Goal: Task Accomplishment & Management: Manage account settings

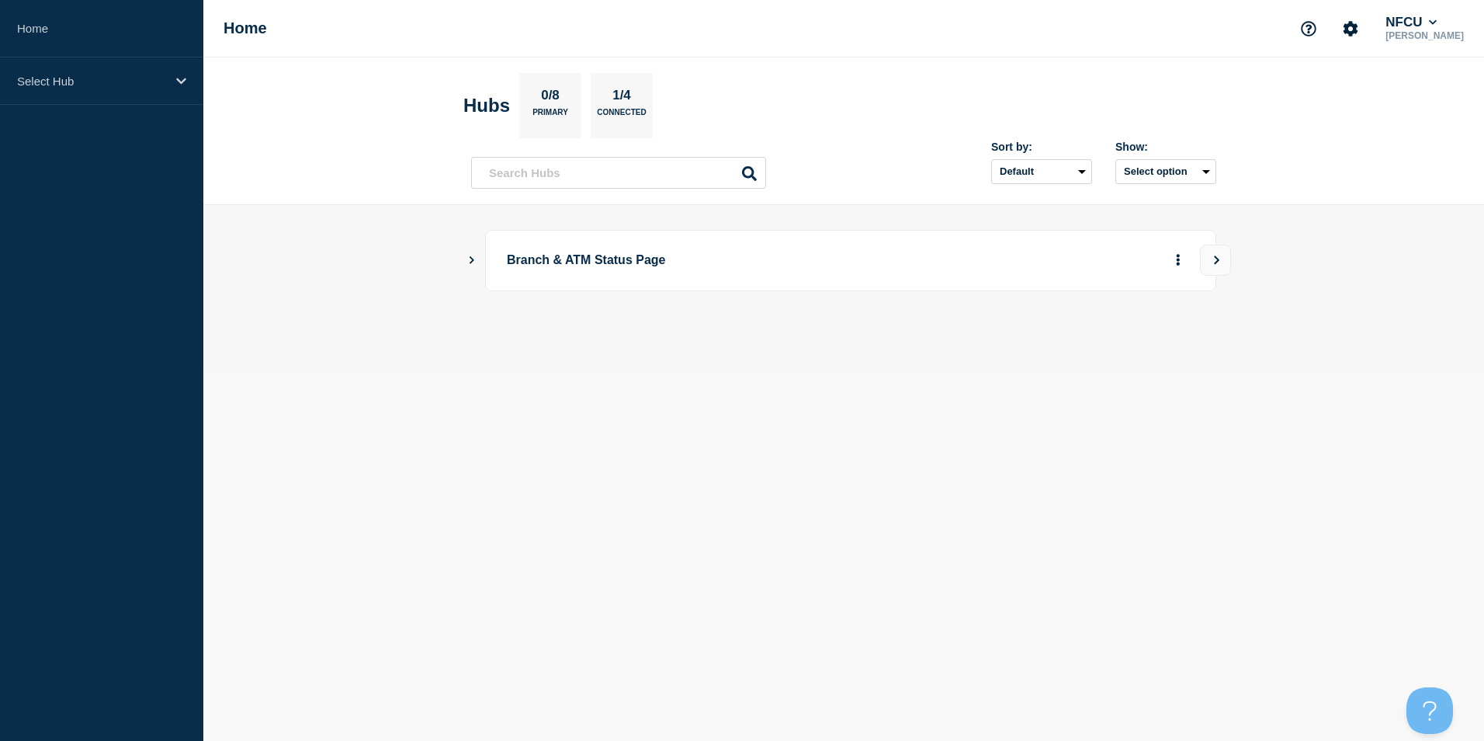
click at [471, 260] on icon "Show Connected Hubs" at bounding box center [472, 259] width 10 height 8
click at [1100, 339] on button "See overview" at bounding box center [1124, 338] width 82 height 31
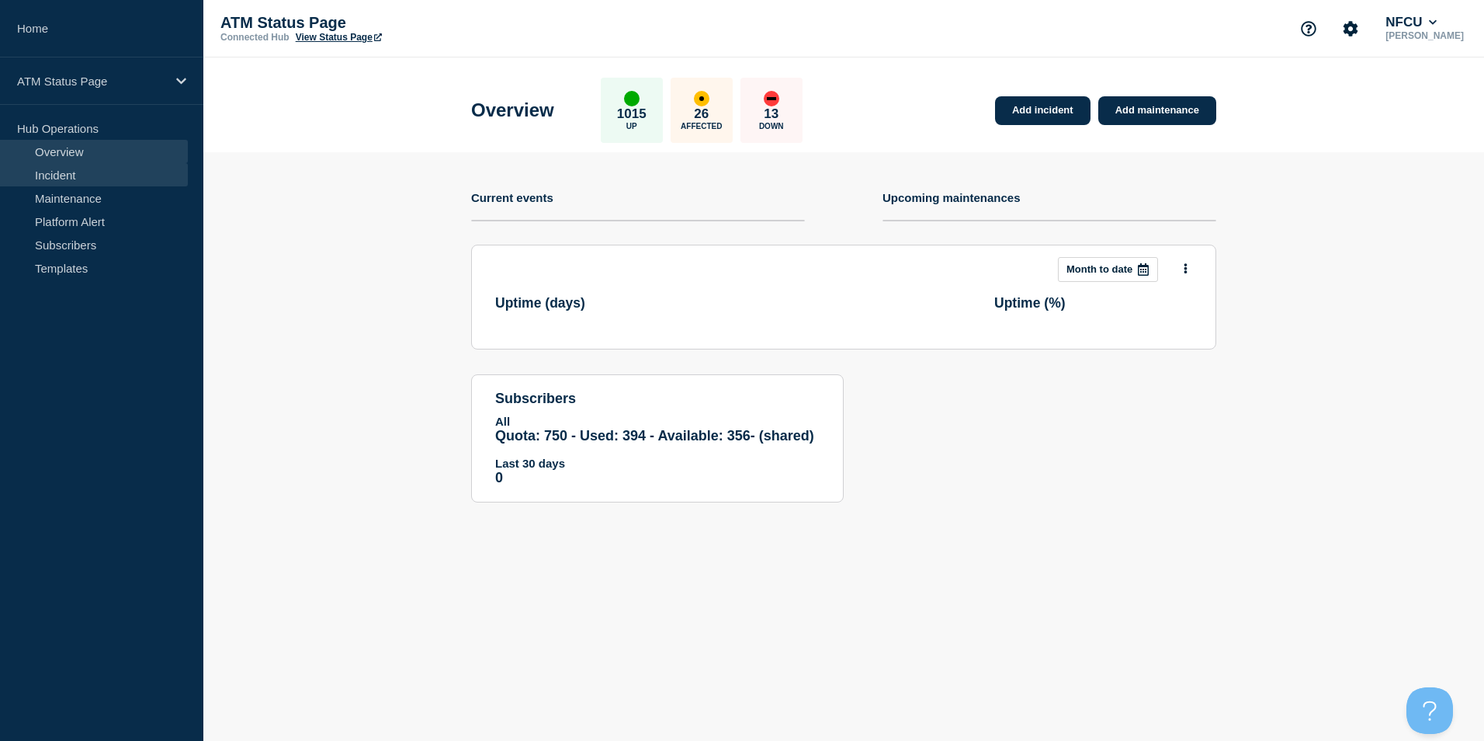
click at [66, 175] on link "Incident" at bounding box center [94, 174] width 188 height 23
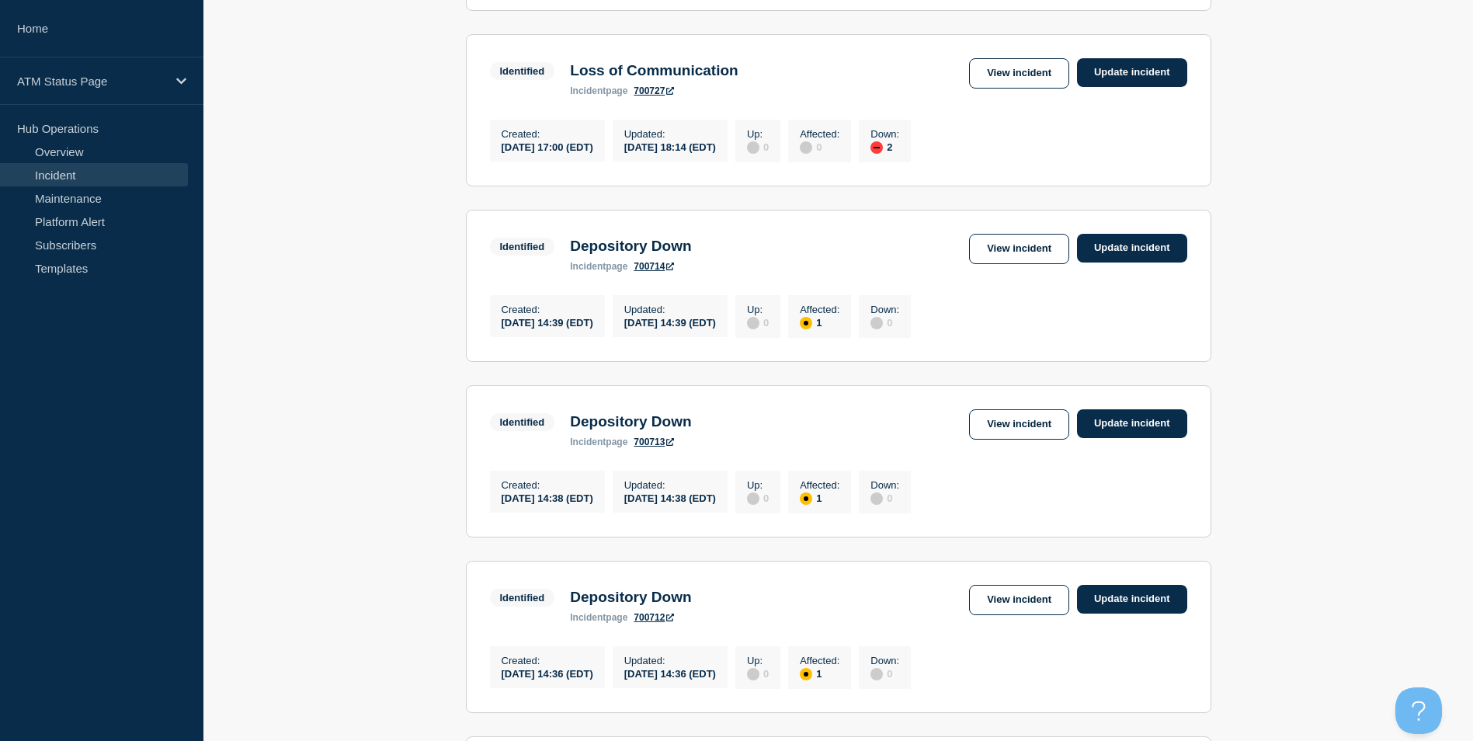
scroll to position [1585, 0]
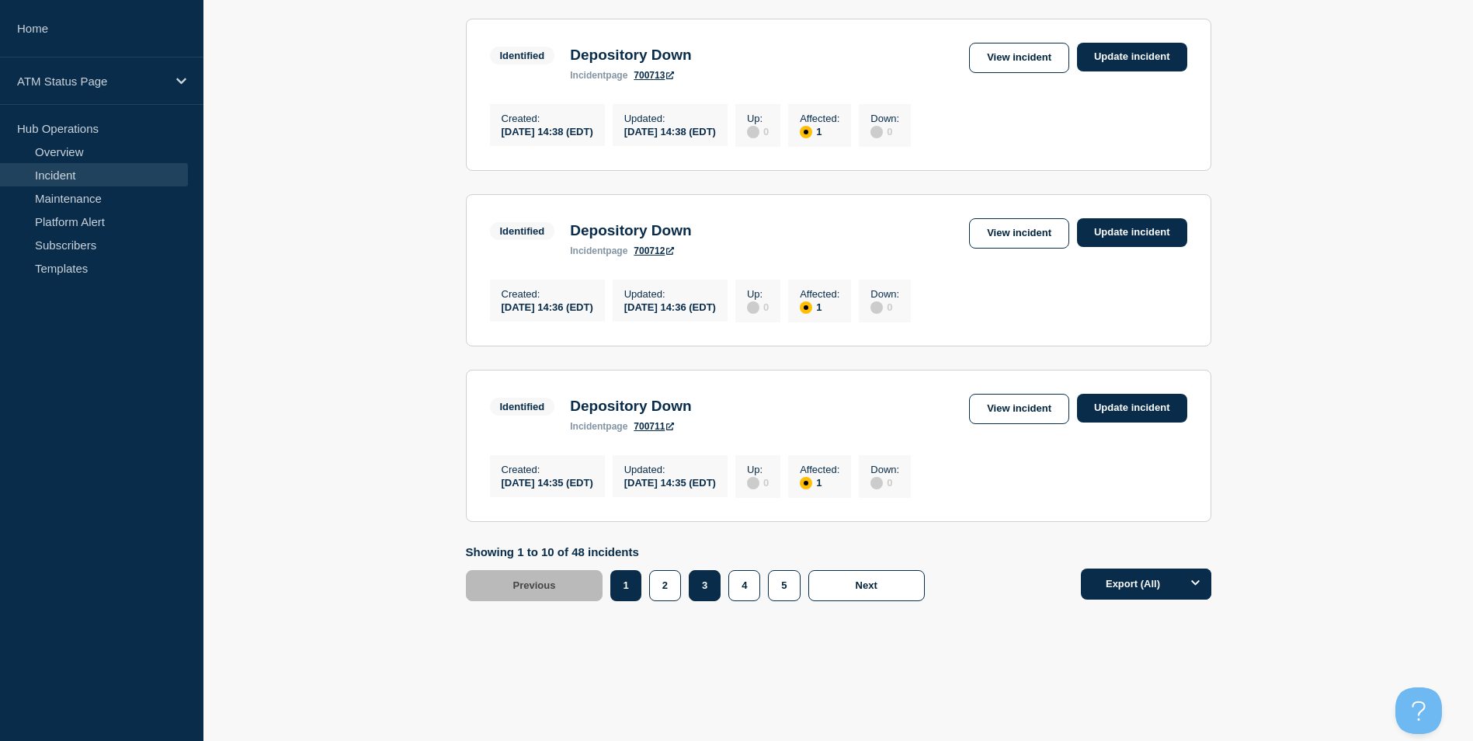
click at [703, 592] on button "3" at bounding box center [705, 585] width 32 height 31
click at [1000, 408] on link "View incident" at bounding box center [1019, 409] width 100 height 30
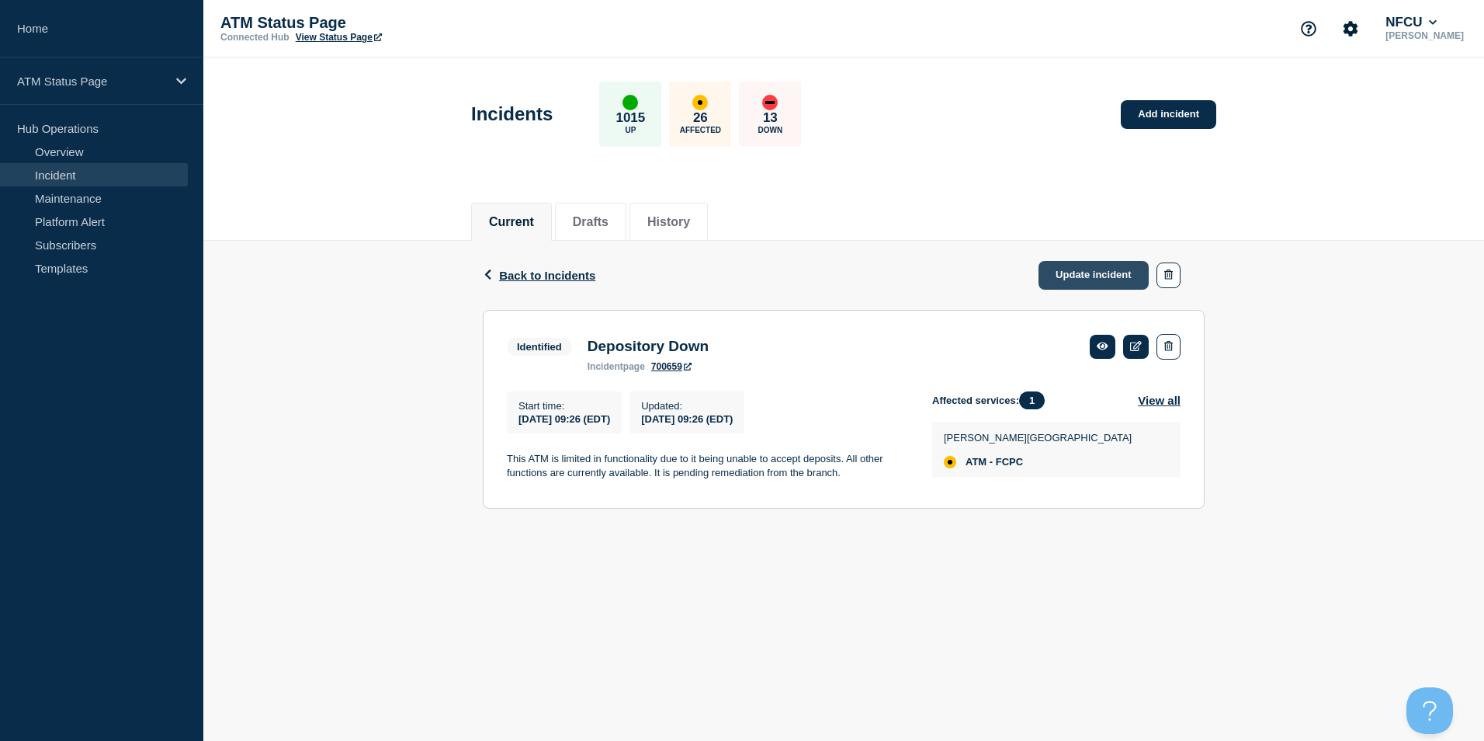
click at [1072, 278] on link "Update incident" at bounding box center [1094, 275] width 110 height 29
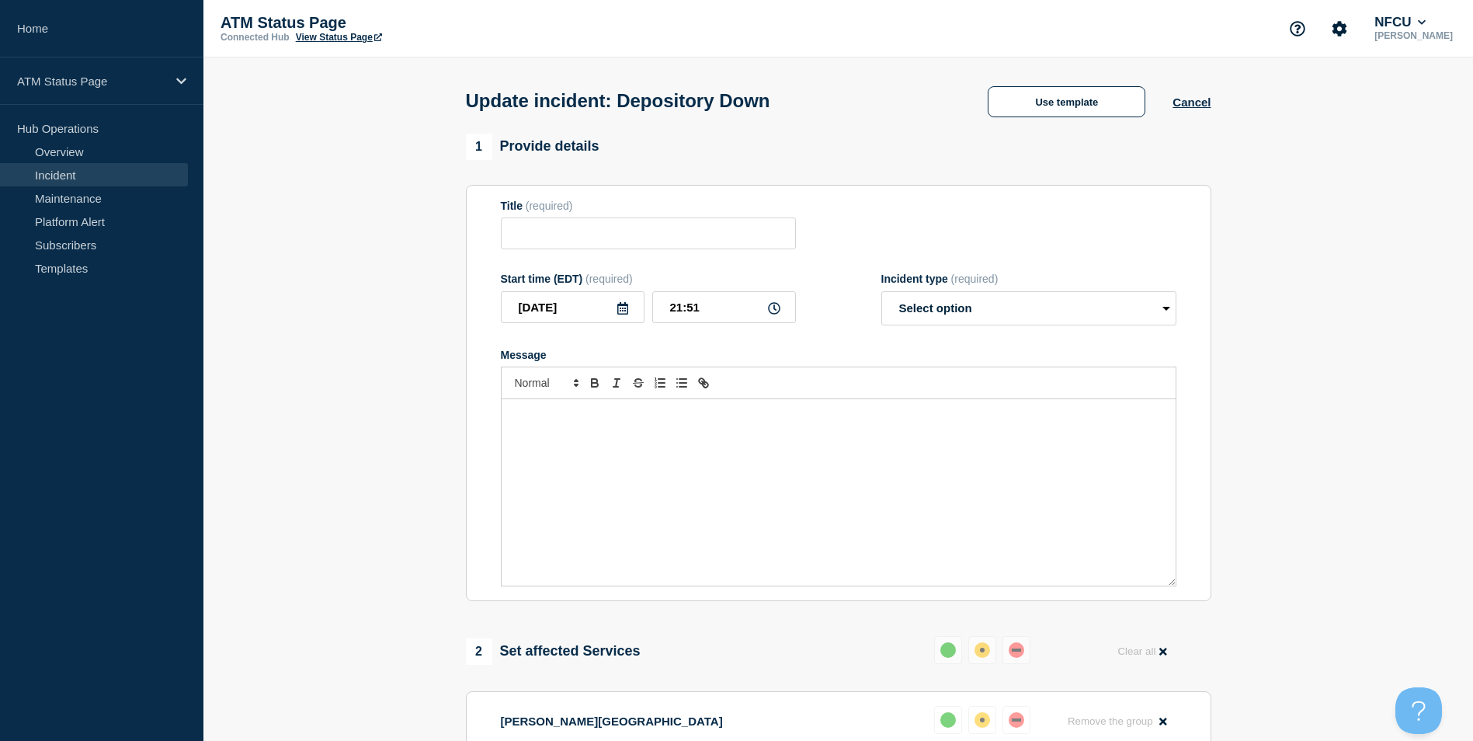
type input "Depository Down"
click at [1068, 107] on button "Use template" at bounding box center [1067, 101] width 158 height 31
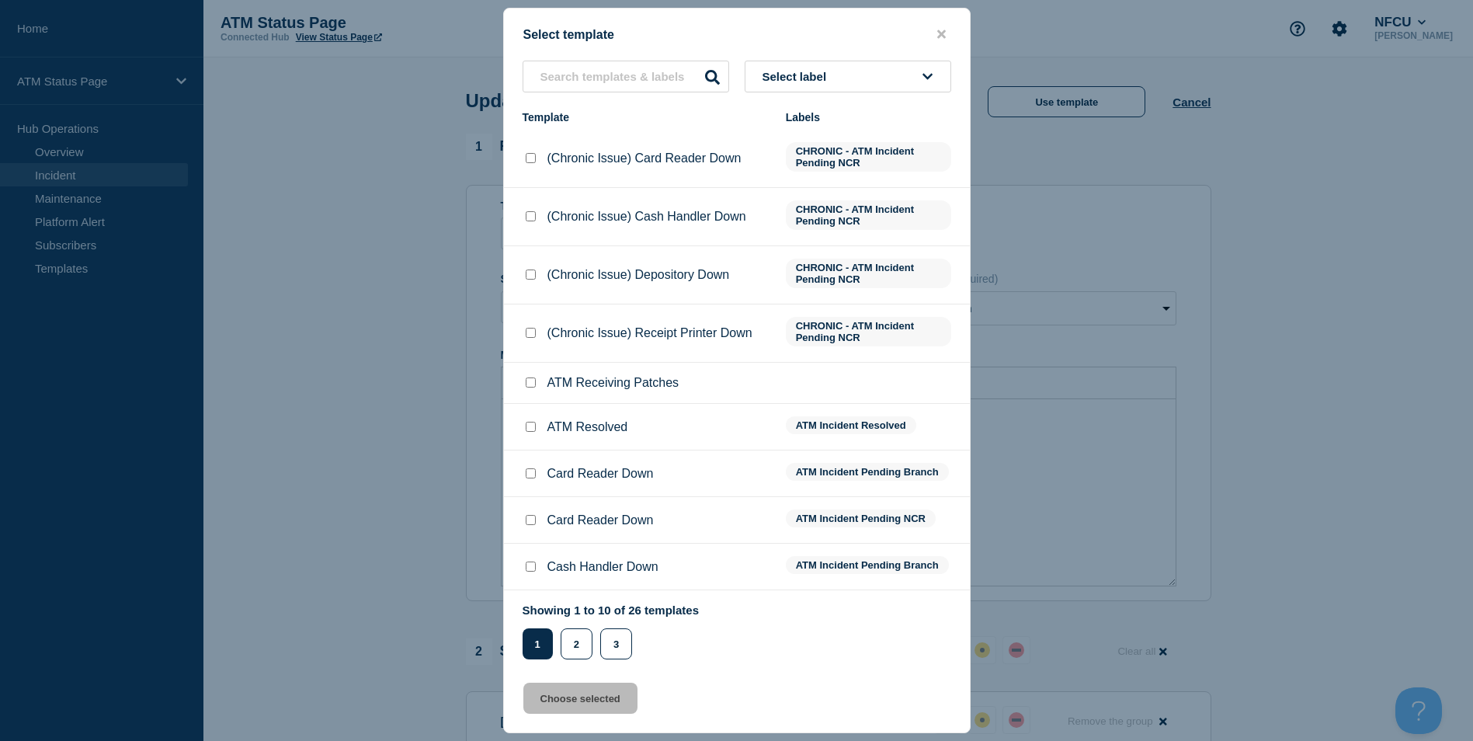
click at [528, 432] on input "ATM Resolved checkbox" at bounding box center [531, 427] width 10 height 10
checkbox input "true"
click at [579, 698] on button "Choose selected" at bounding box center [580, 697] width 114 height 31
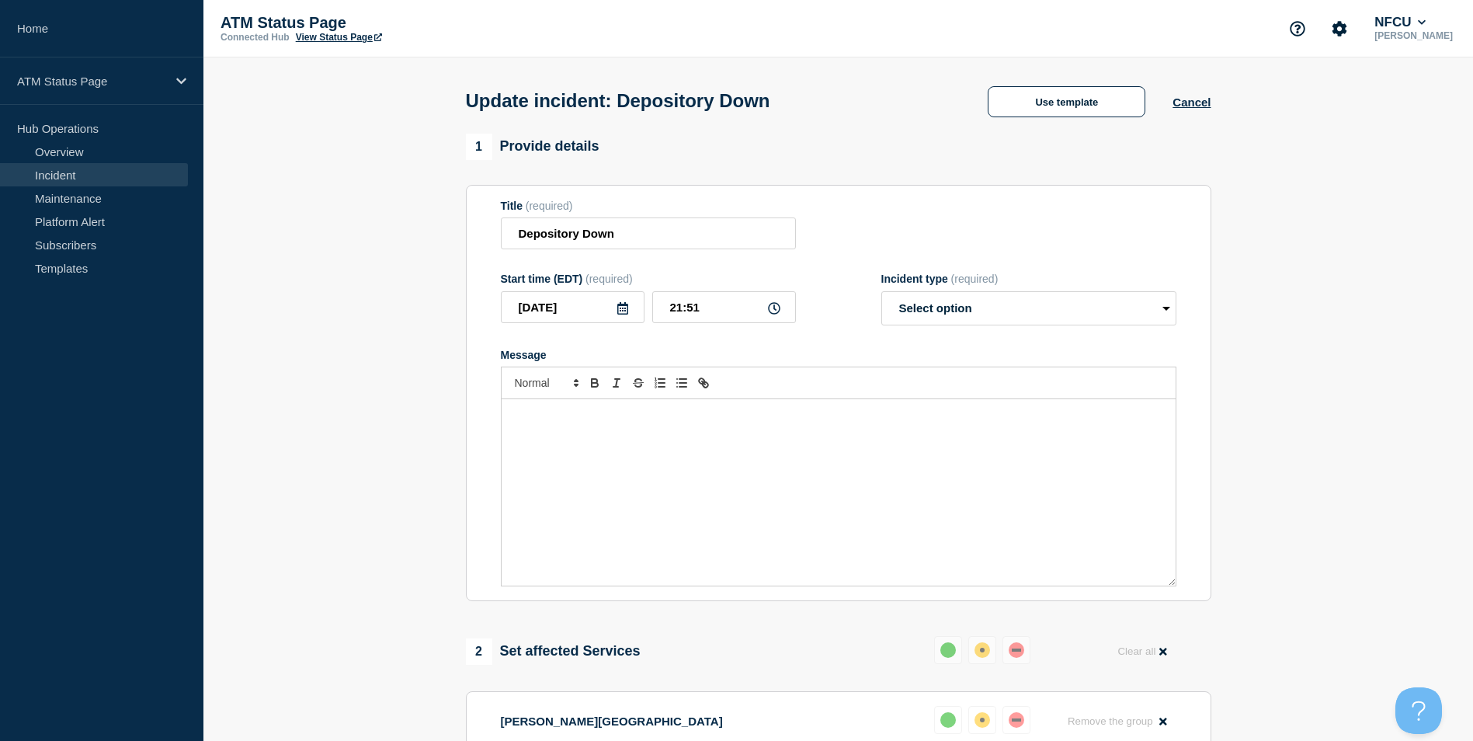
select select "resolved"
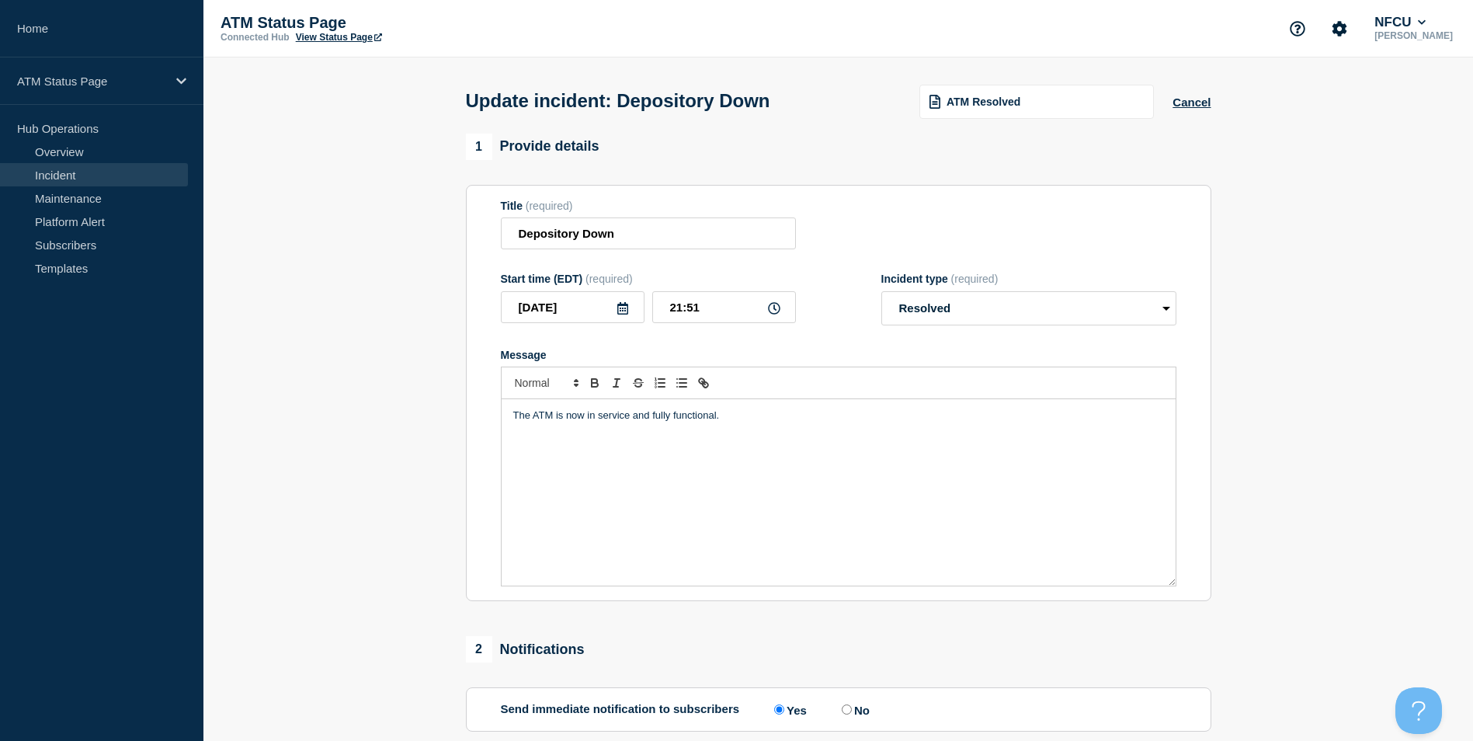
scroll to position [253, 0]
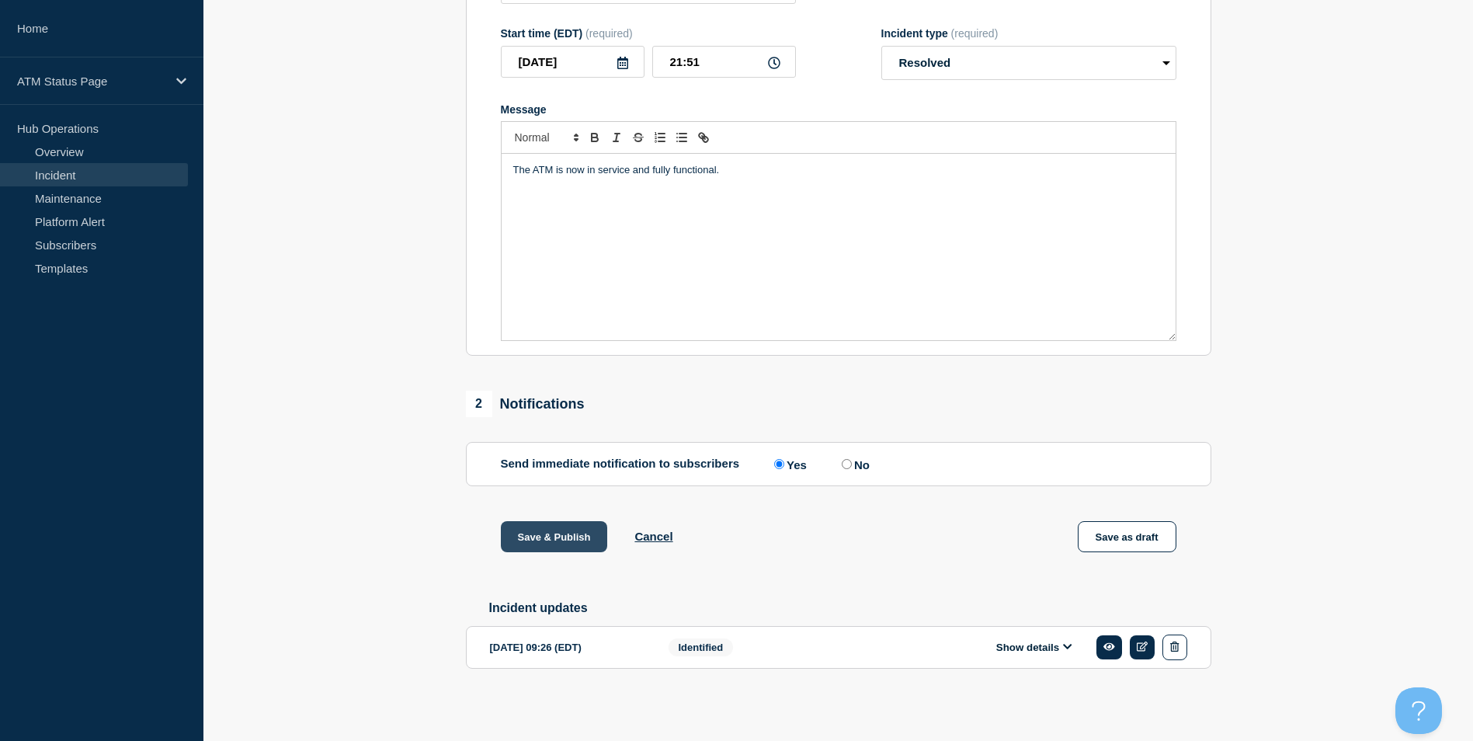
click at [548, 537] on button "Save & Publish" at bounding box center [554, 536] width 107 height 31
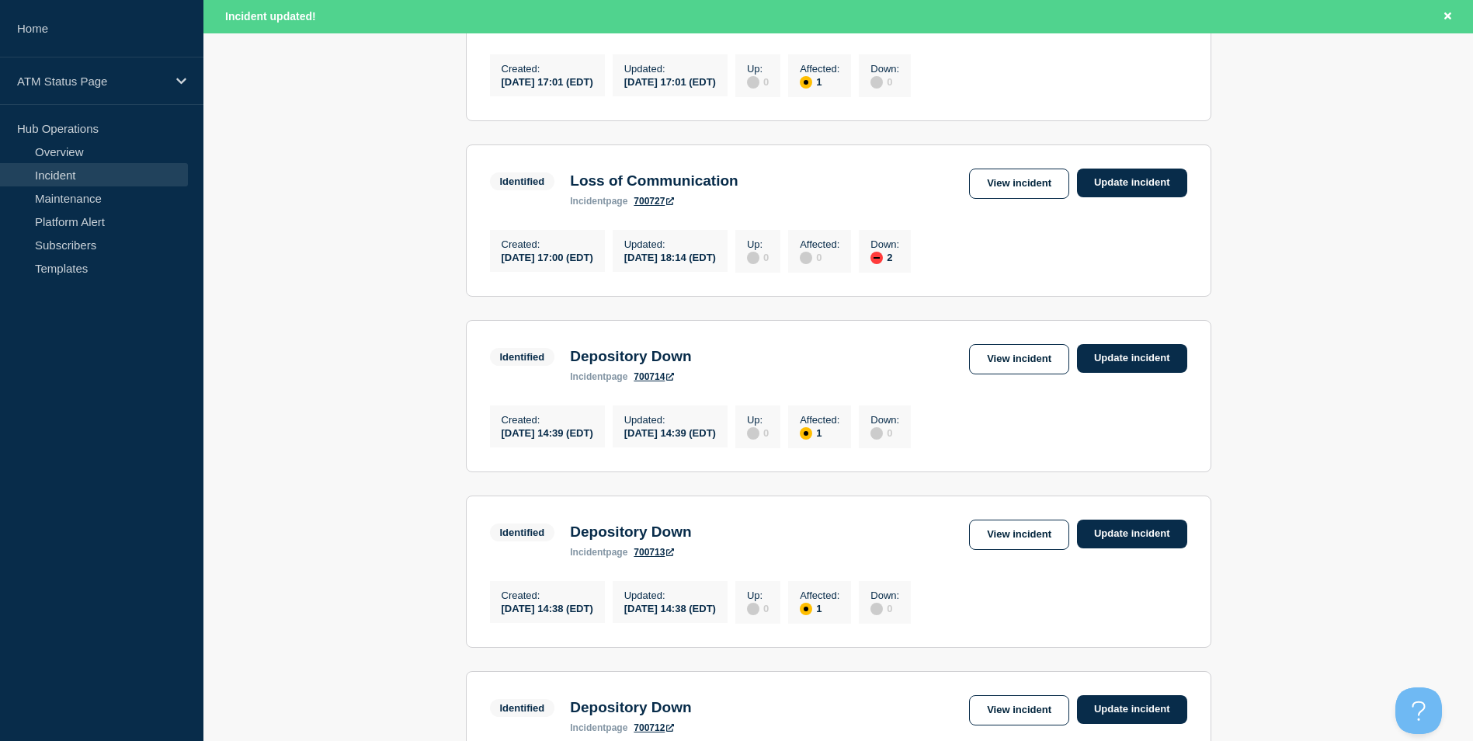
scroll to position [1553, 0]
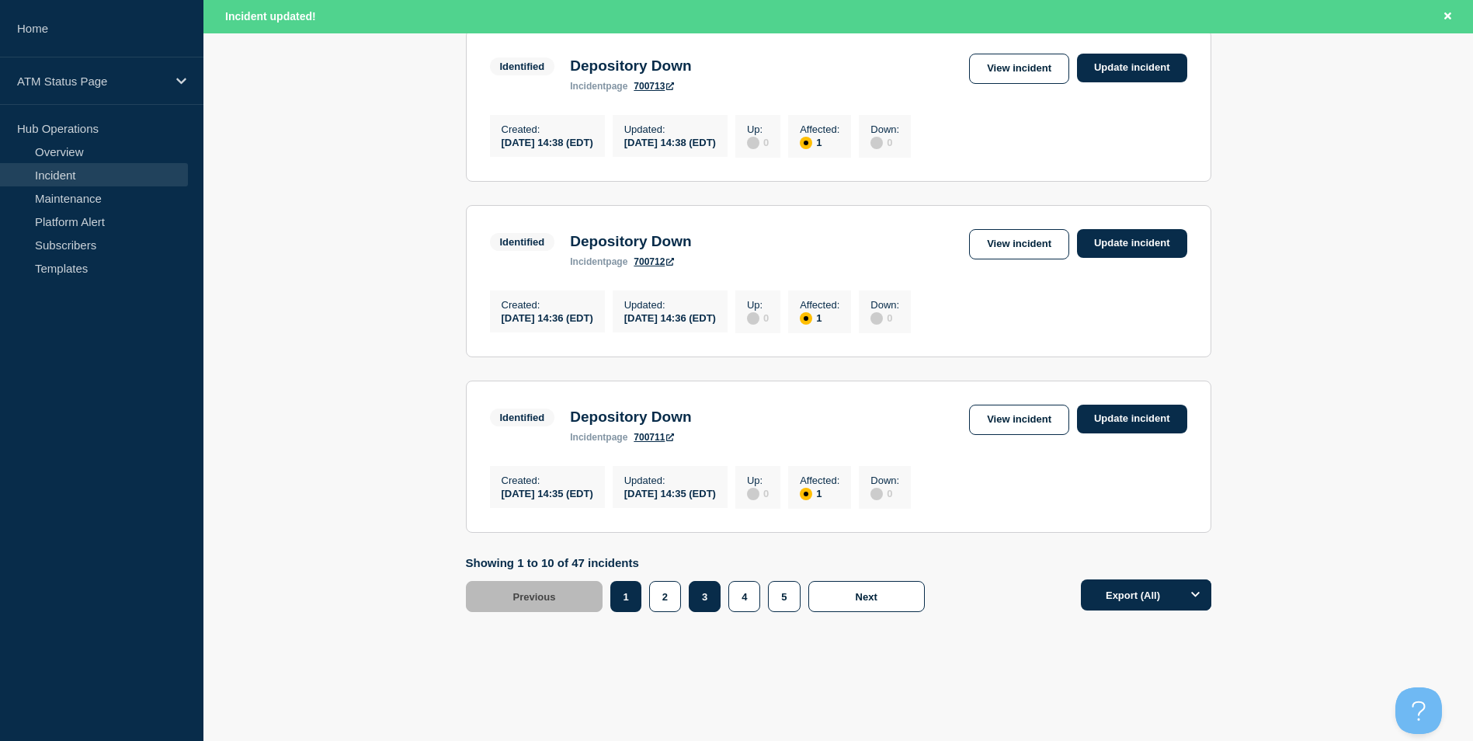
click at [706, 612] on button "3" at bounding box center [705, 596] width 32 height 31
click at [1022, 435] on link "View incident" at bounding box center [1019, 419] width 100 height 30
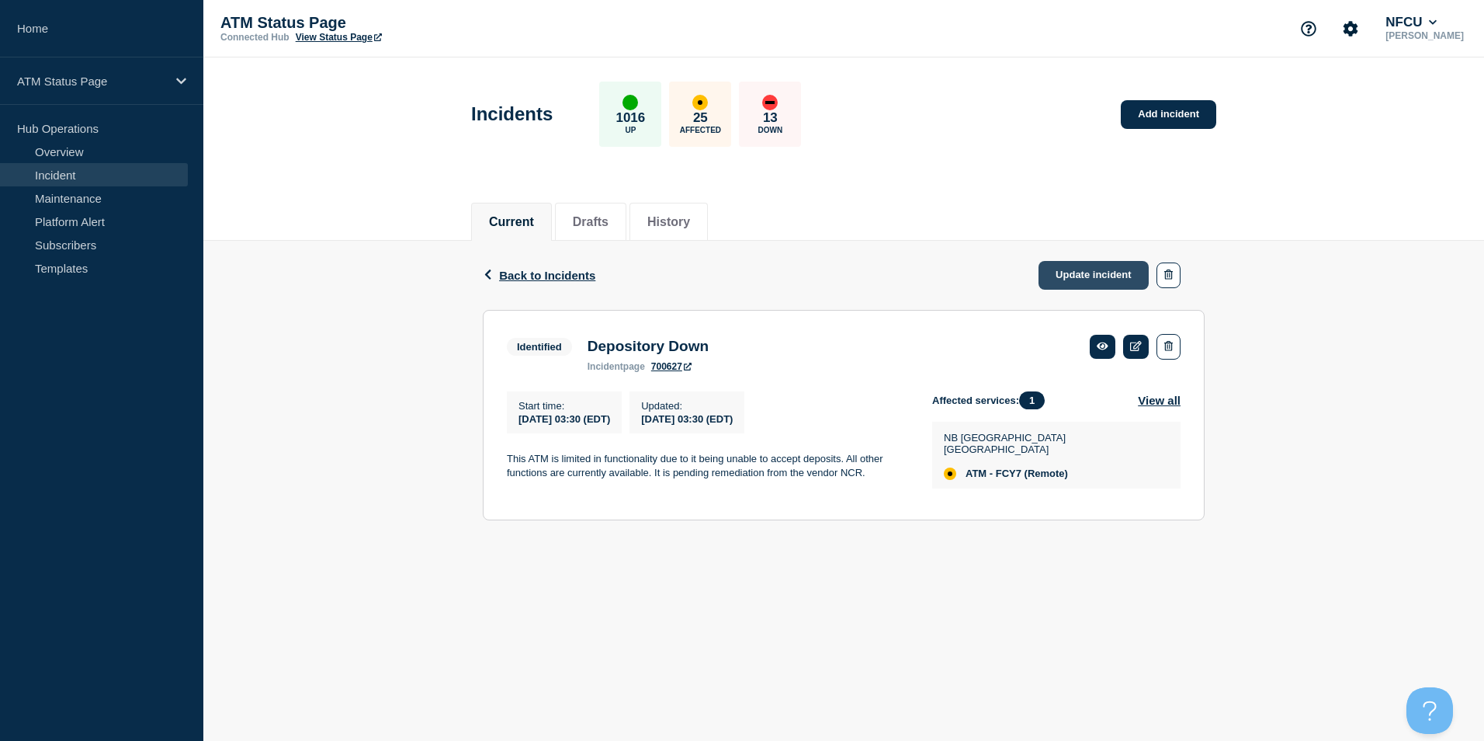
click at [1088, 276] on link "Update incident" at bounding box center [1094, 275] width 110 height 29
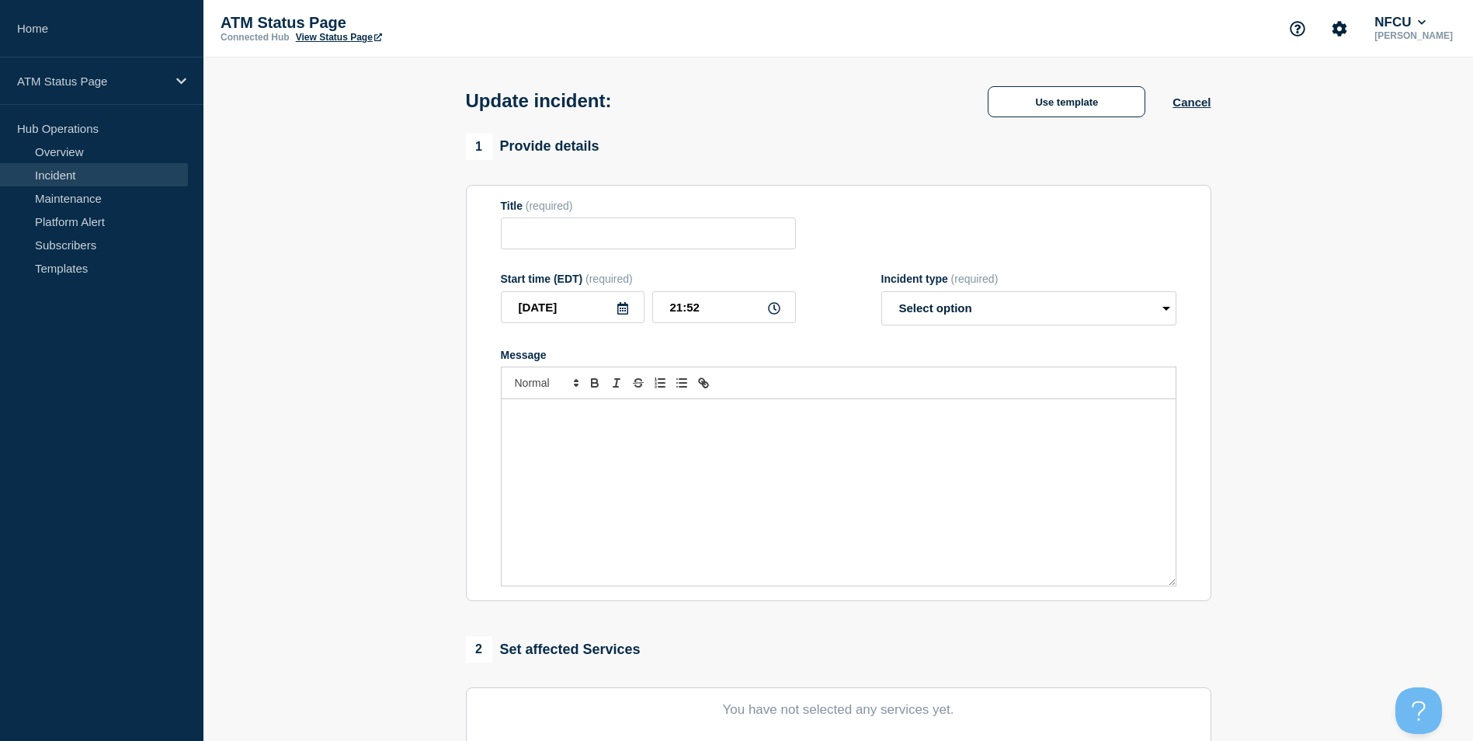
type input "Depository Down"
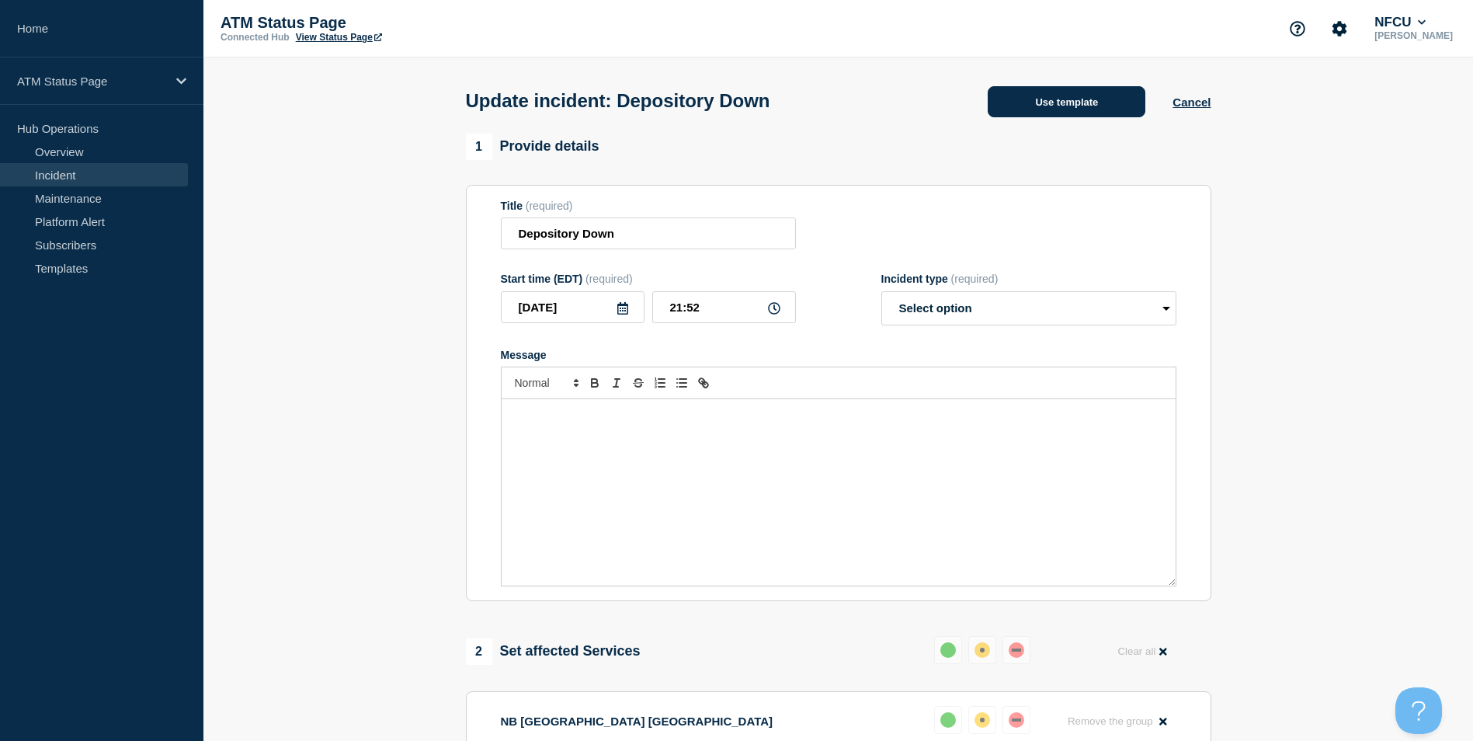
click at [1092, 113] on button "Use template" at bounding box center [1067, 101] width 158 height 31
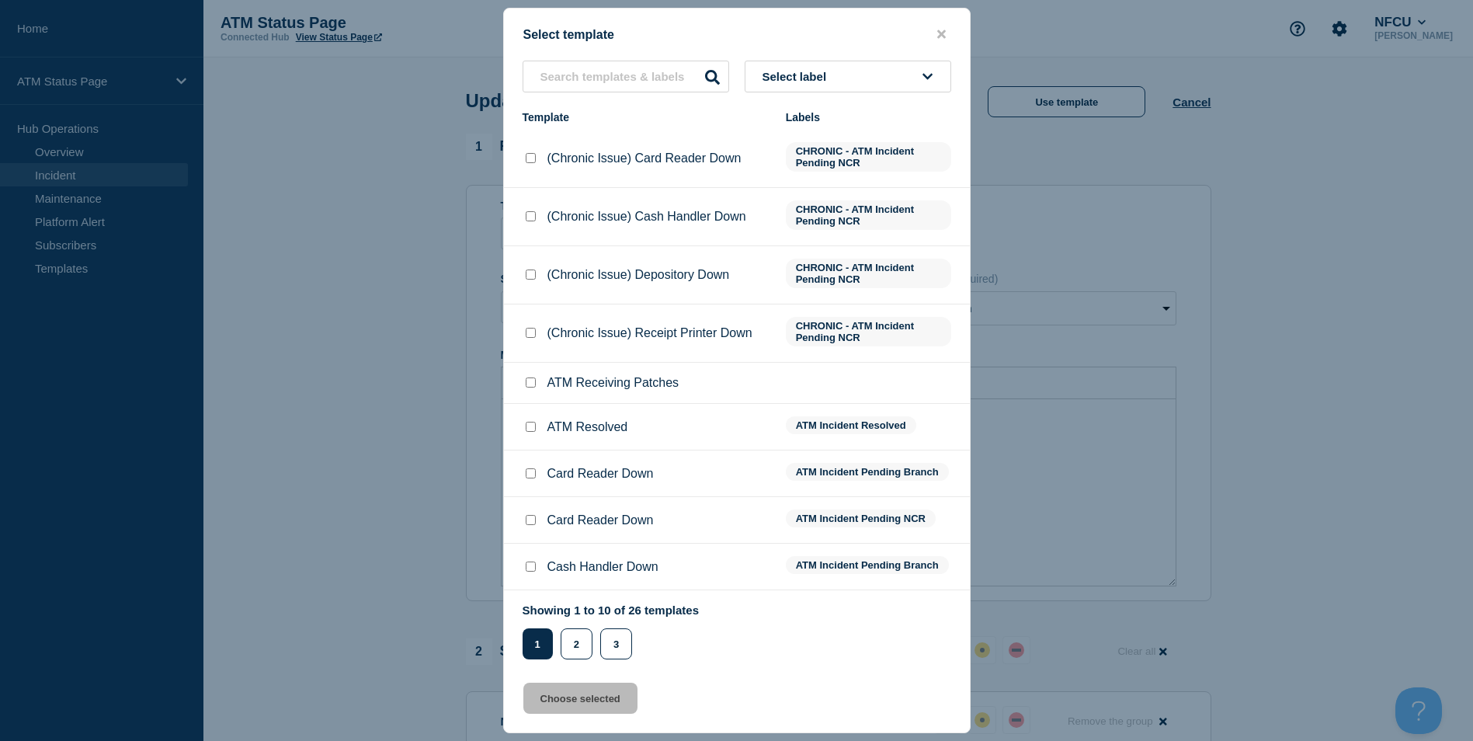
click at [532, 426] on input "ATM Resolved checkbox" at bounding box center [531, 427] width 10 height 10
checkbox input "true"
click at [595, 700] on button "Choose selected" at bounding box center [580, 697] width 114 height 31
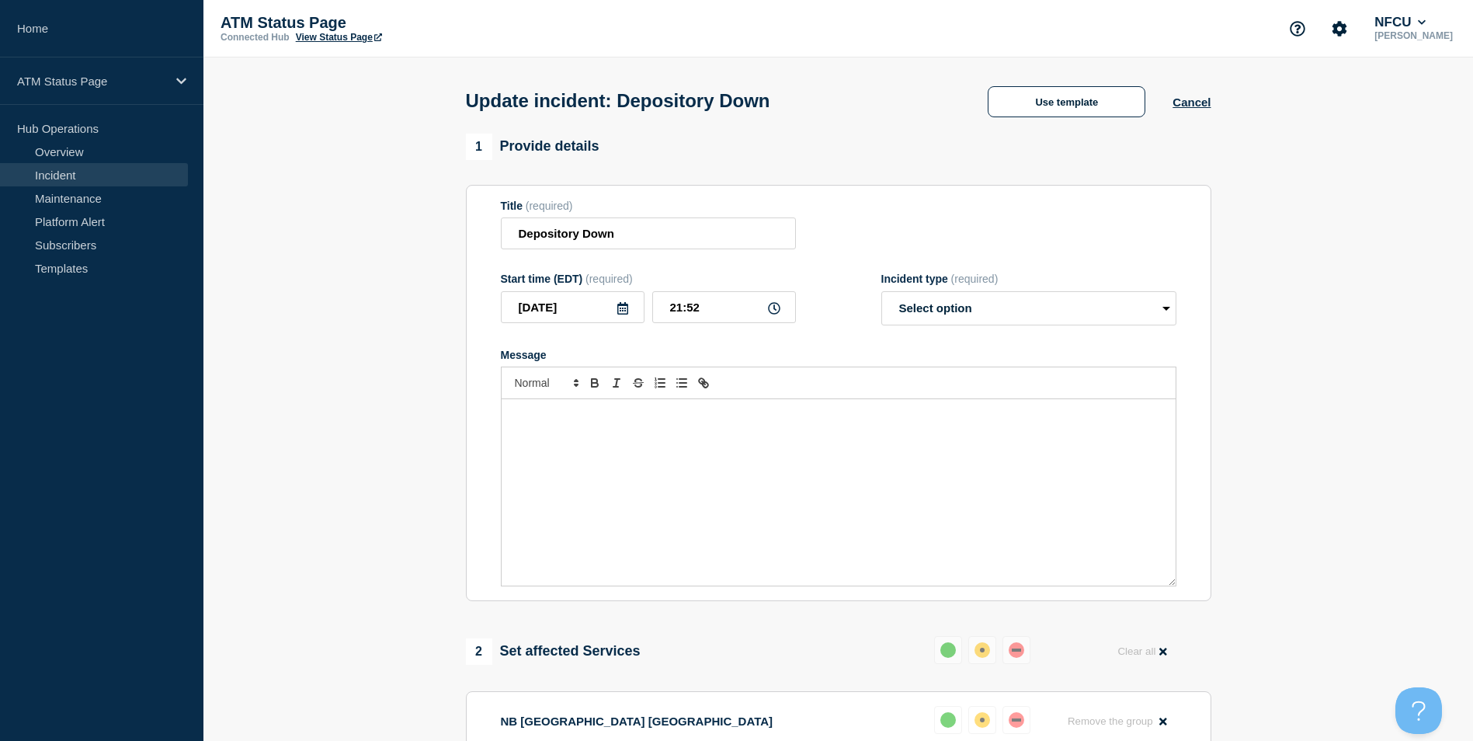
select select "resolved"
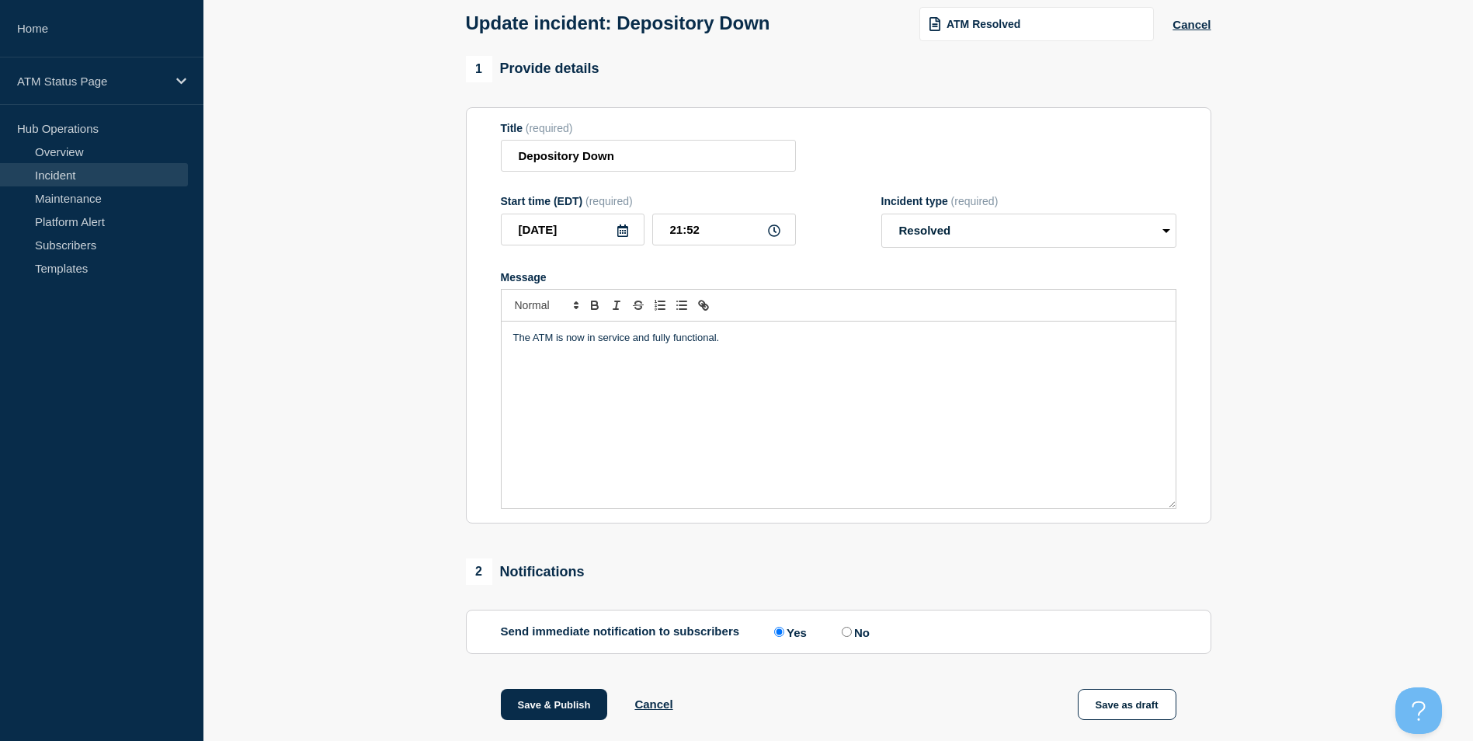
scroll to position [253, 0]
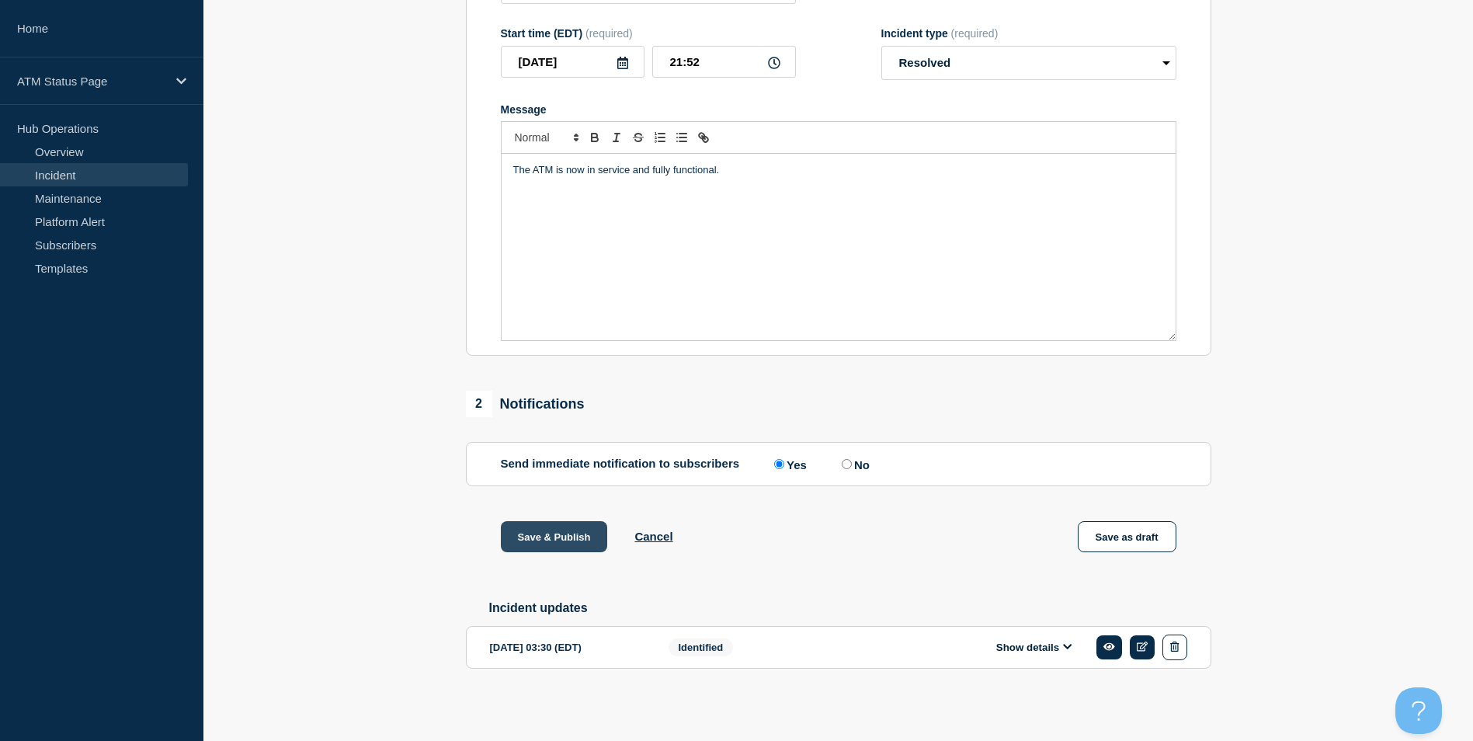
click at [540, 533] on button "Save & Publish" at bounding box center [554, 536] width 107 height 31
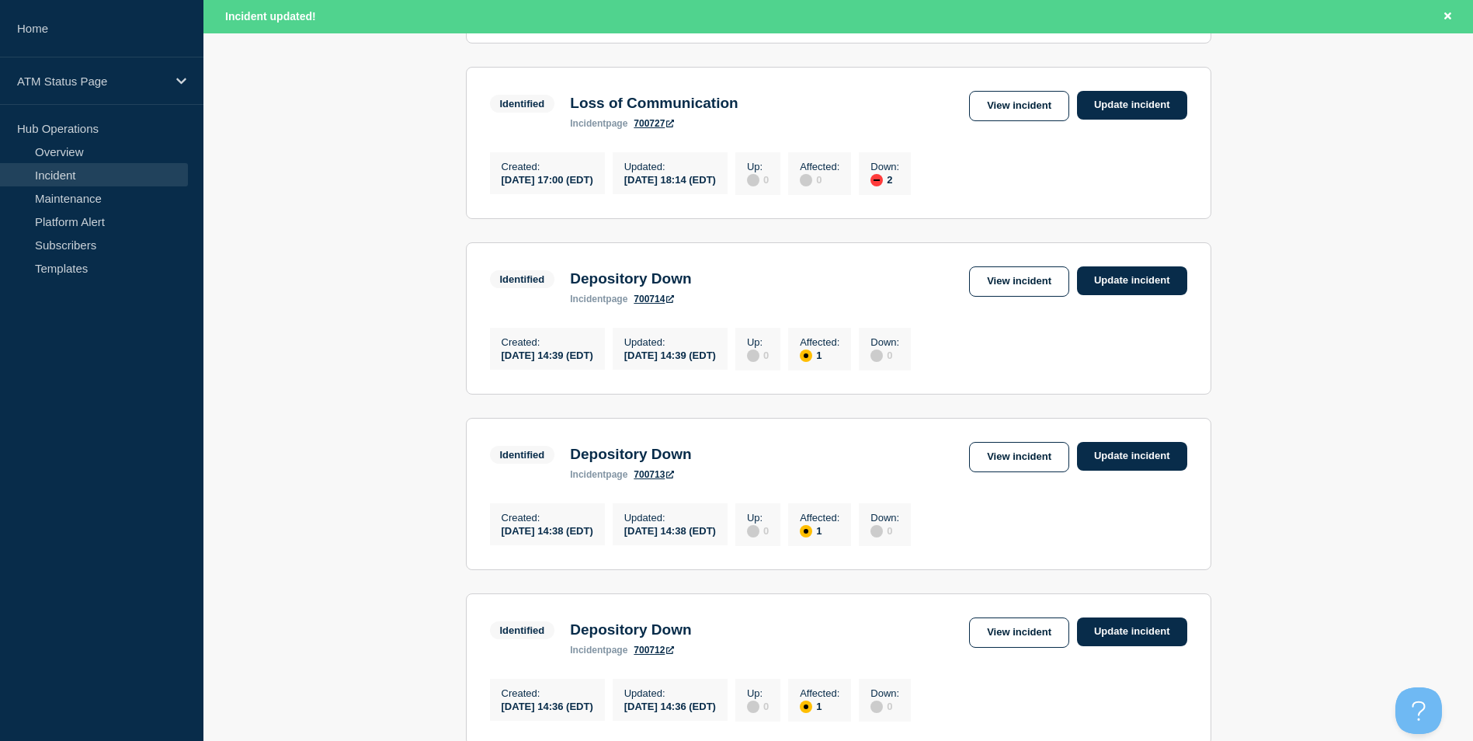
scroll to position [1618, 0]
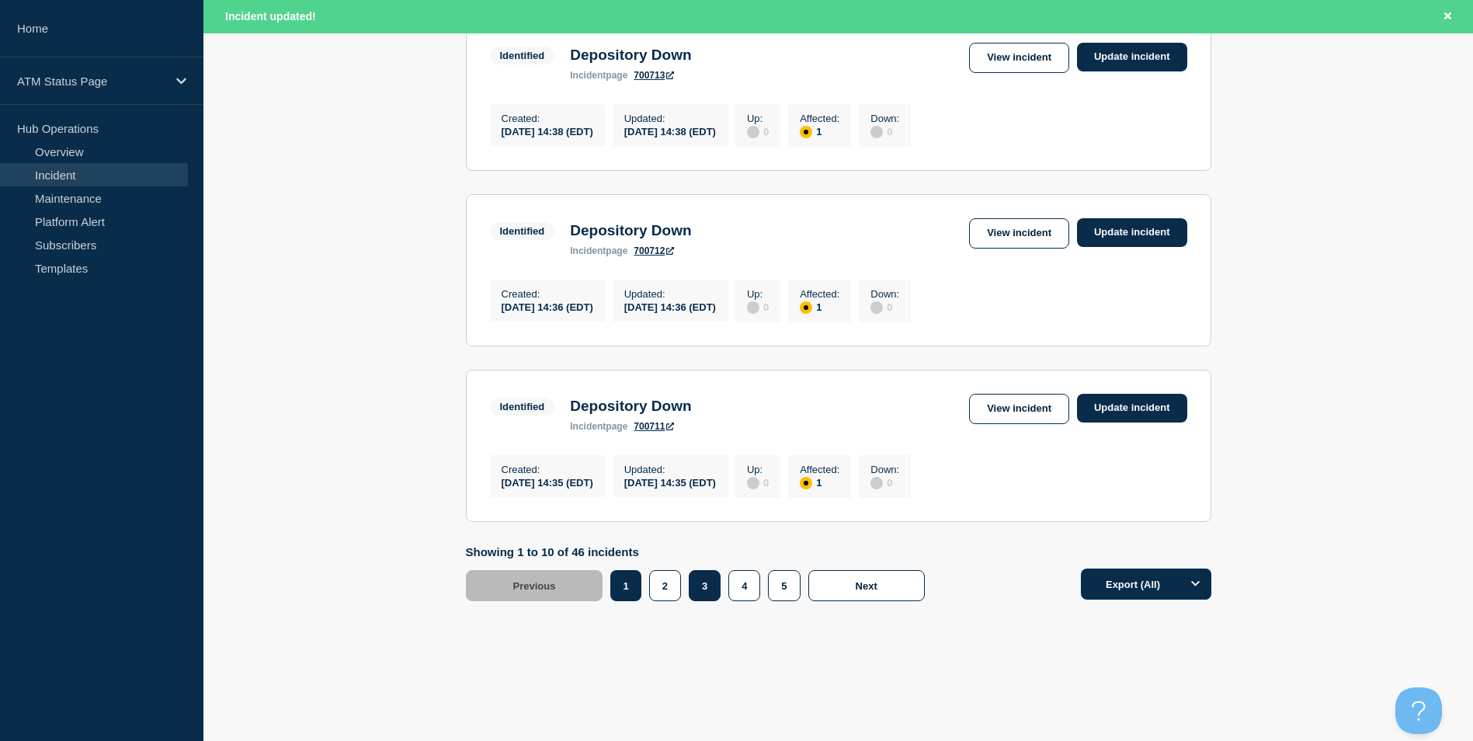
click at [706, 588] on button "3" at bounding box center [705, 585] width 32 height 31
click at [1023, 221] on link "View incident" at bounding box center [1019, 233] width 100 height 30
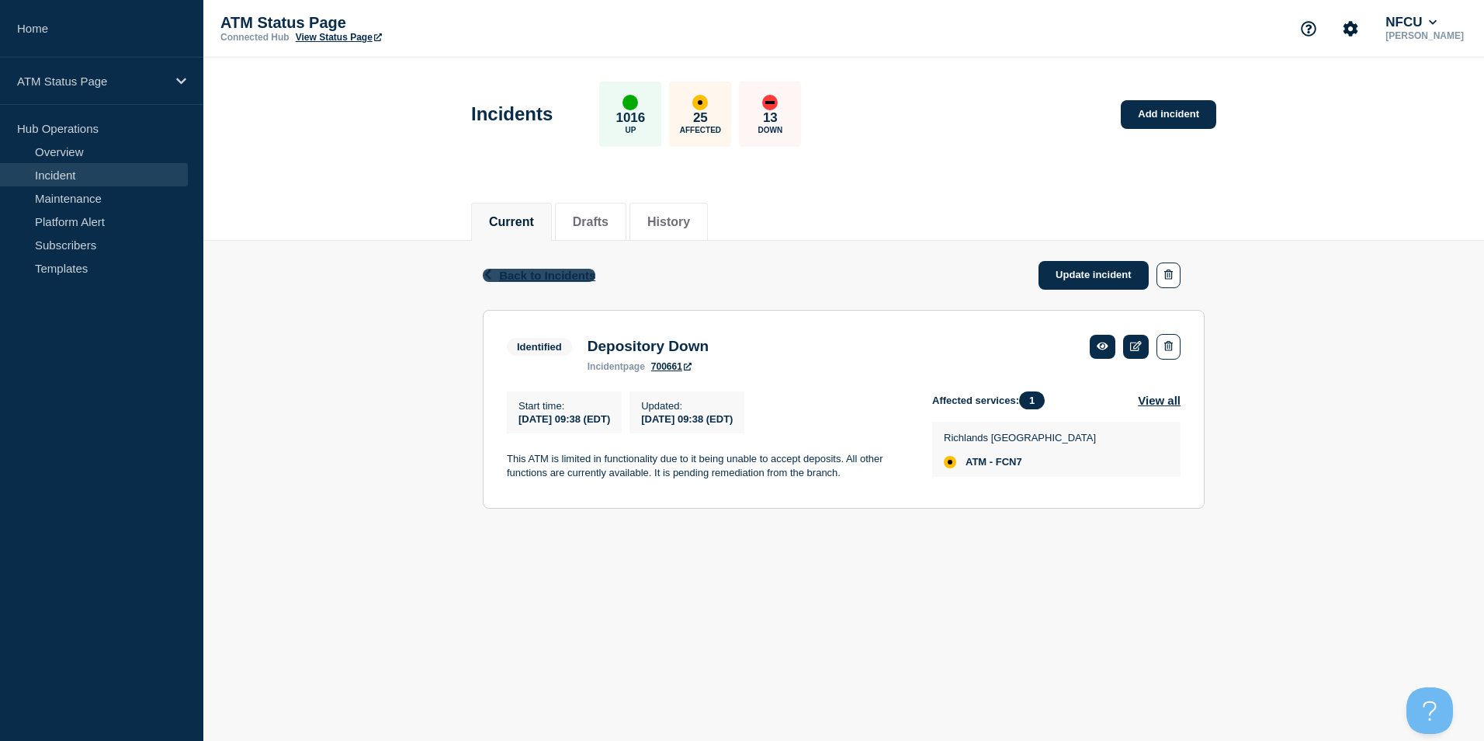
click at [529, 269] on span "Back to Incidents" at bounding box center [547, 275] width 96 height 13
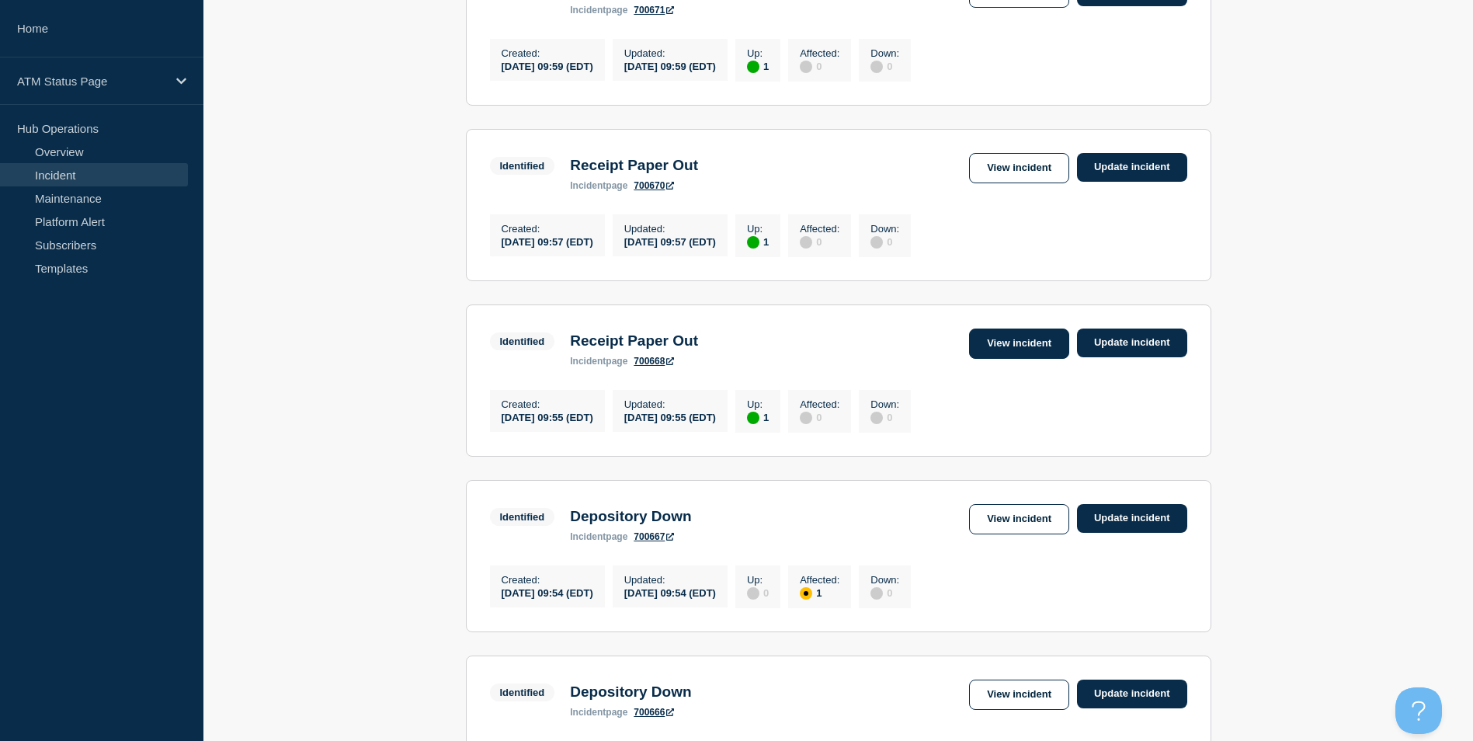
scroll to position [621, 0]
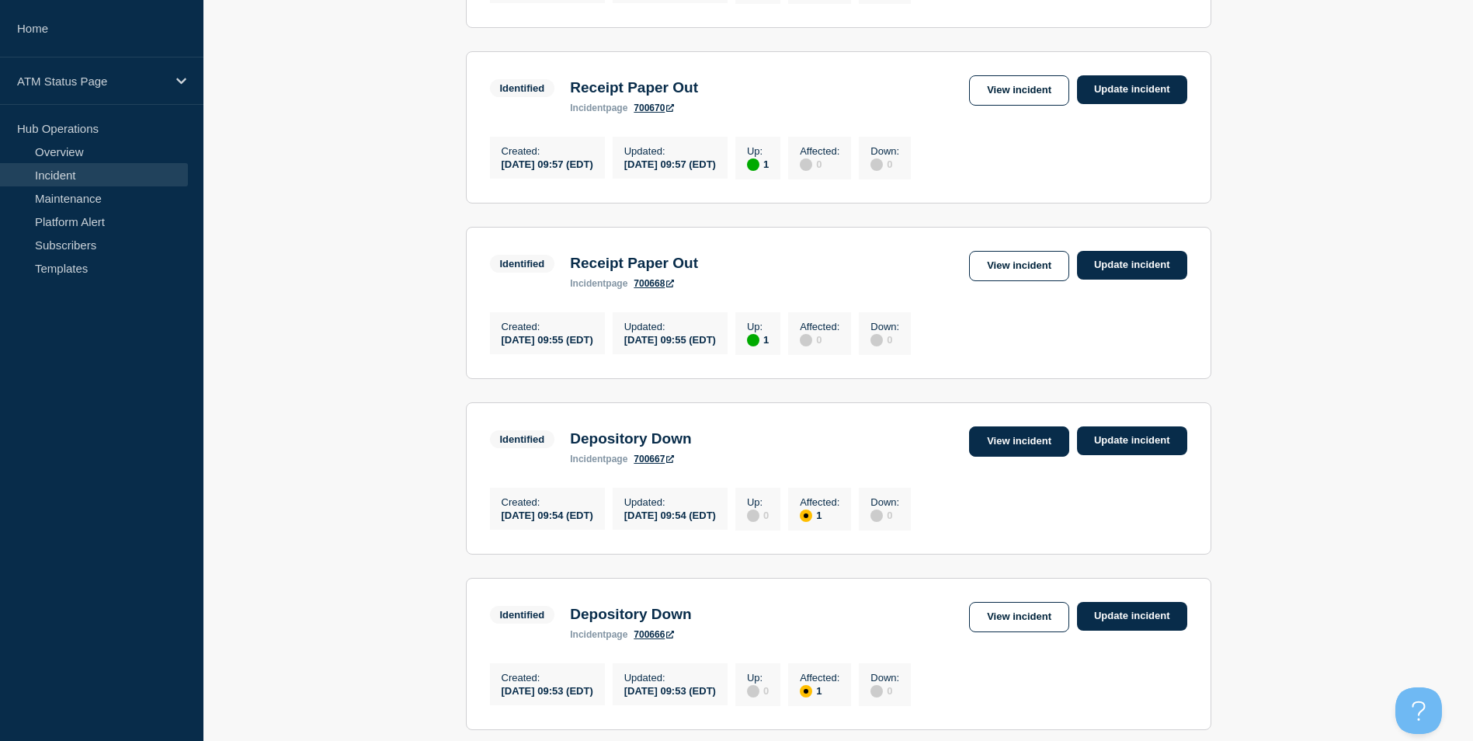
click at [1012, 456] on link "View incident" at bounding box center [1019, 441] width 100 height 30
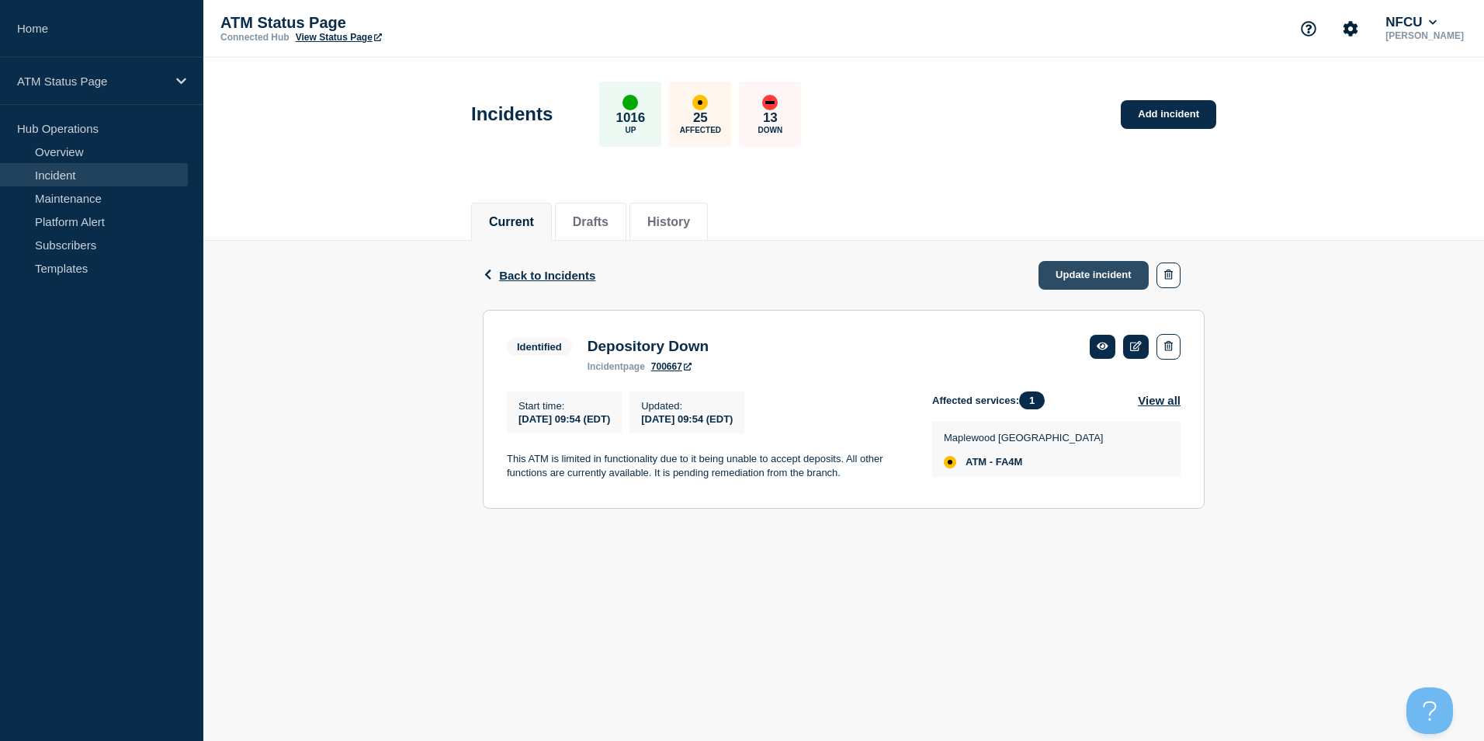
click at [1071, 273] on link "Update incident" at bounding box center [1094, 275] width 110 height 29
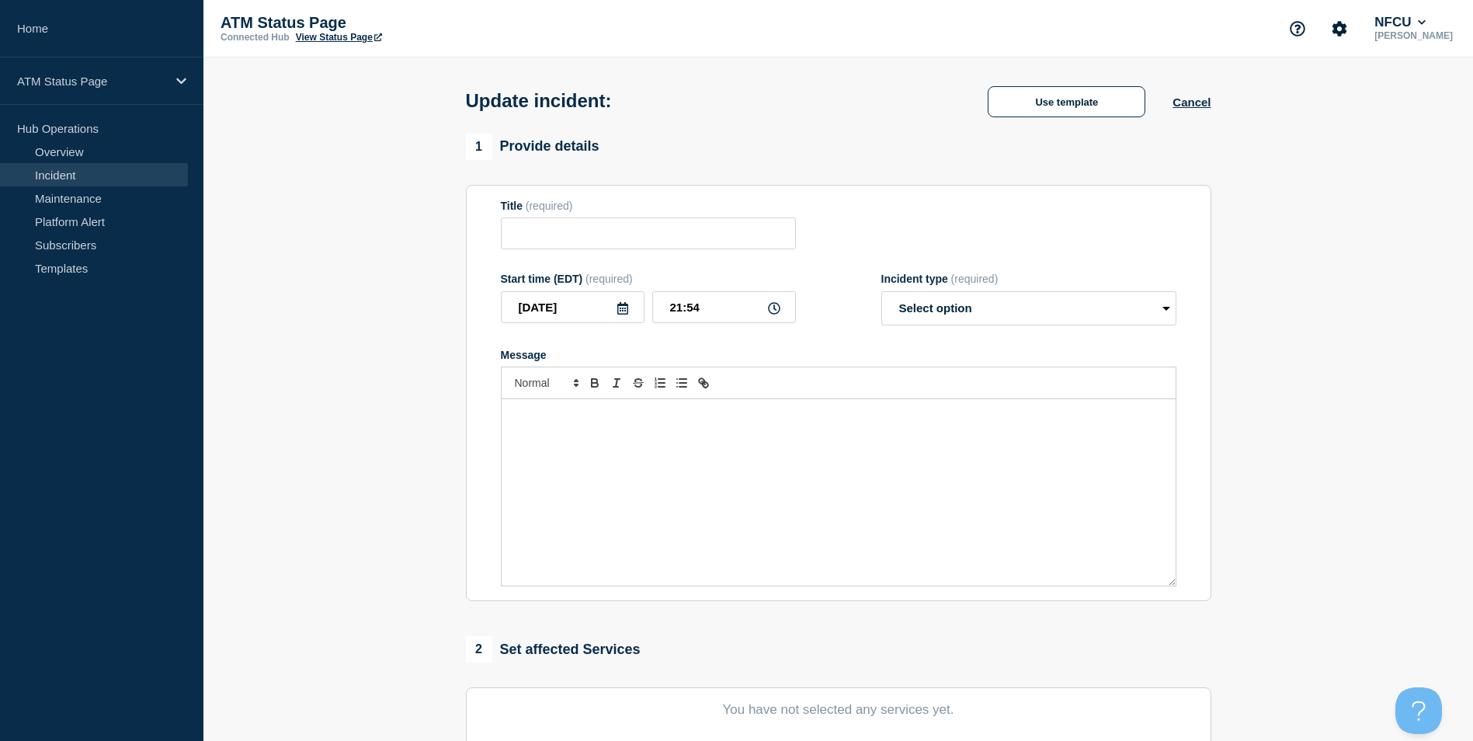
type input "Depository Down"
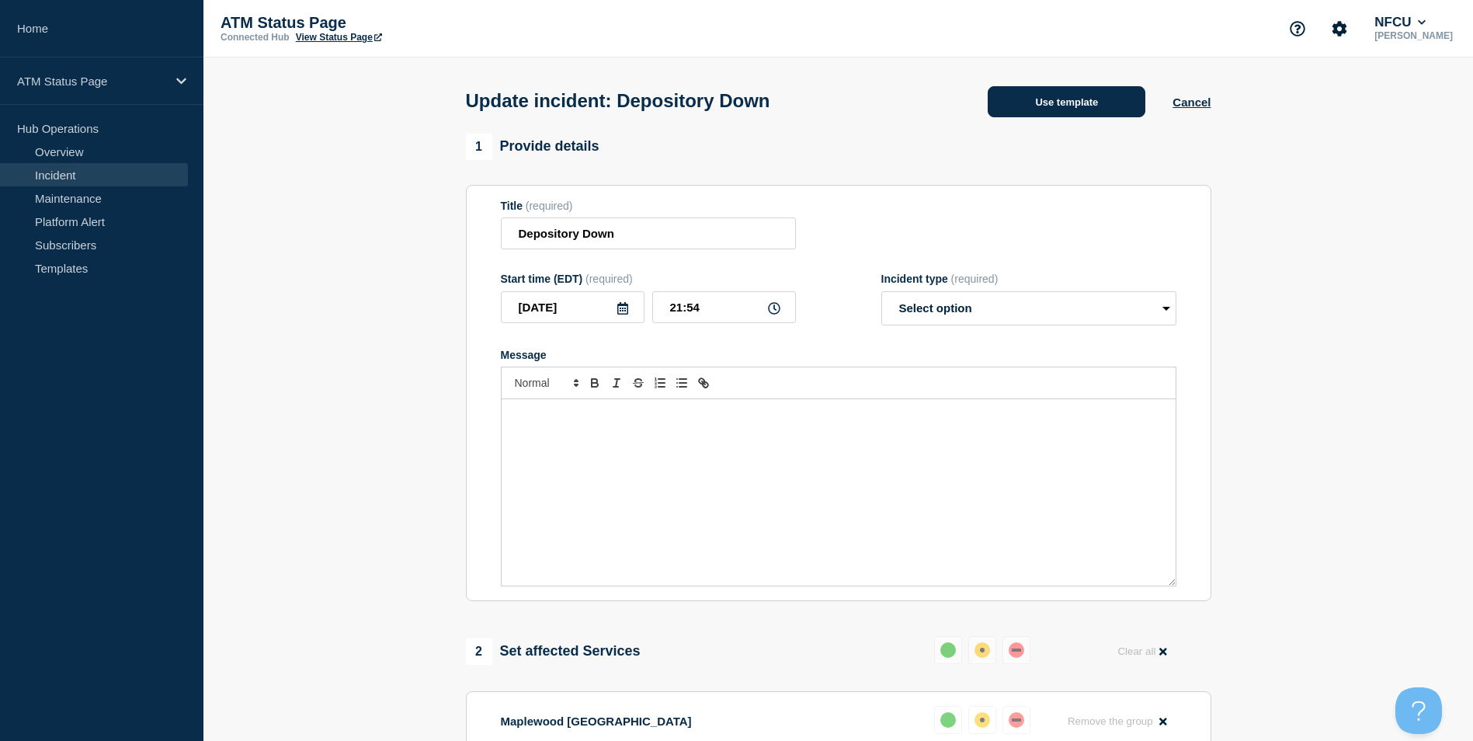
click at [1070, 102] on button "Use template" at bounding box center [1067, 101] width 158 height 31
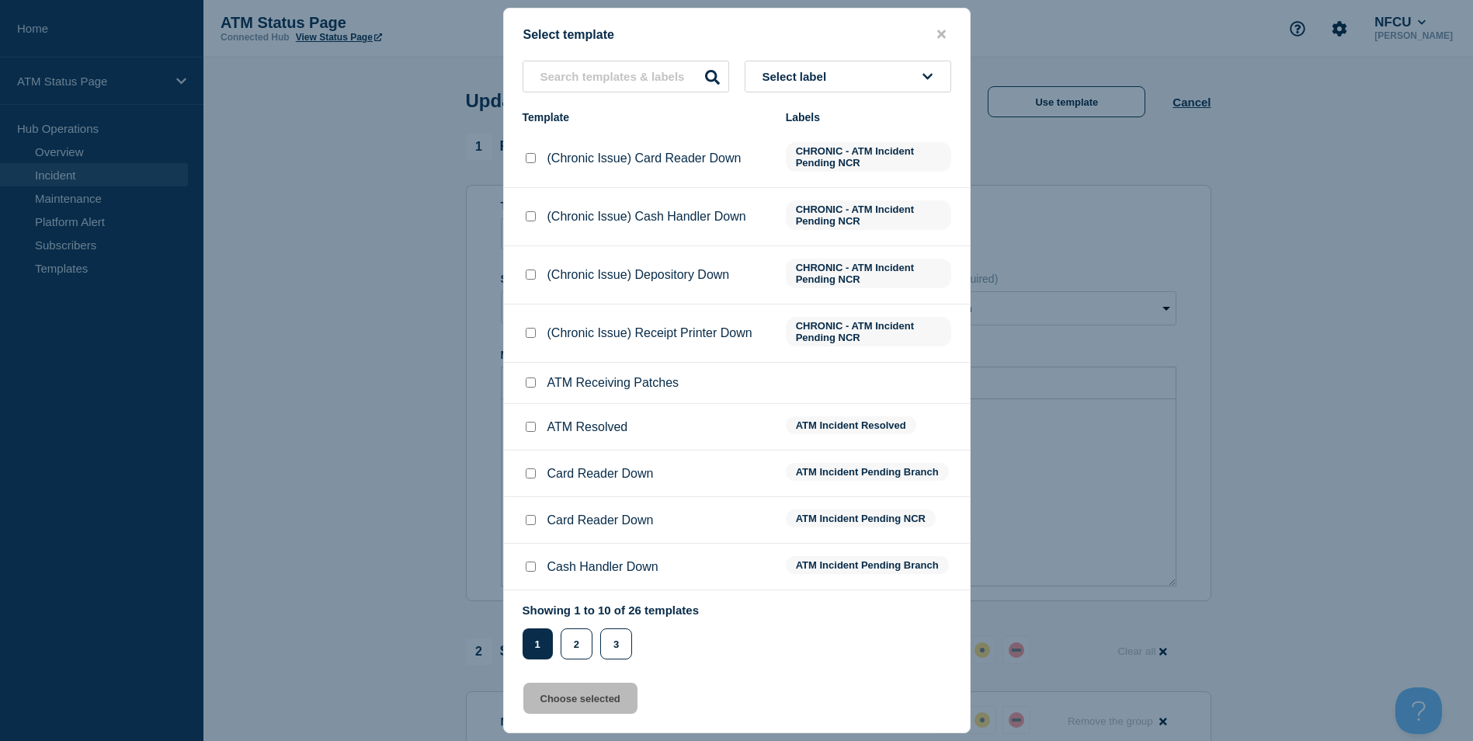
click at [528, 429] on input "ATM Resolved checkbox" at bounding box center [531, 427] width 10 height 10
checkbox input "true"
click at [571, 708] on button "Choose selected" at bounding box center [580, 697] width 114 height 31
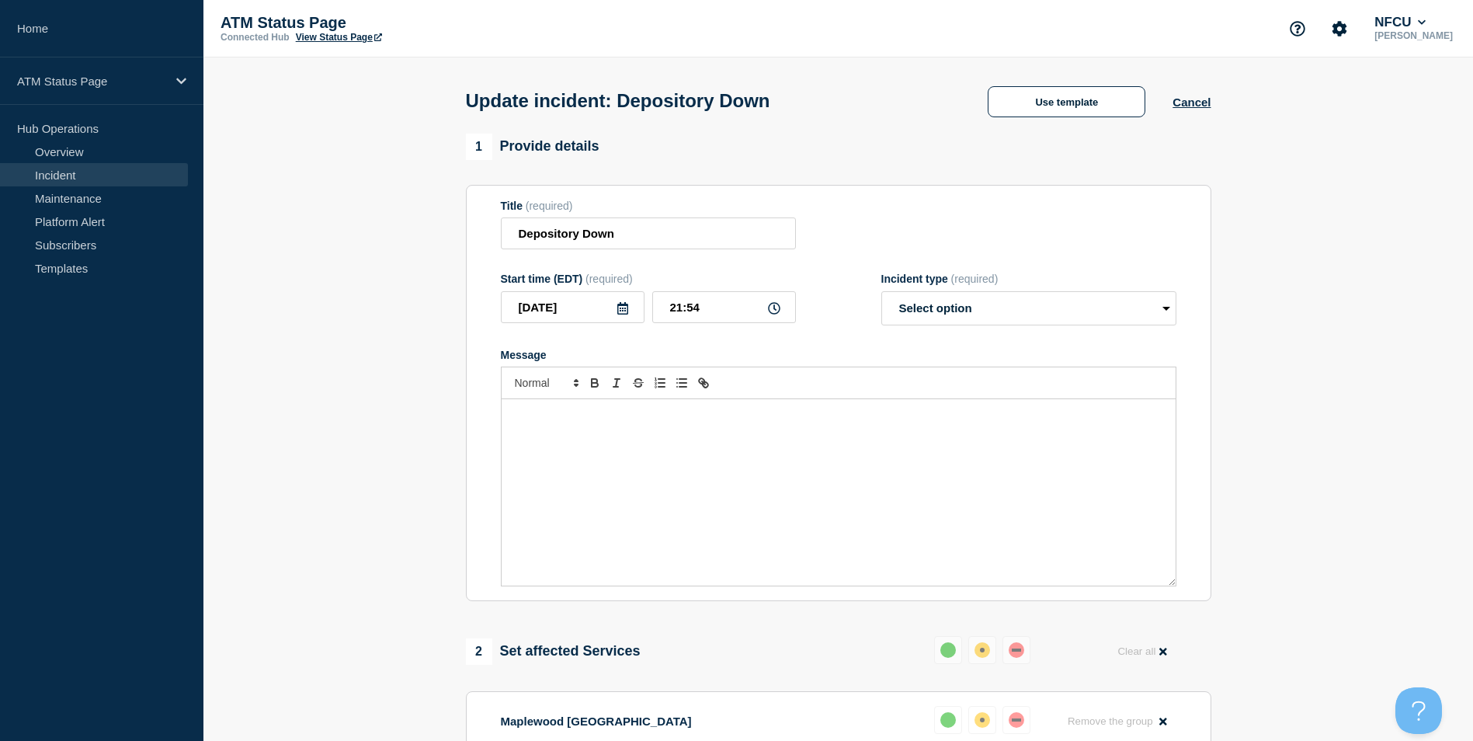
select select "resolved"
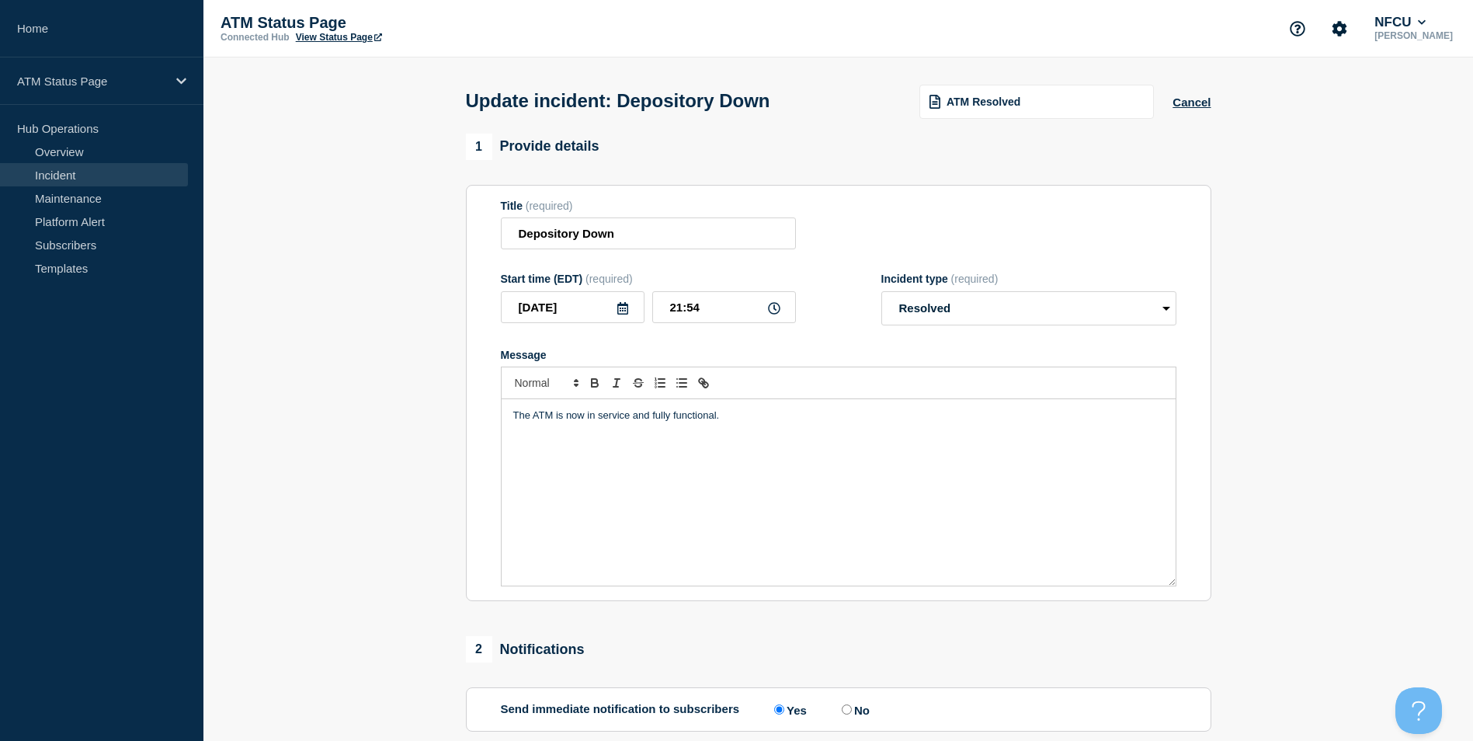
scroll to position [253, 0]
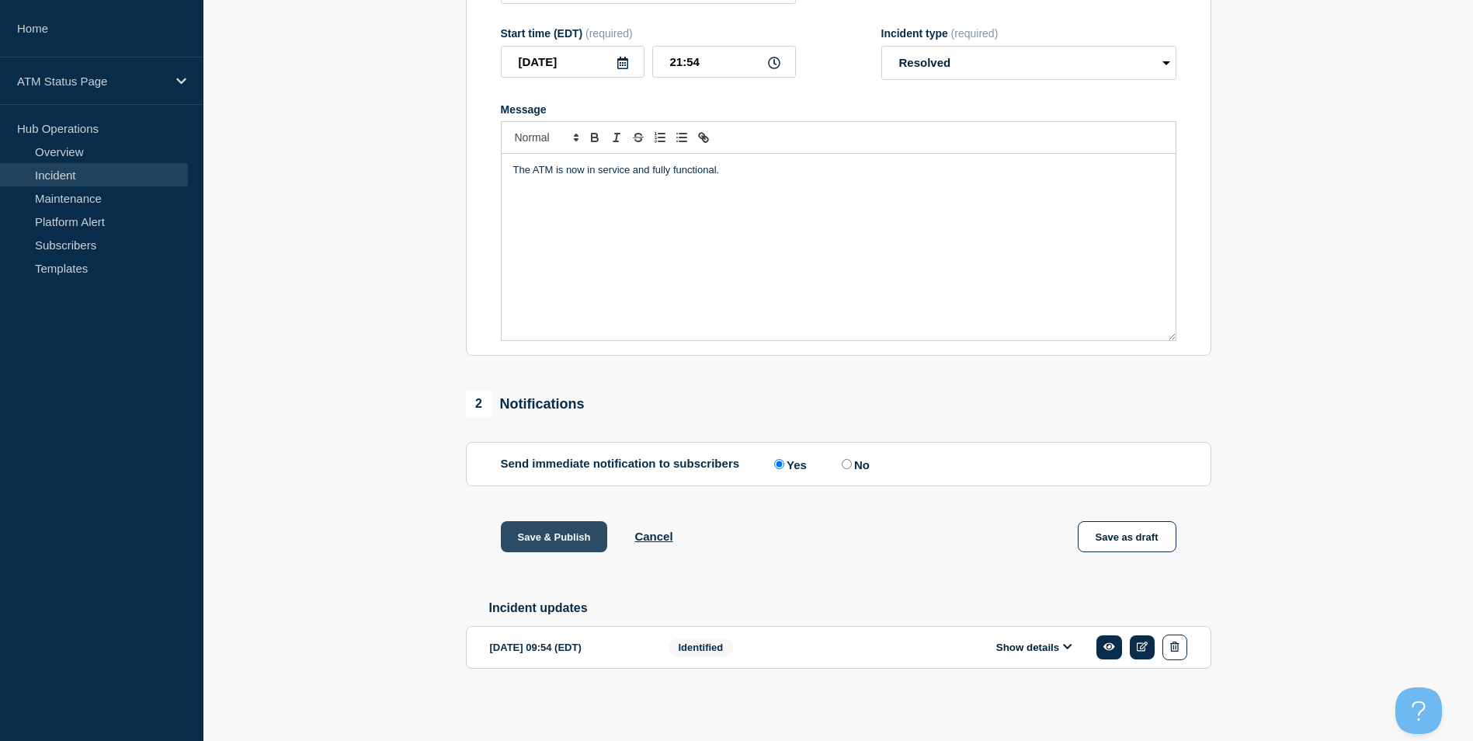
click at [554, 531] on button "Save & Publish" at bounding box center [554, 536] width 107 height 31
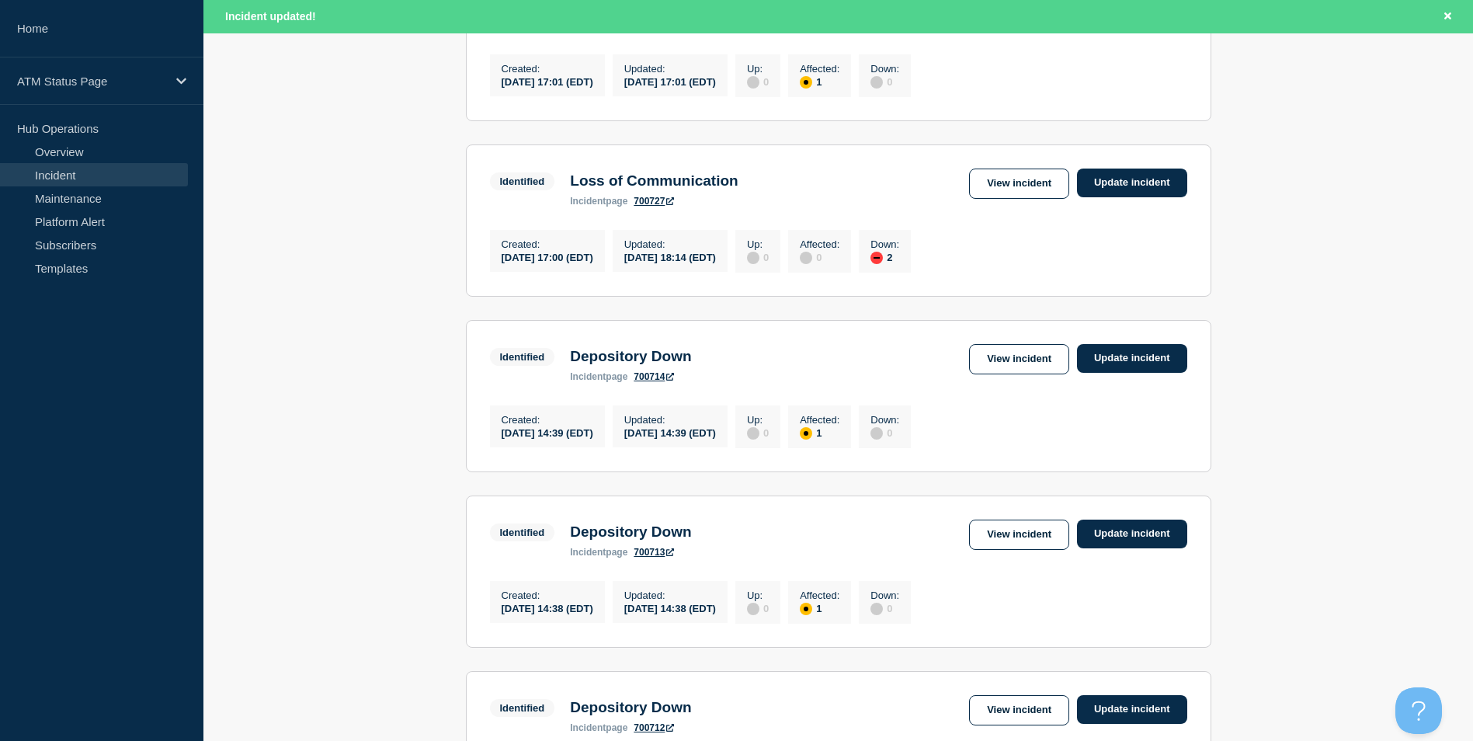
scroll to position [1618, 0]
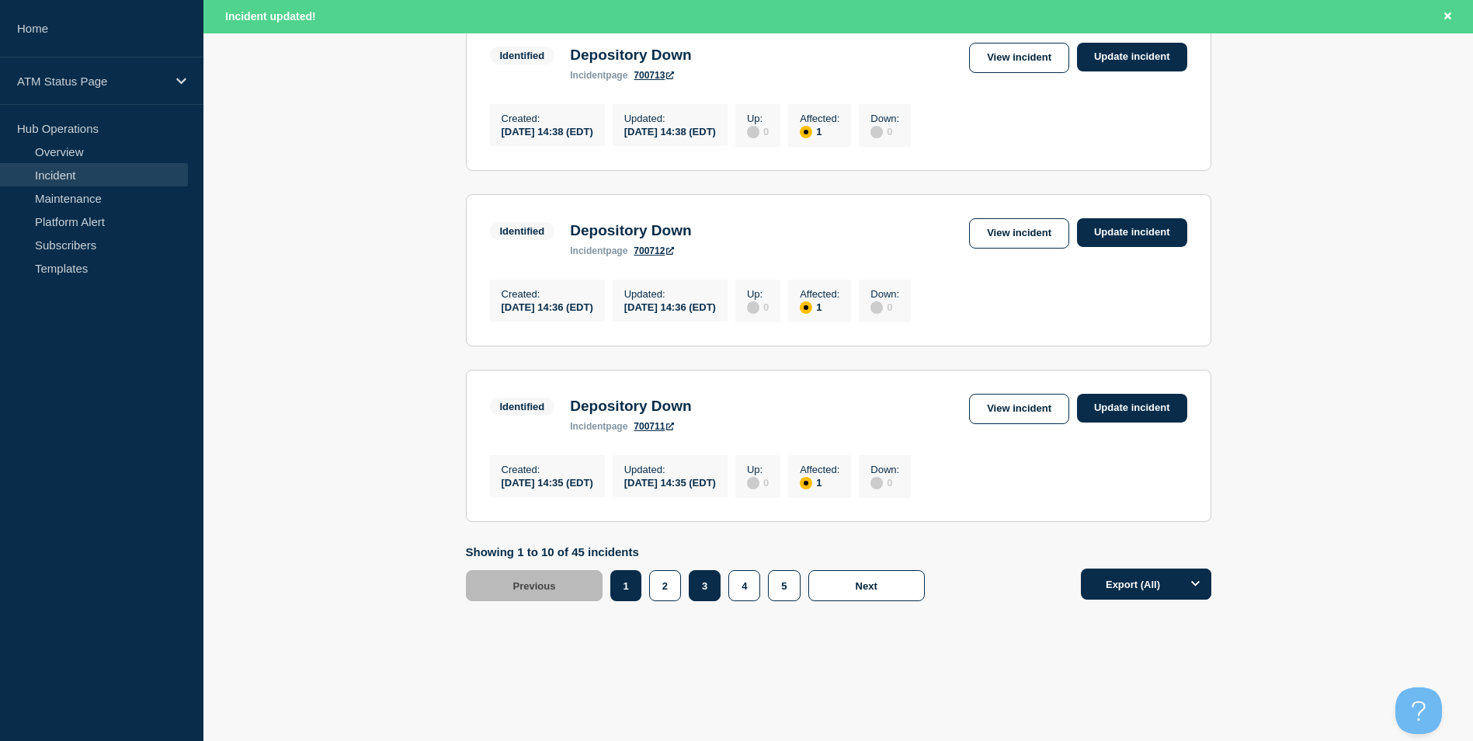
click at [706, 578] on button "3" at bounding box center [705, 585] width 32 height 31
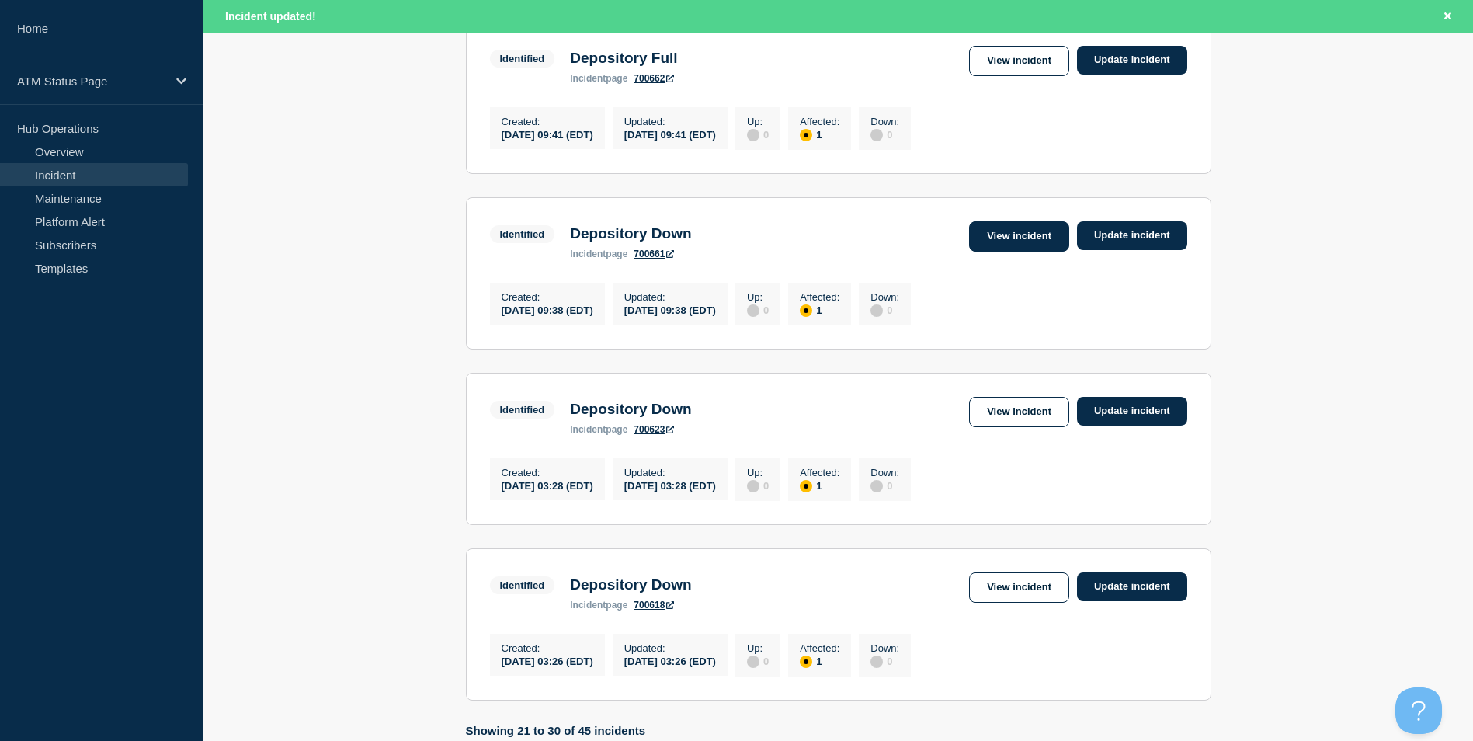
click at [1016, 252] on link "View incident" at bounding box center [1019, 236] width 100 height 30
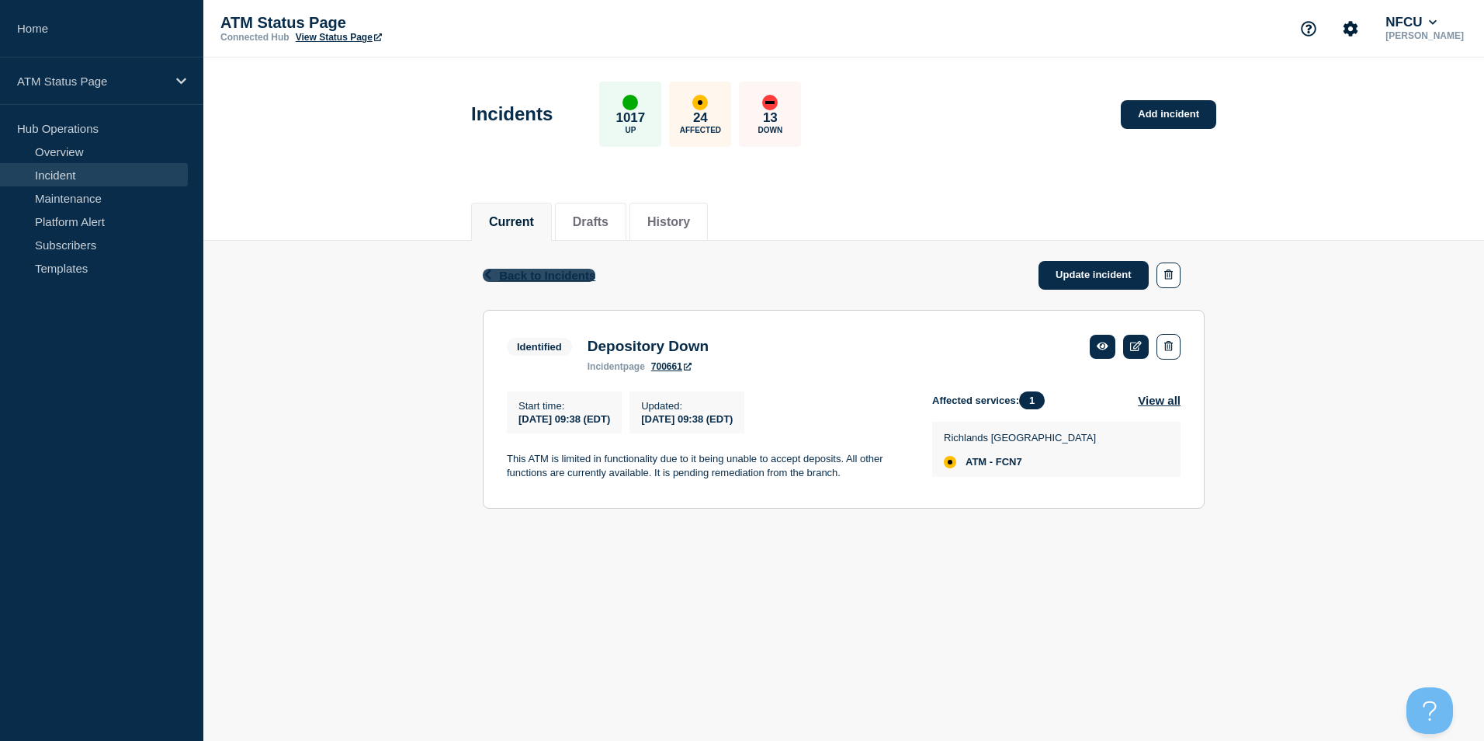
click at [561, 271] on span "Back to Incidents" at bounding box center [547, 275] width 96 height 13
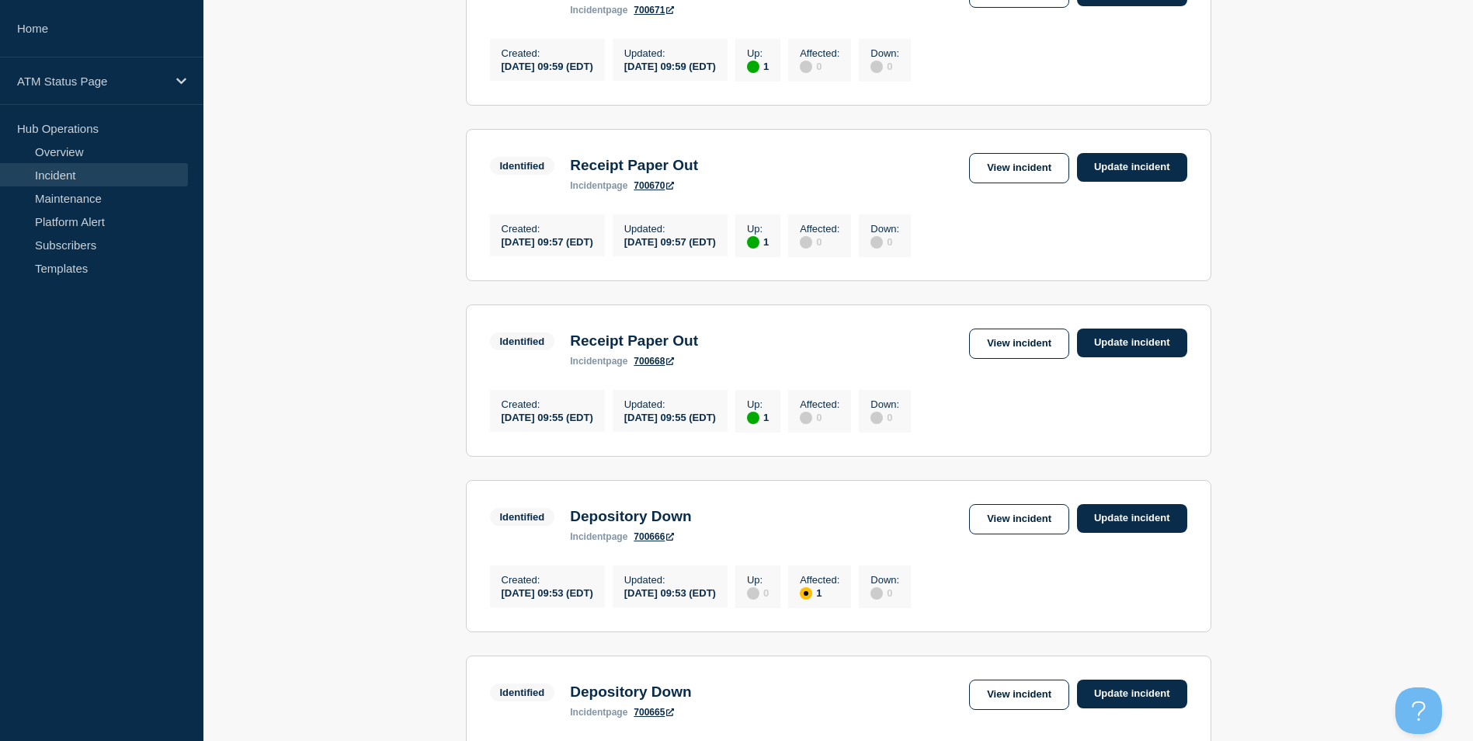
scroll to position [854, 0]
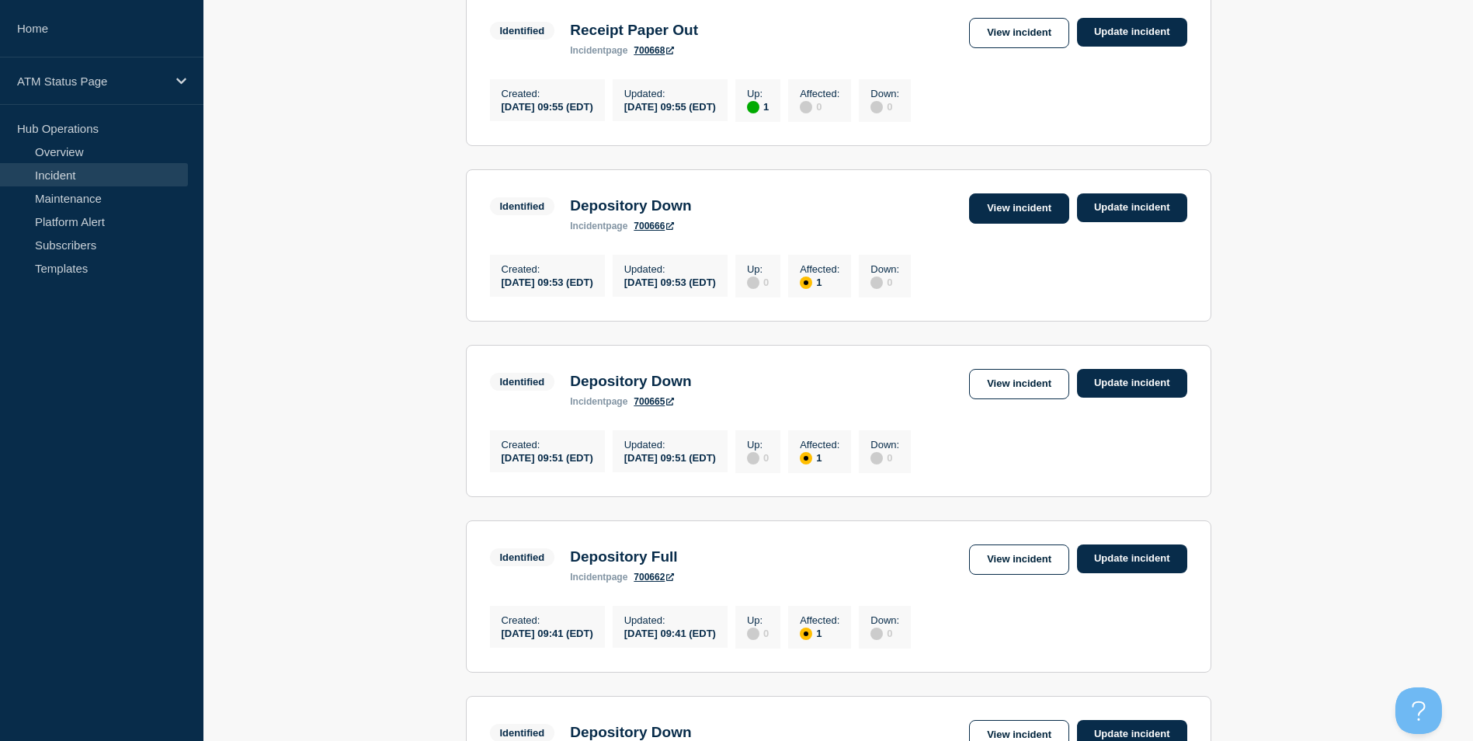
click at [1015, 224] on link "View incident" at bounding box center [1019, 208] width 100 height 30
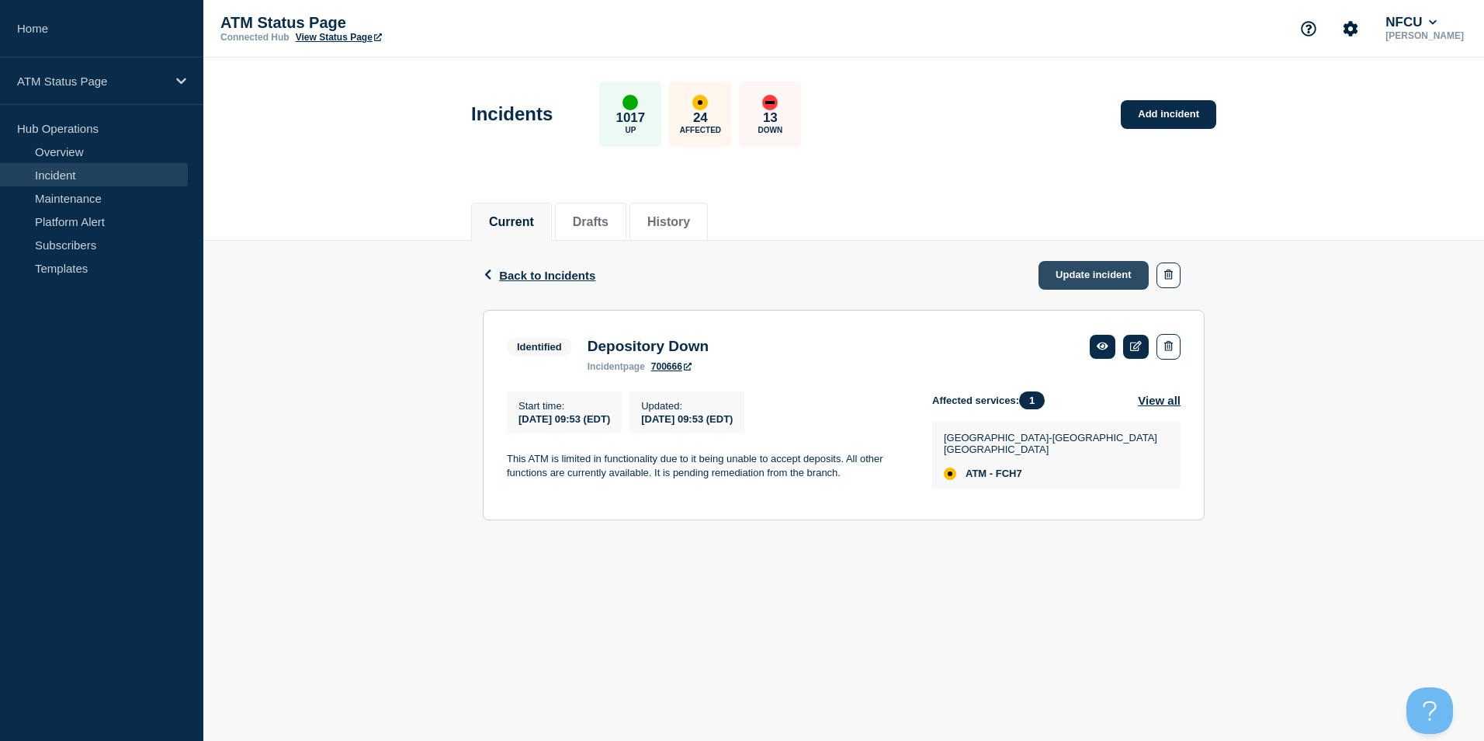
click at [1061, 276] on link "Update incident" at bounding box center [1094, 275] width 110 height 29
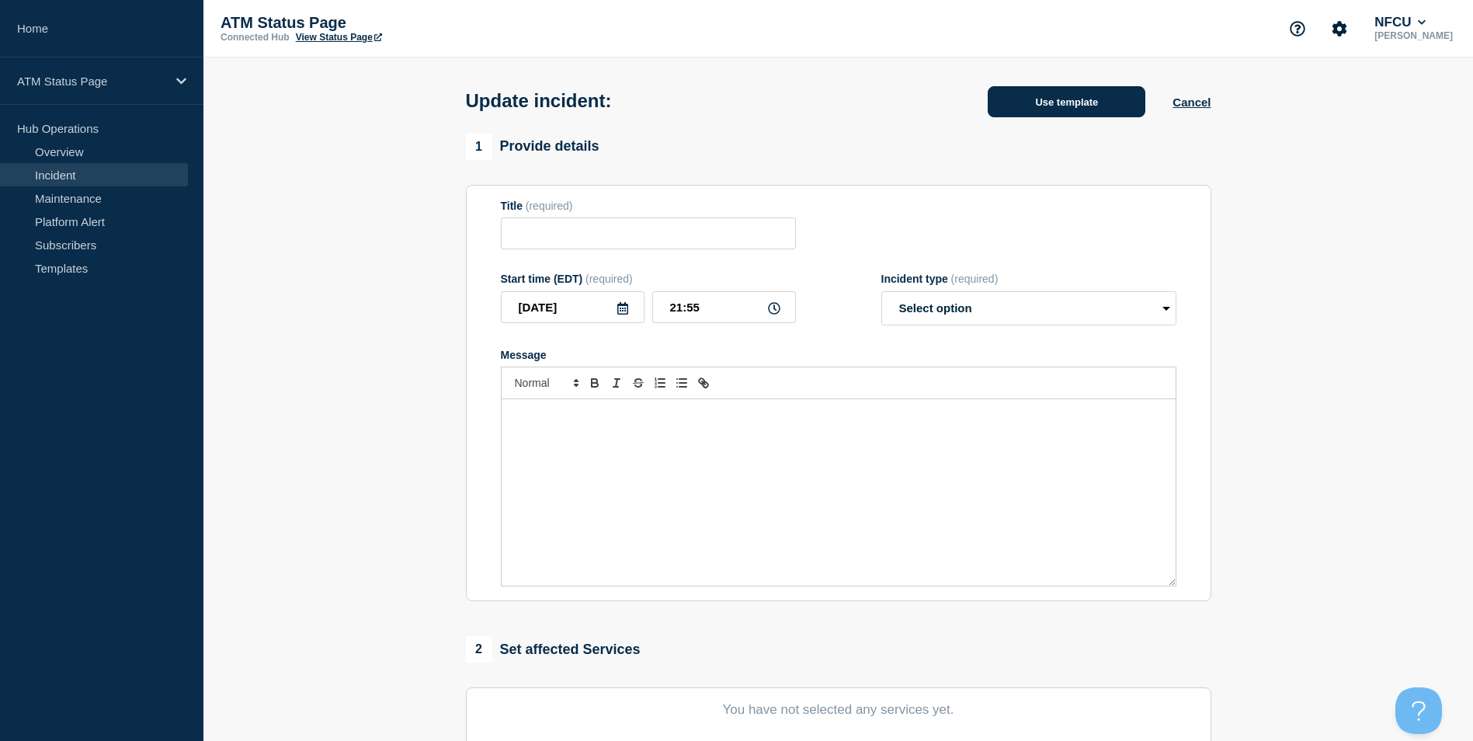
click at [1085, 106] on button "Use template" at bounding box center [1067, 101] width 158 height 31
type input "Depository Down"
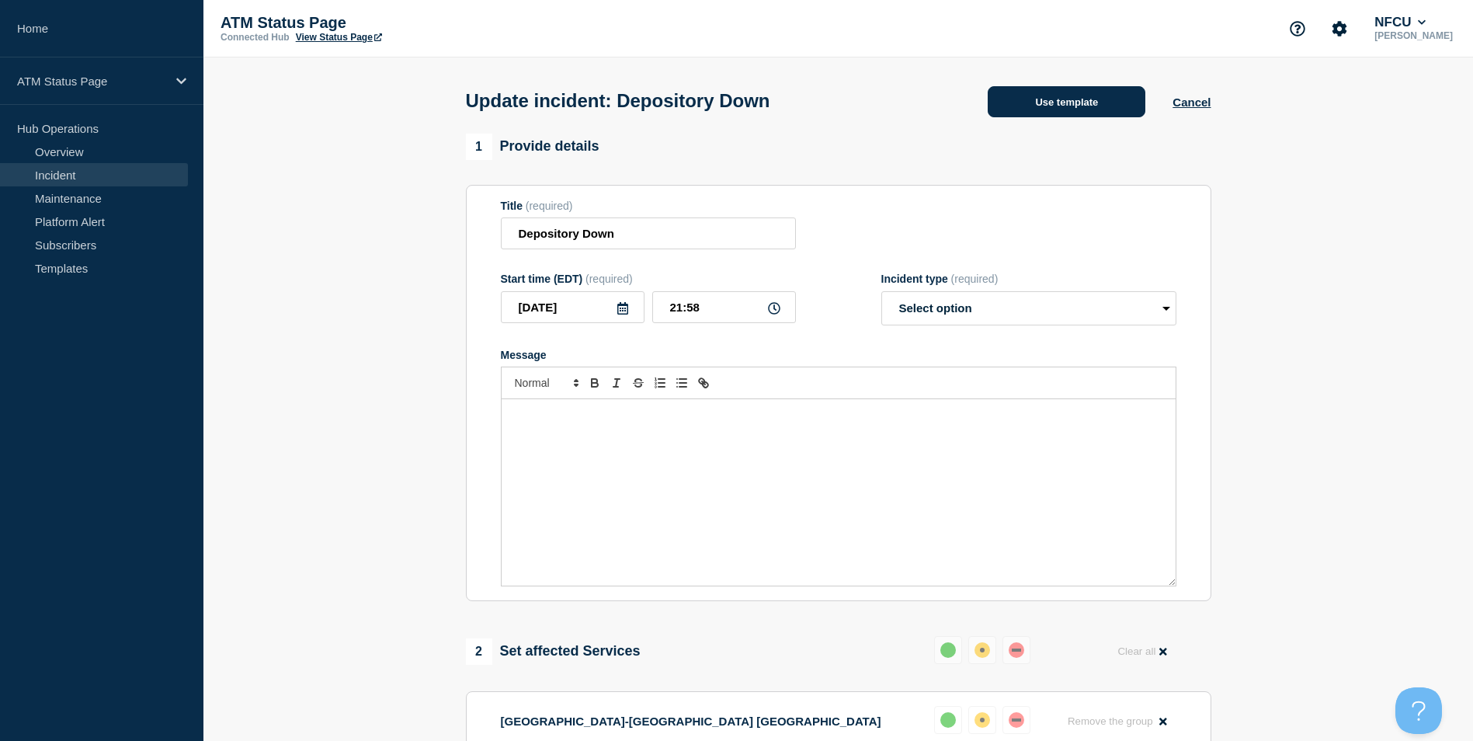
click at [1053, 101] on button "Use template" at bounding box center [1067, 101] width 158 height 31
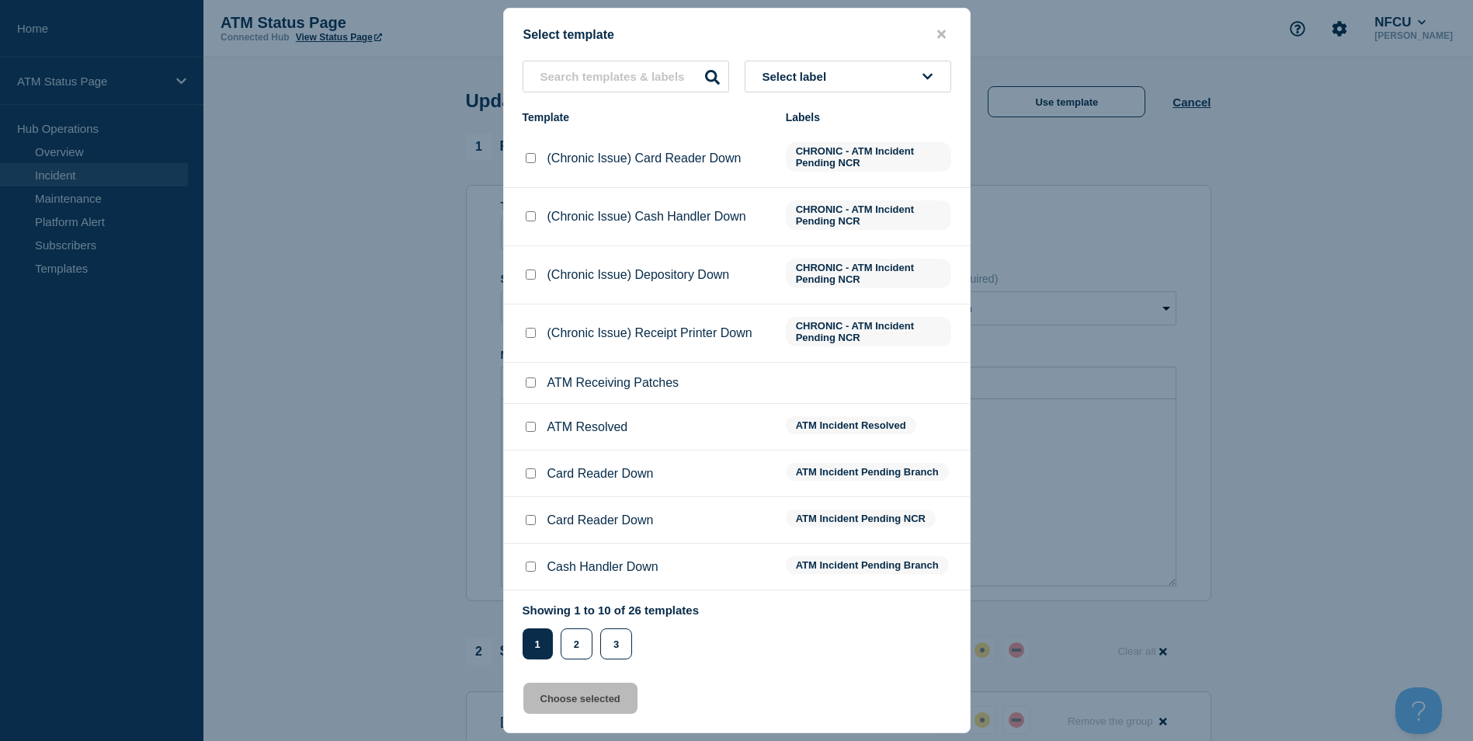
click at [531, 425] on input "ATM Resolved checkbox" at bounding box center [531, 427] width 10 height 10
checkbox input "true"
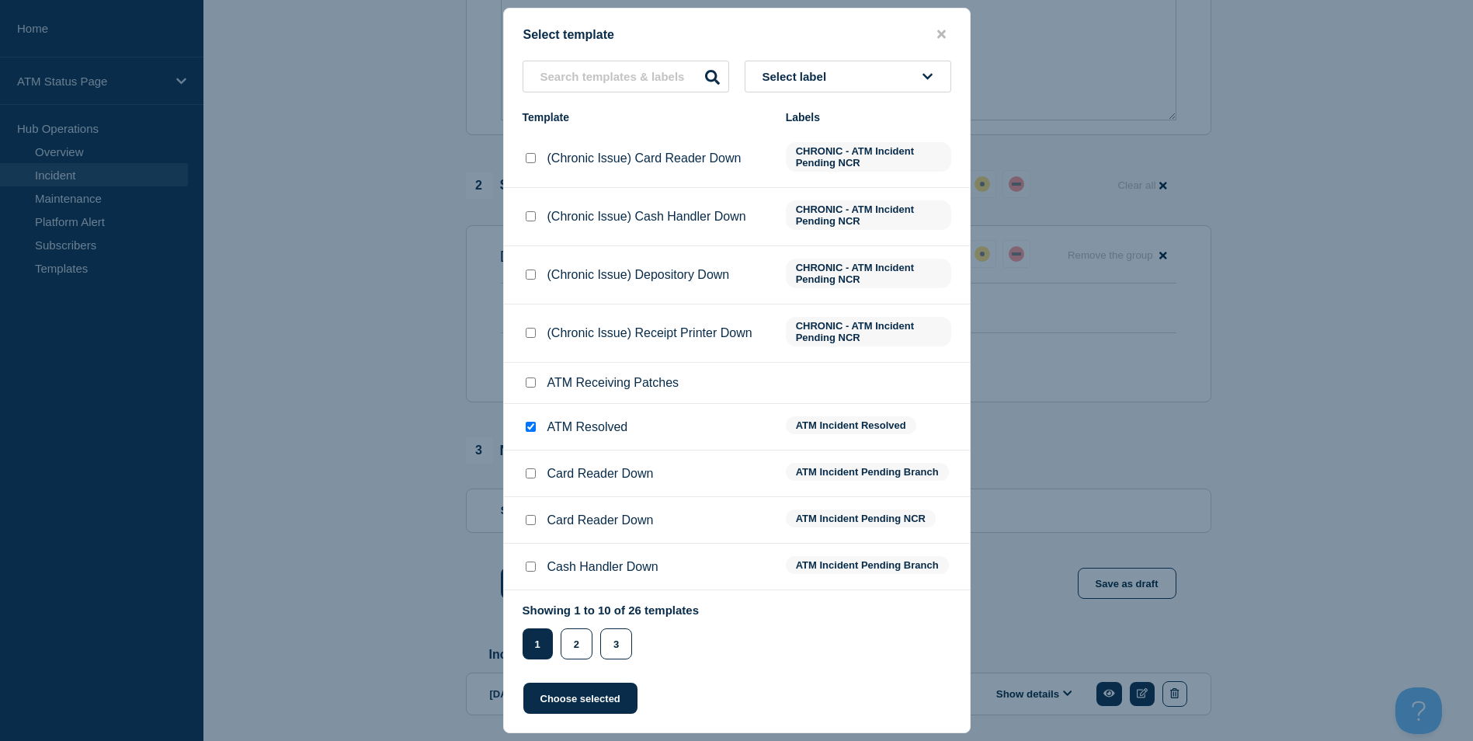
scroll to position [520, 0]
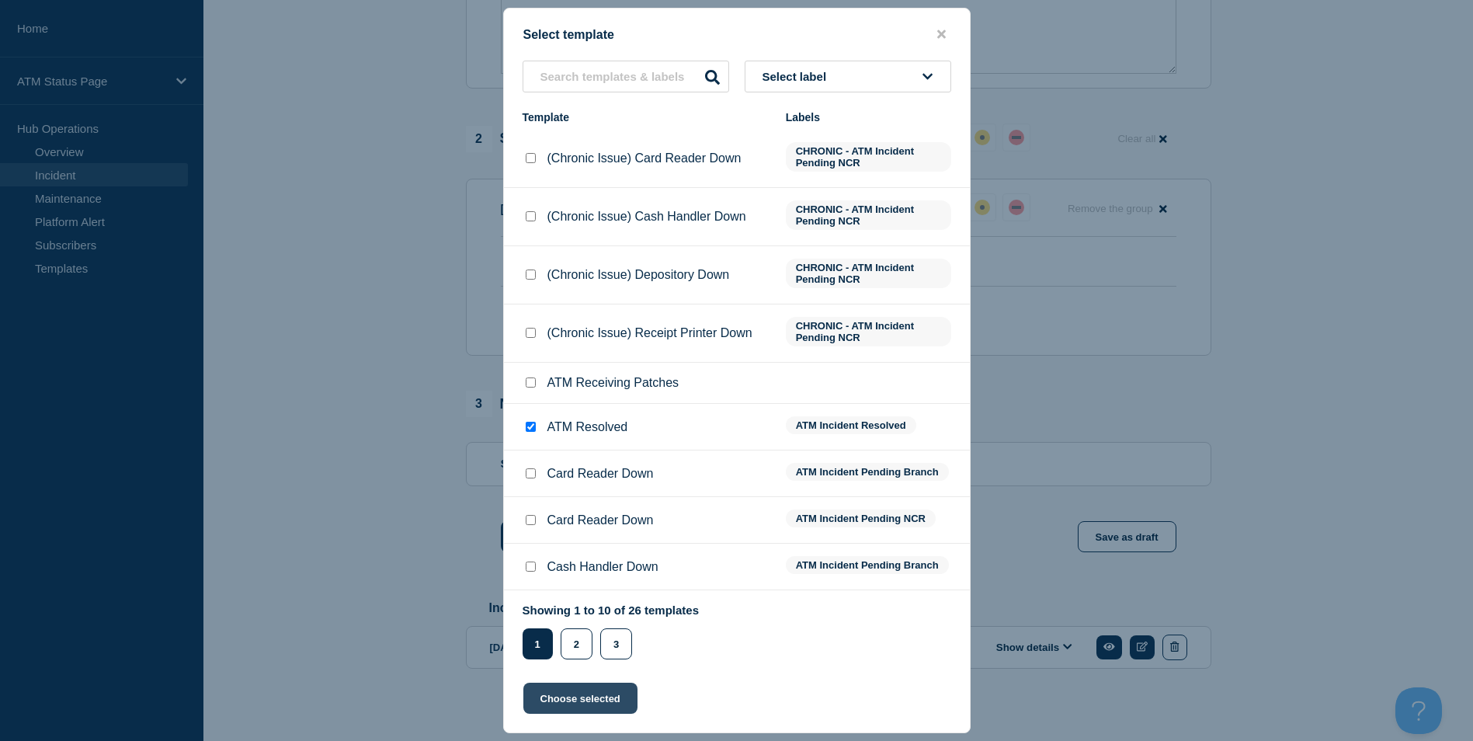
click at [568, 705] on button "Choose selected" at bounding box center [580, 697] width 114 height 31
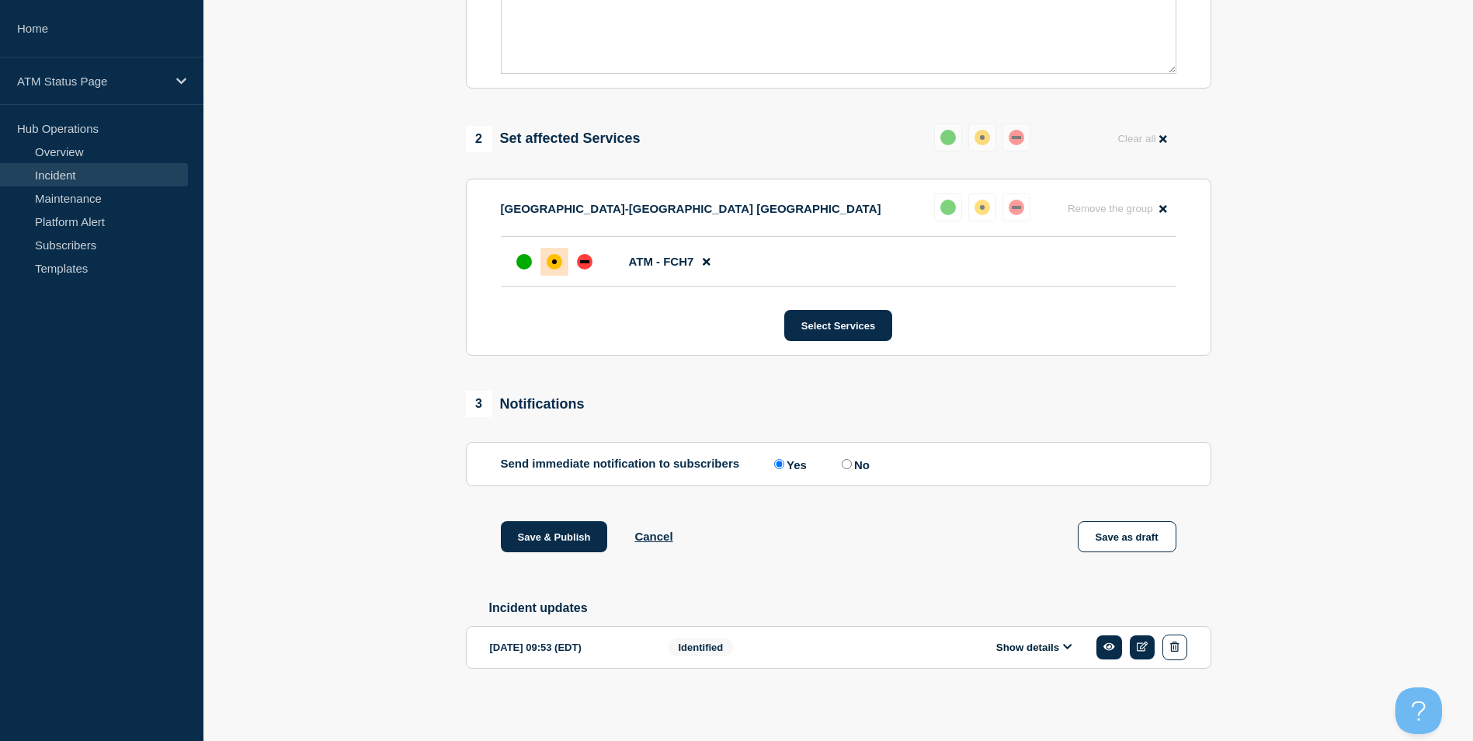
select select "resolved"
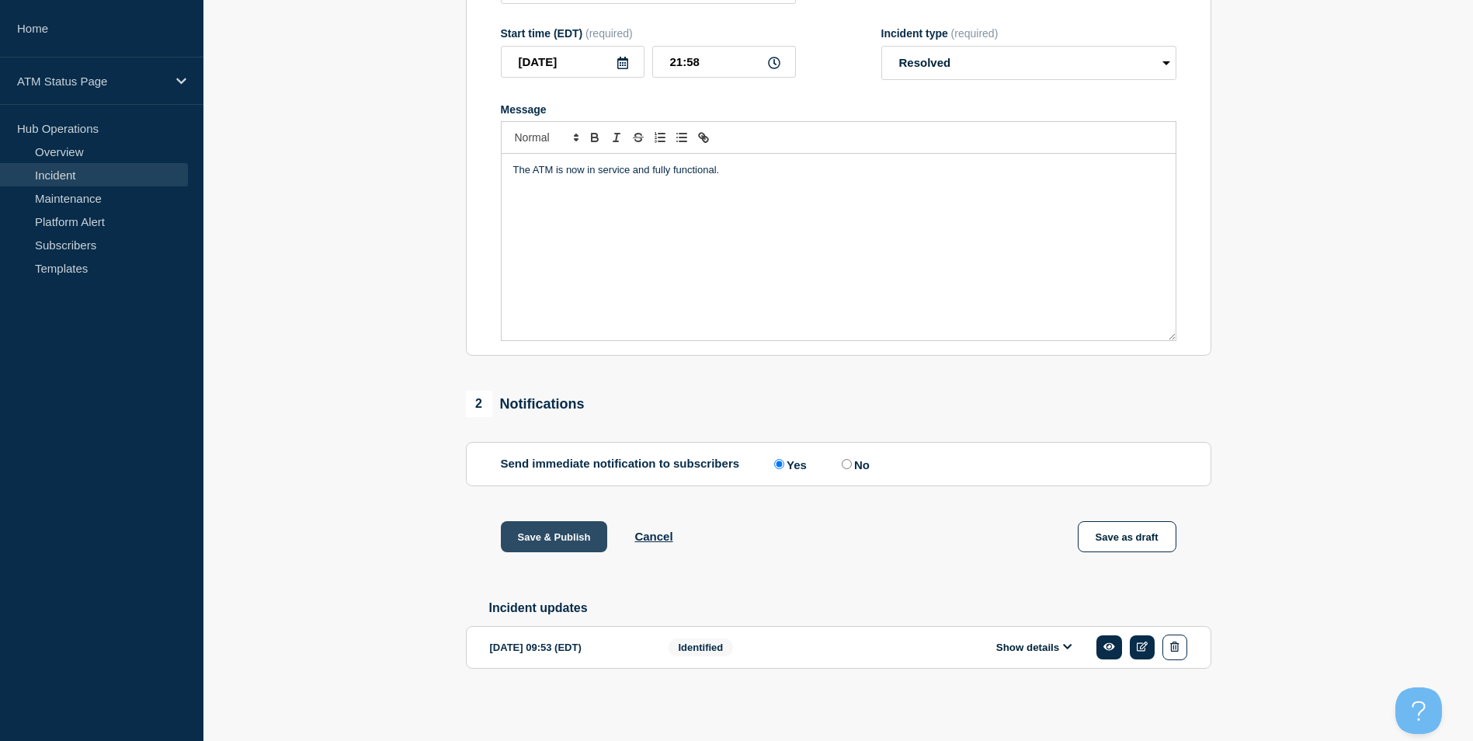
click at [543, 533] on button "Save & Publish" at bounding box center [554, 536] width 107 height 31
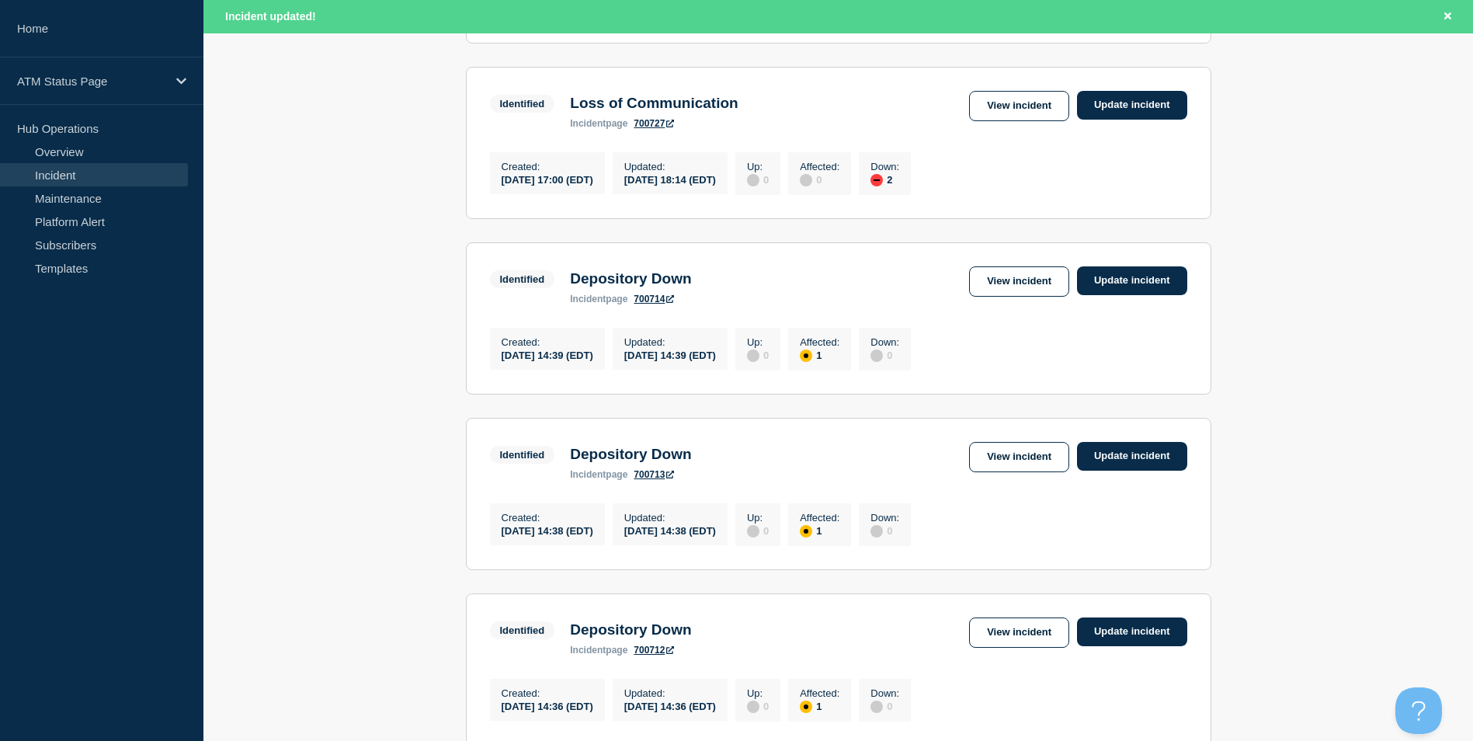
scroll to position [1618, 0]
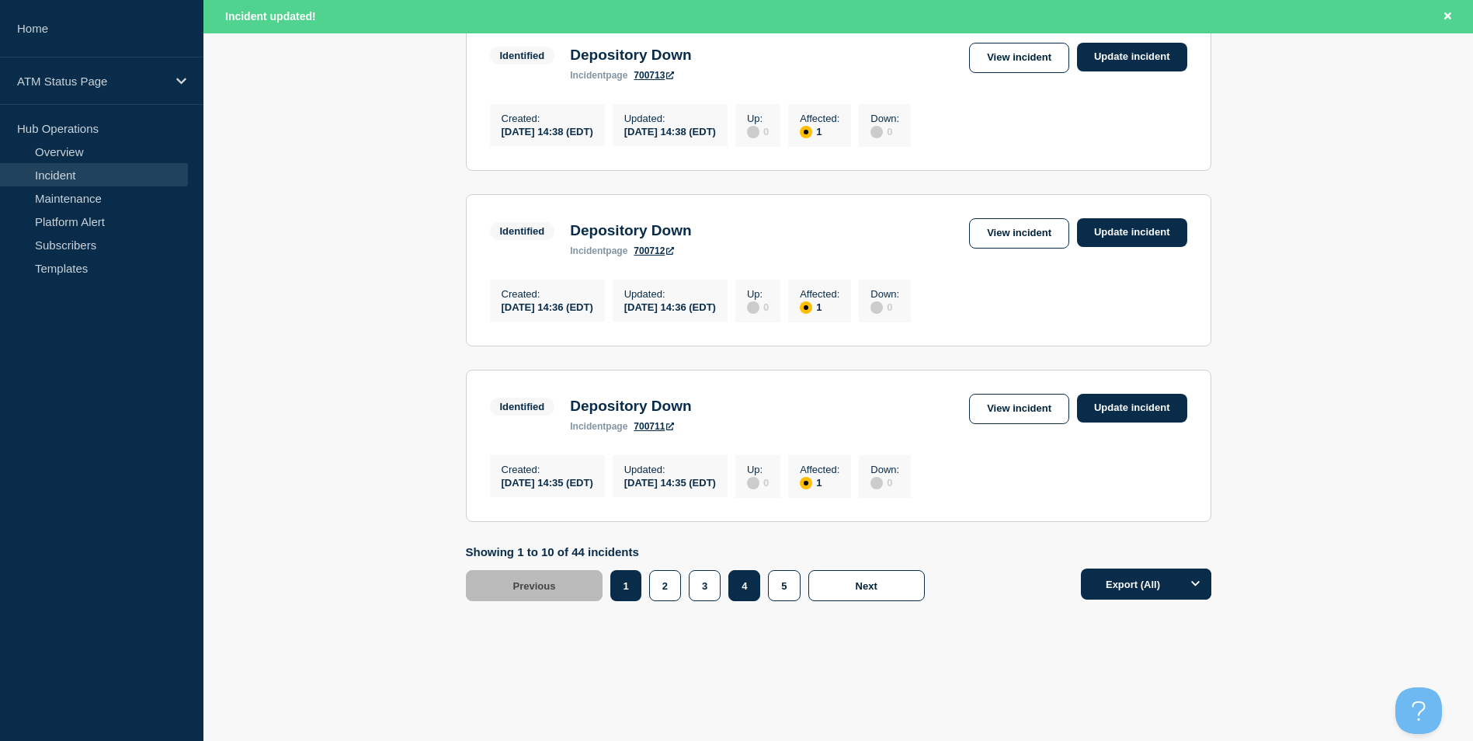
click at [737, 585] on button "4" at bounding box center [744, 585] width 32 height 31
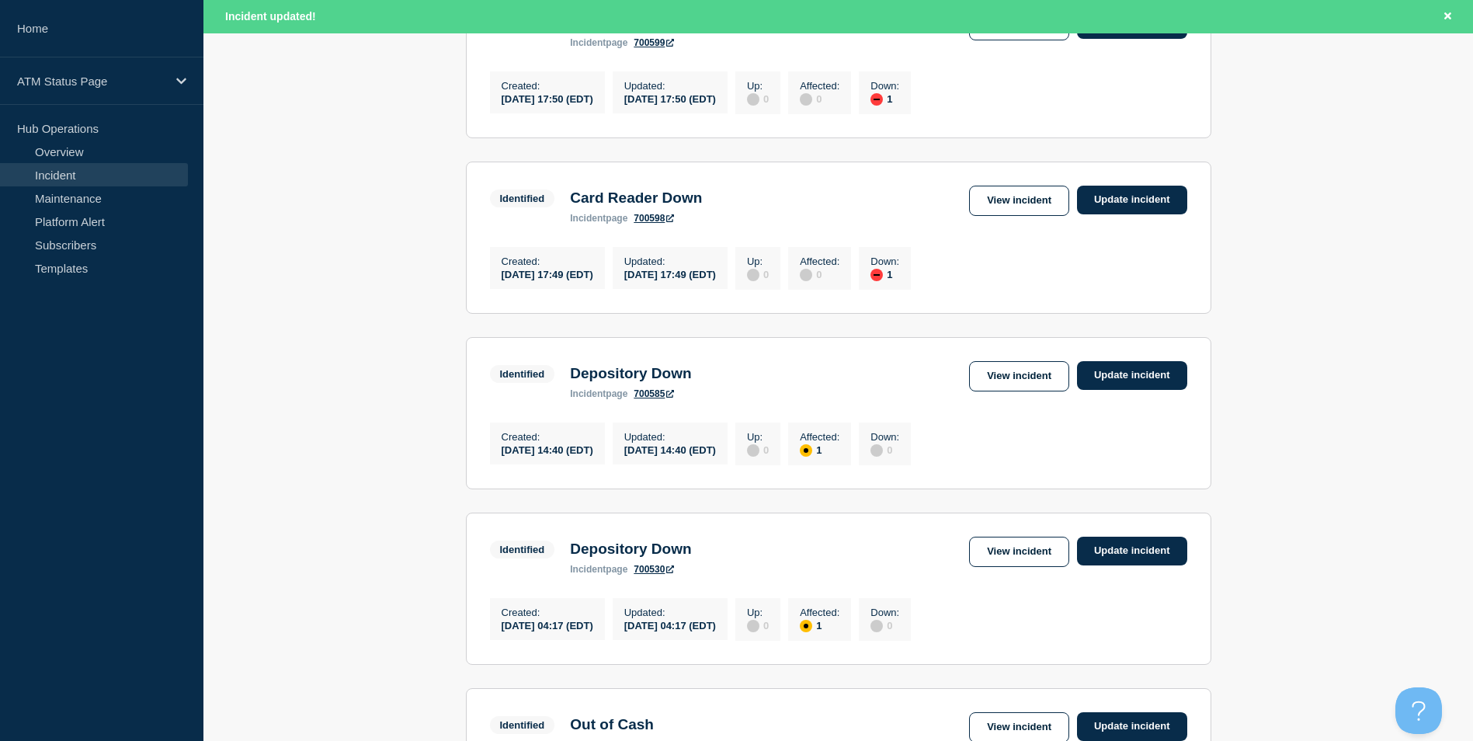
scroll to position [854, 0]
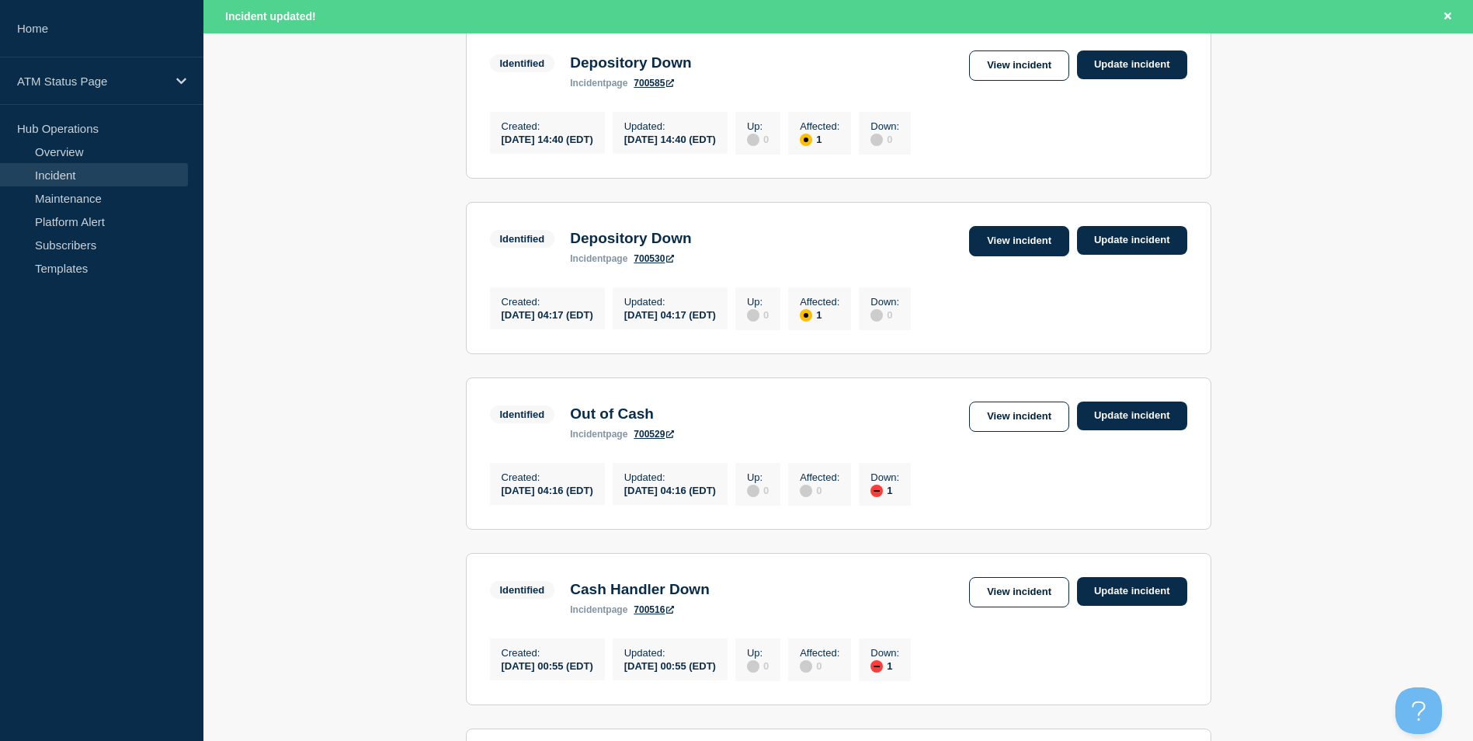
click at [1032, 256] on link "View incident" at bounding box center [1019, 241] width 100 height 30
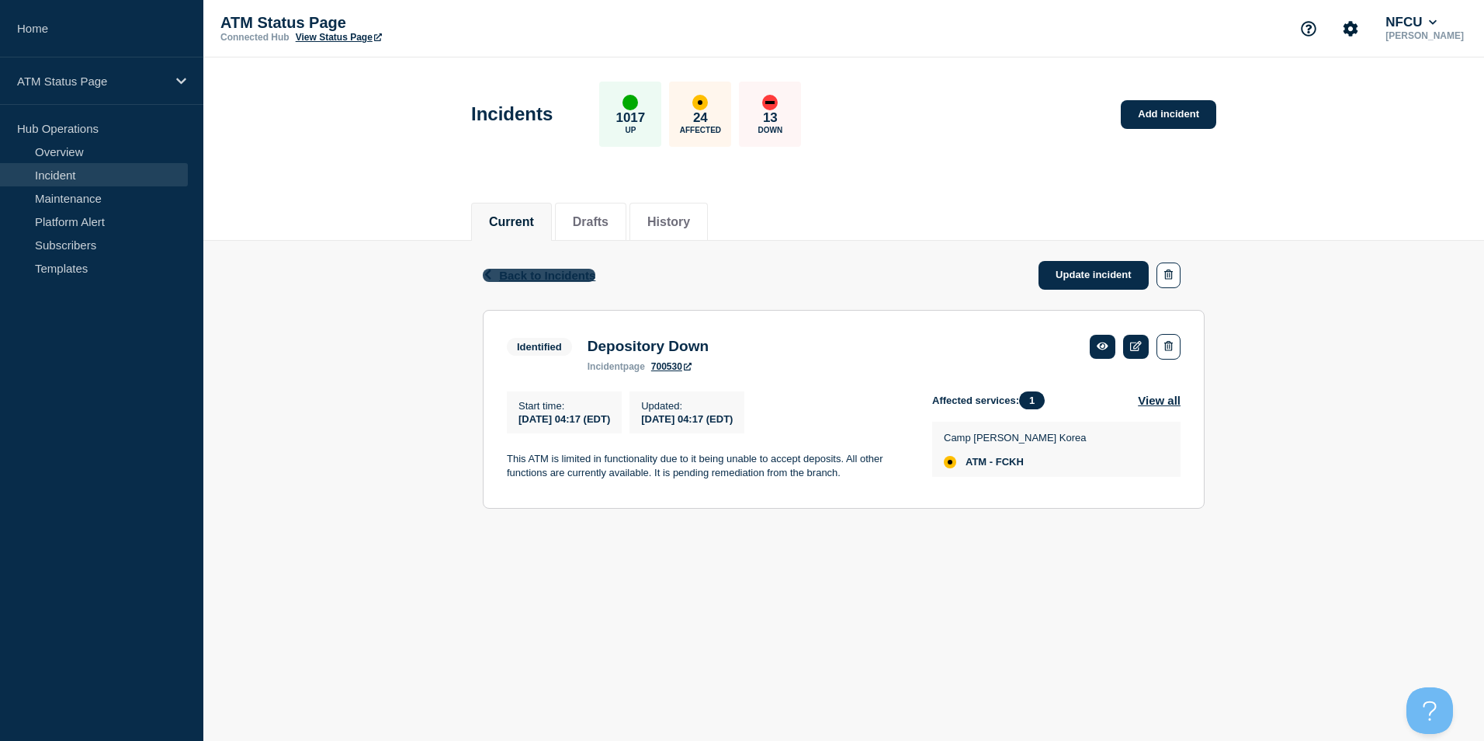
click at [562, 274] on span "Back to Incidents" at bounding box center [547, 275] width 96 height 13
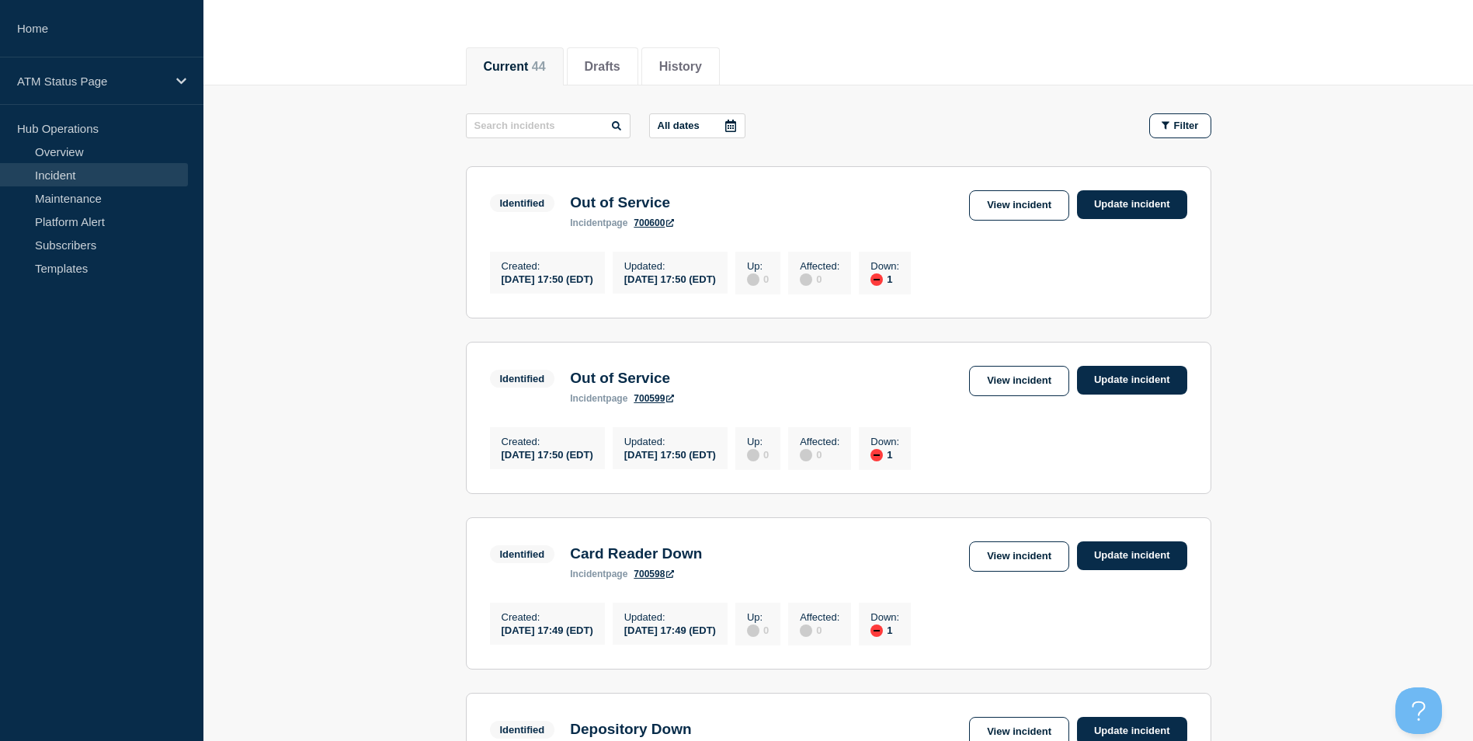
scroll to position [466, 0]
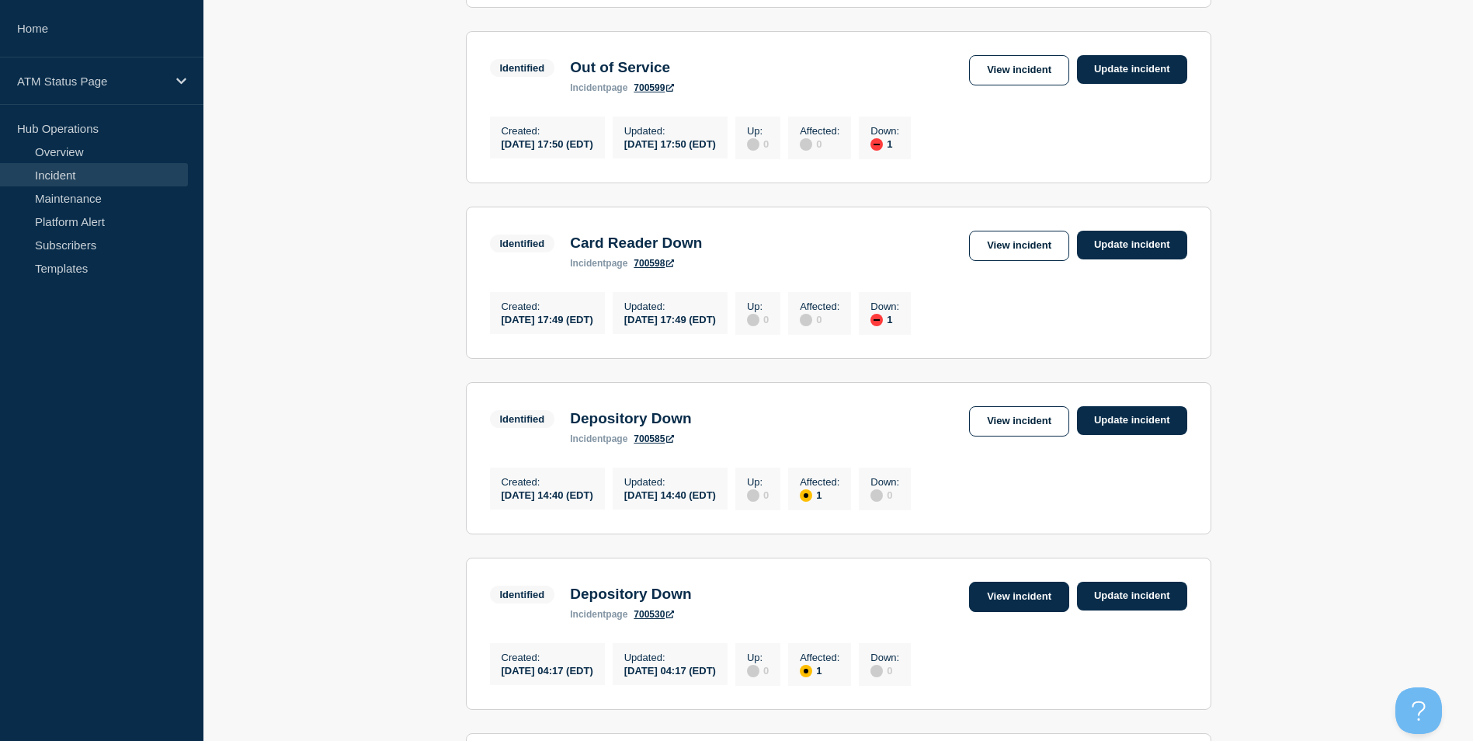
click at [998, 612] on link "View incident" at bounding box center [1019, 596] width 100 height 30
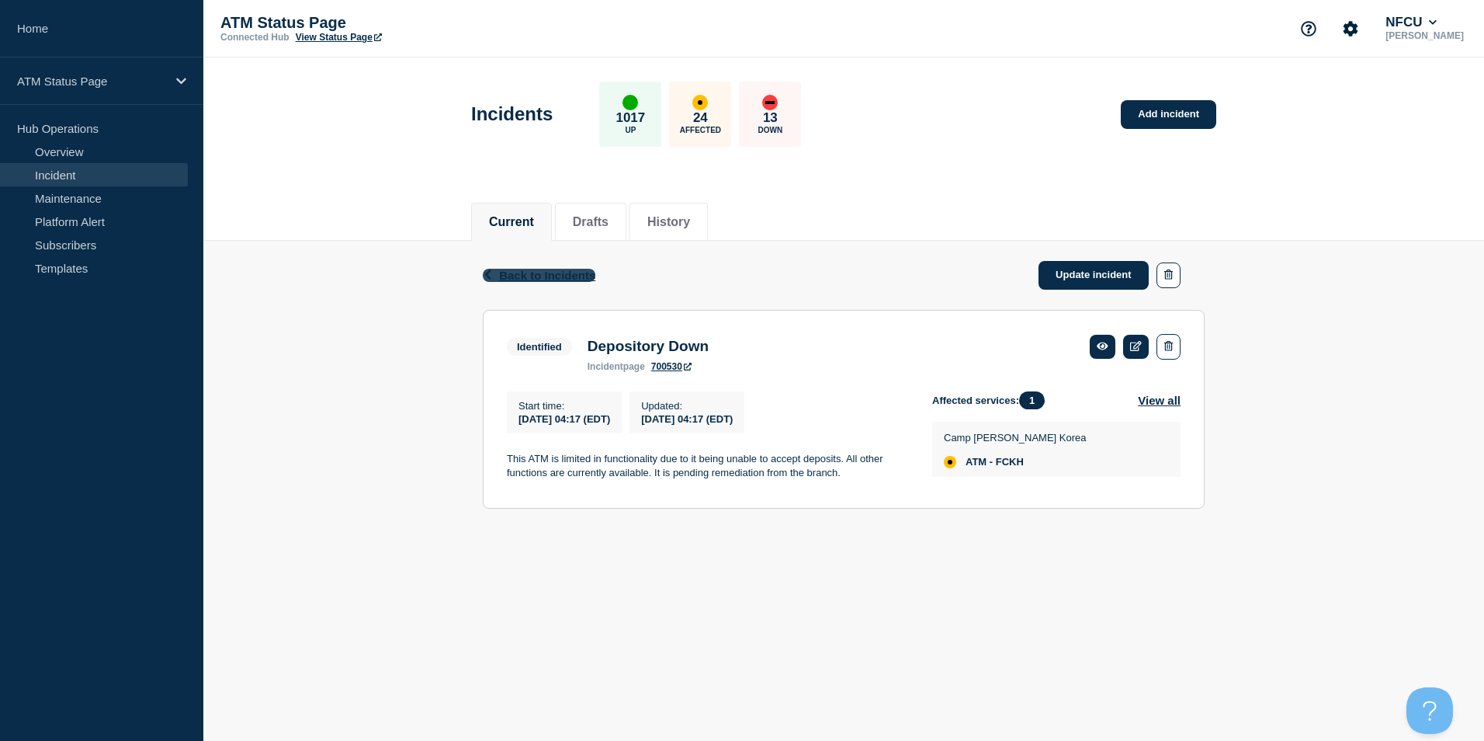
click at [529, 269] on span "Back to Incidents" at bounding box center [547, 275] width 96 height 13
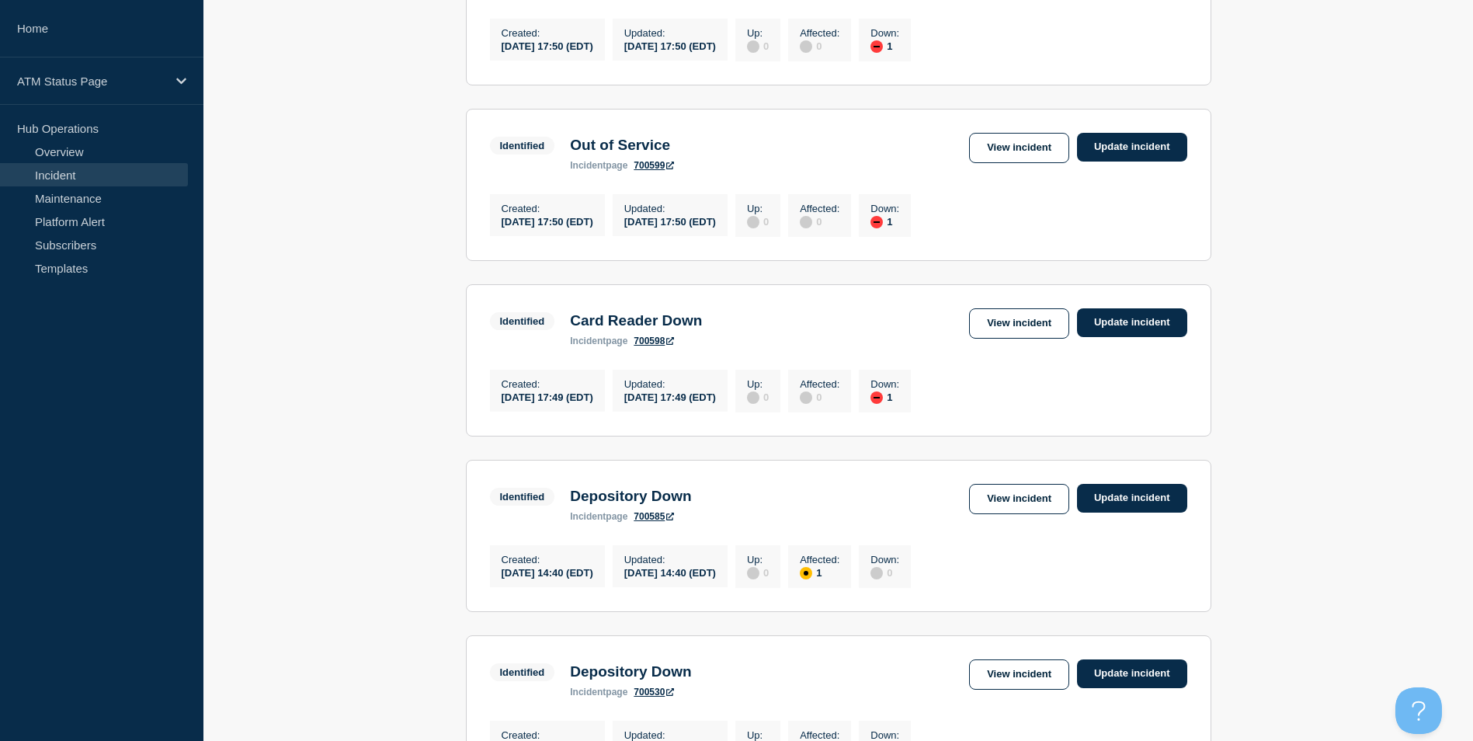
scroll to position [543, 0]
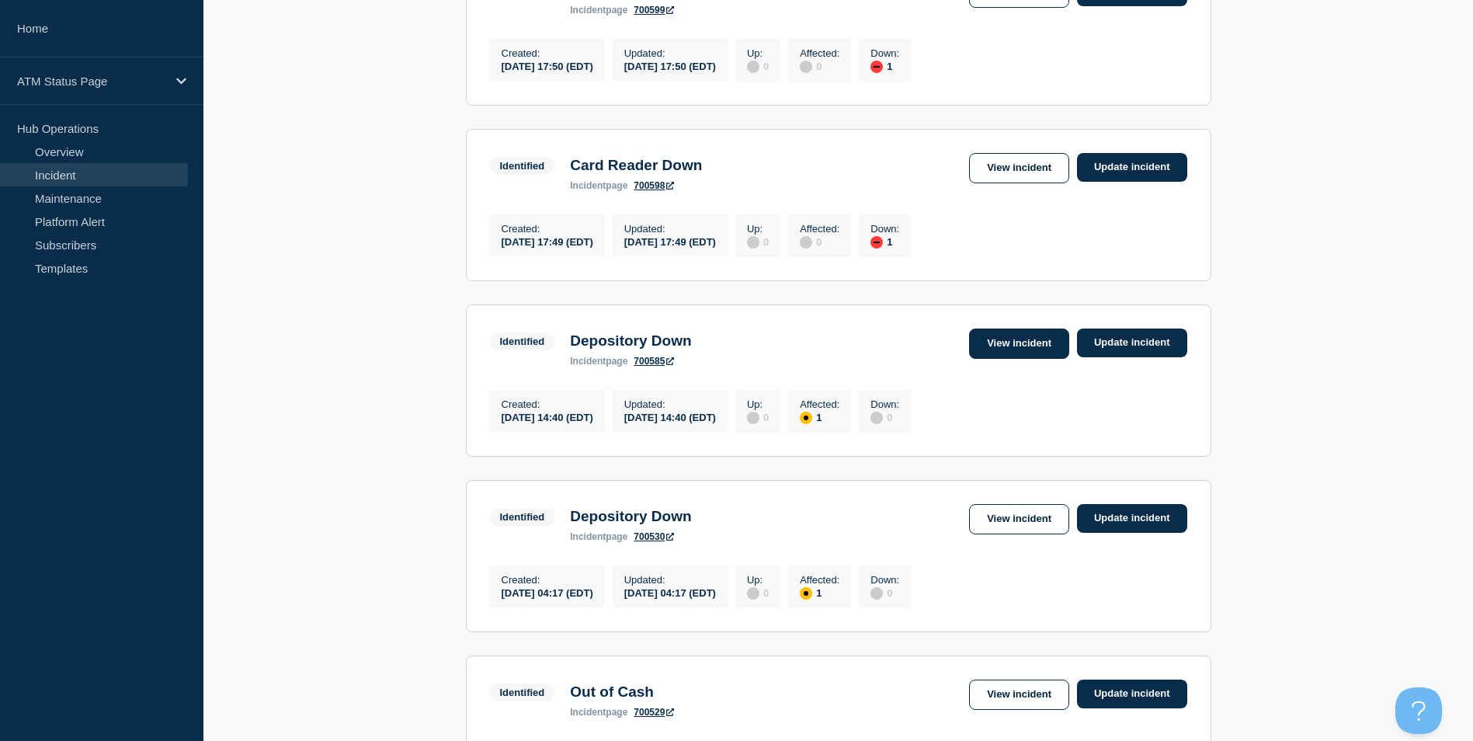
click at [1008, 359] on link "View incident" at bounding box center [1019, 343] width 100 height 30
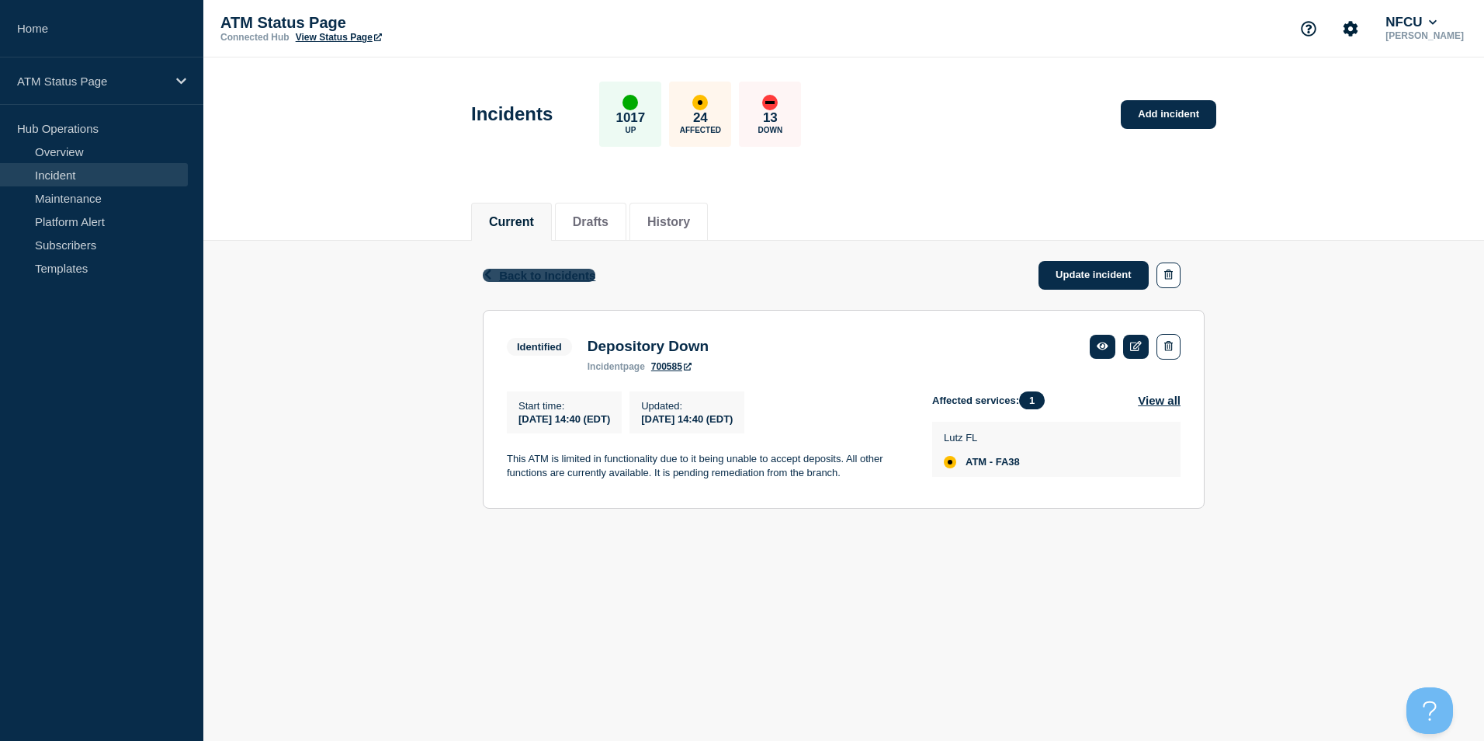
click at [533, 272] on span "Back to Incidents" at bounding box center [547, 275] width 96 height 13
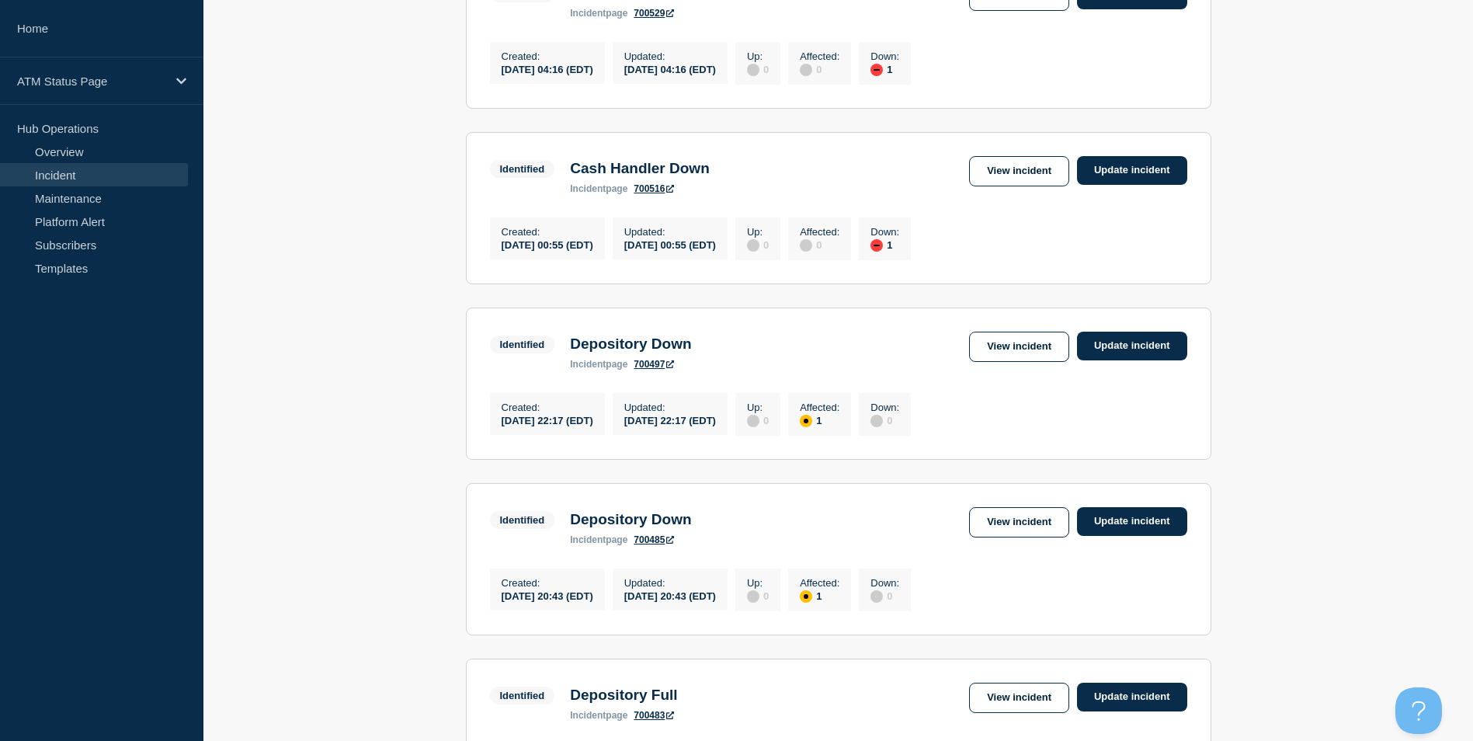
scroll to position [1320, 0]
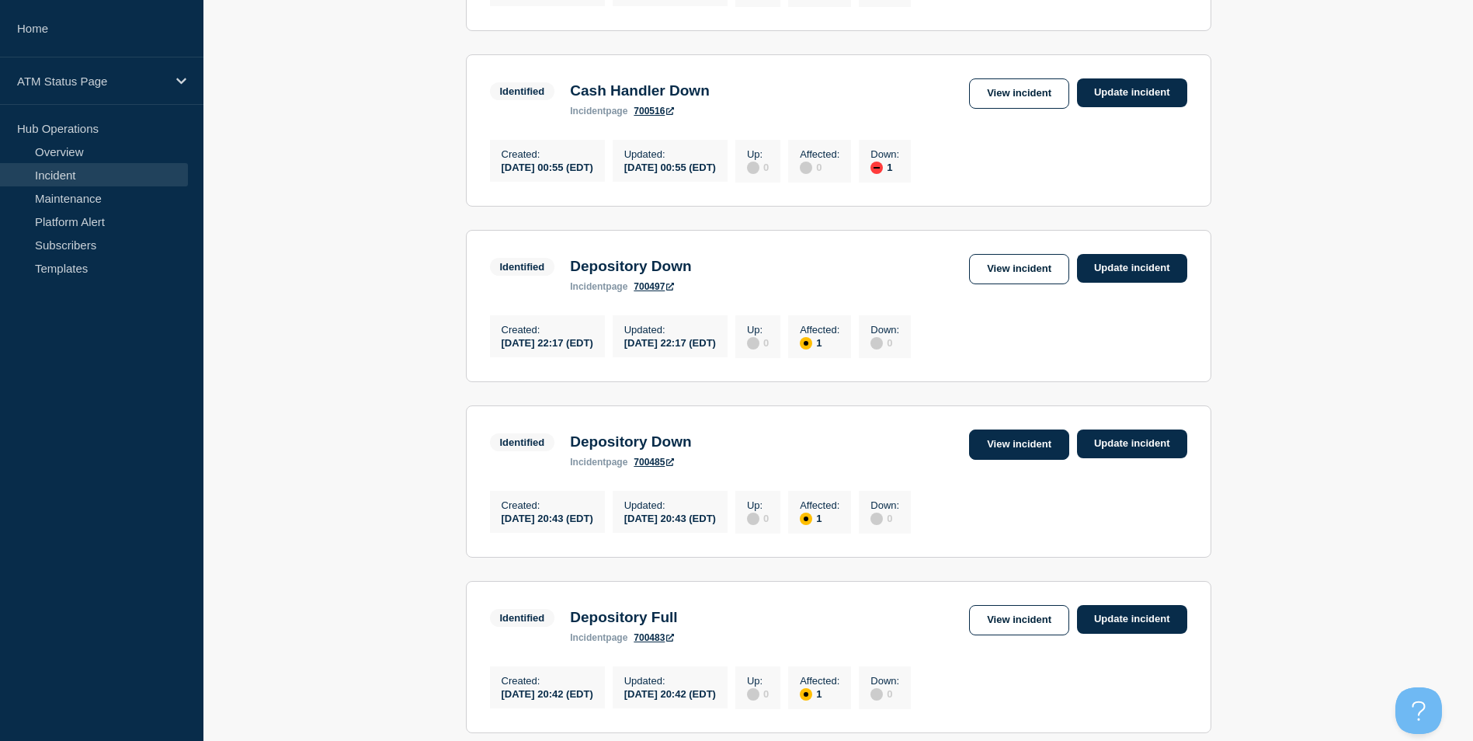
click at [1008, 460] on link "View incident" at bounding box center [1019, 444] width 100 height 30
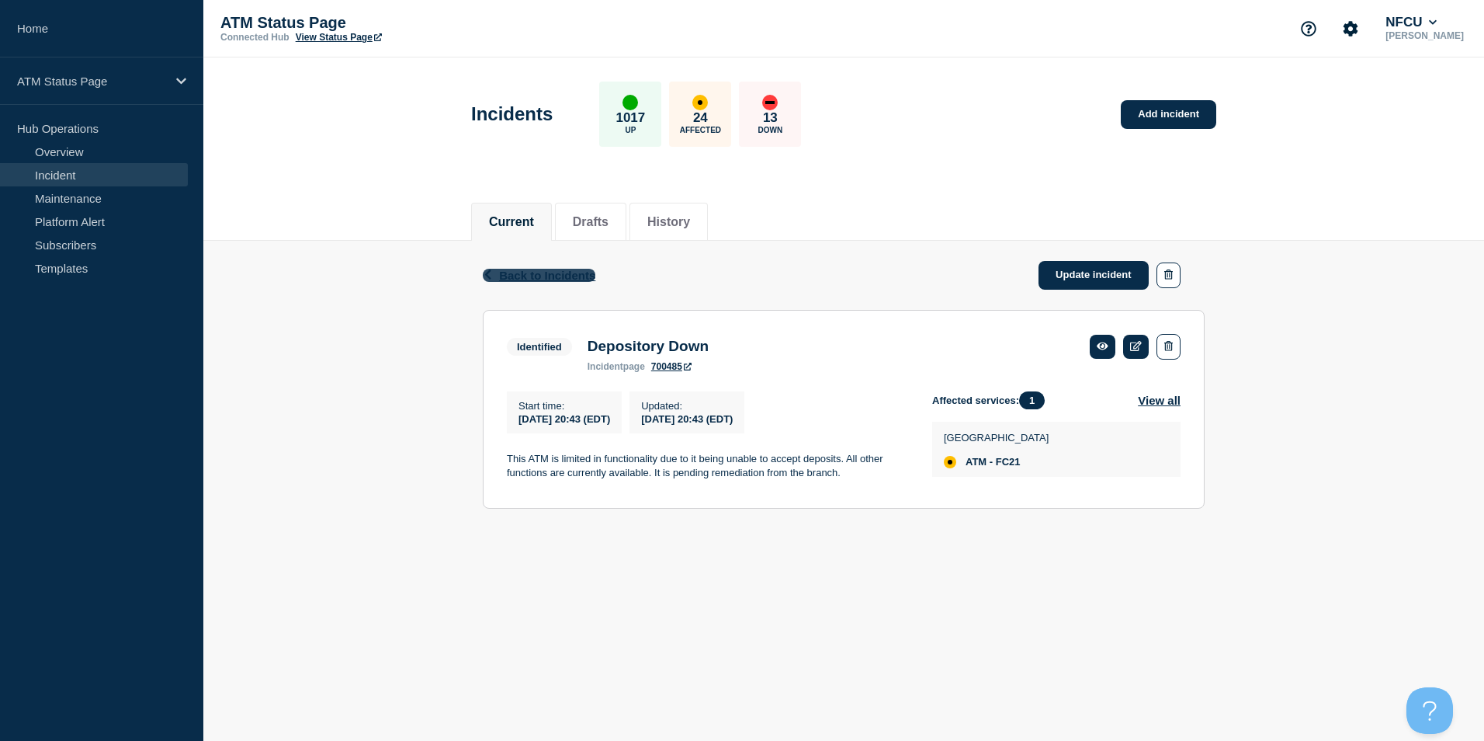
click at [541, 271] on span "Back to Incidents" at bounding box center [547, 275] width 96 height 13
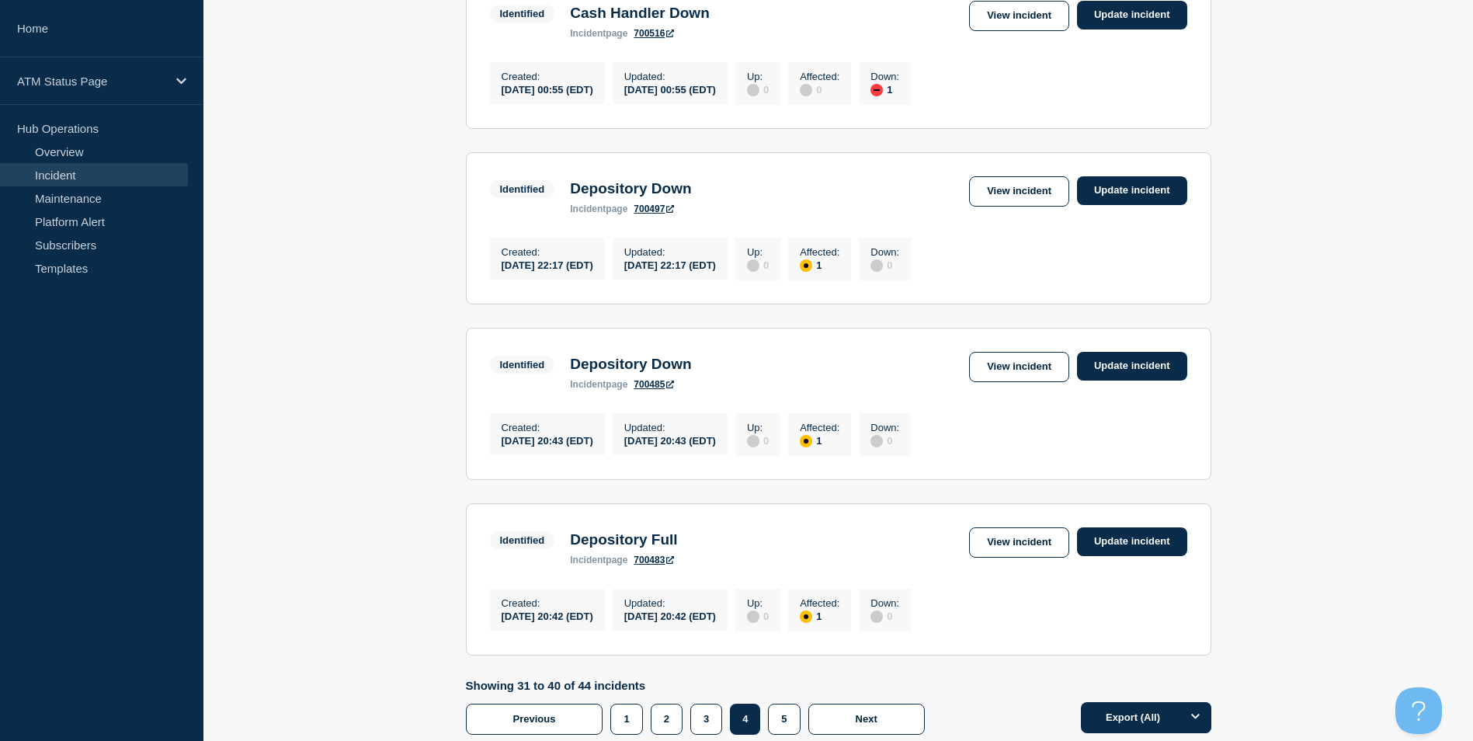
scroll to position [1585, 0]
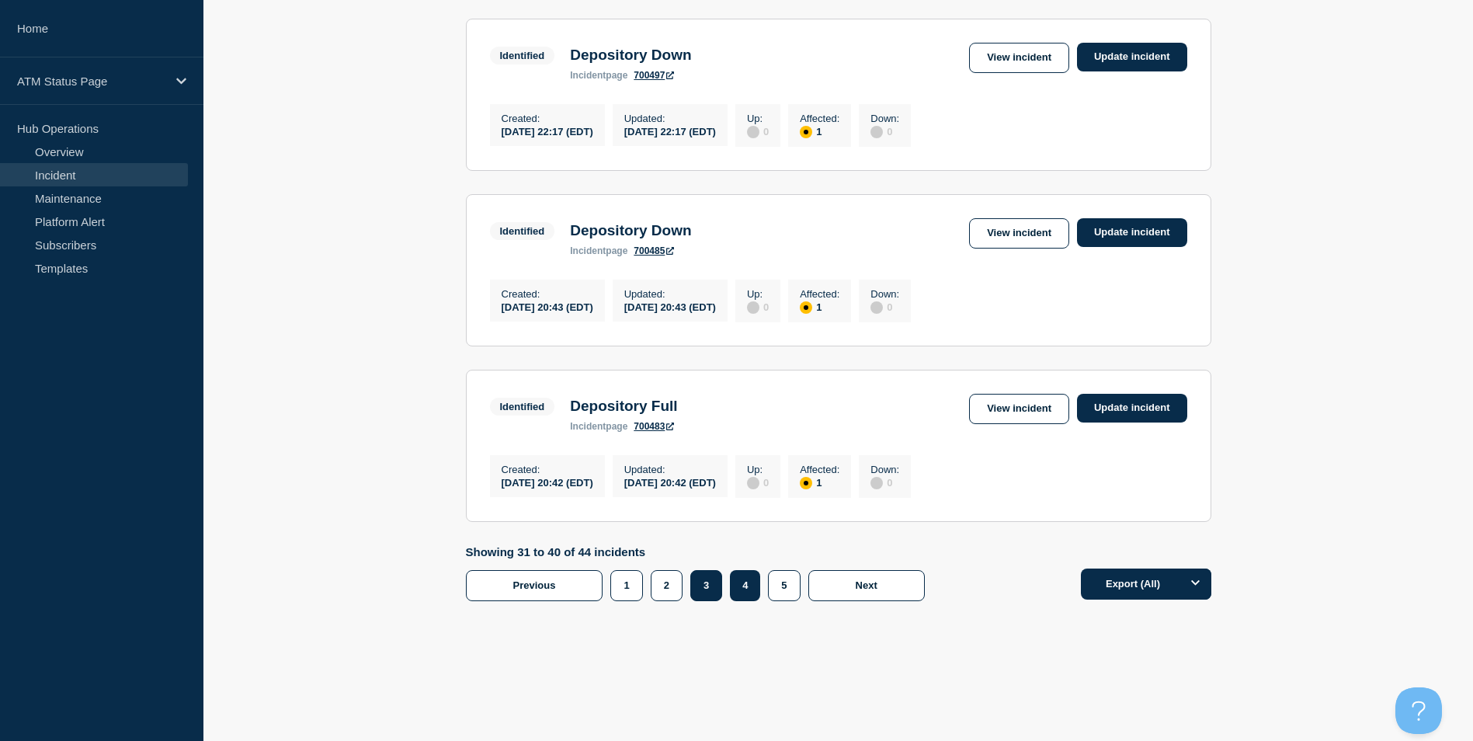
click at [703, 591] on button "3" at bounding box center [706, 585] width 32 height 31
click at [1027, 218] on link "View incident" at bounding box center [1019, 233] width 100 height 30
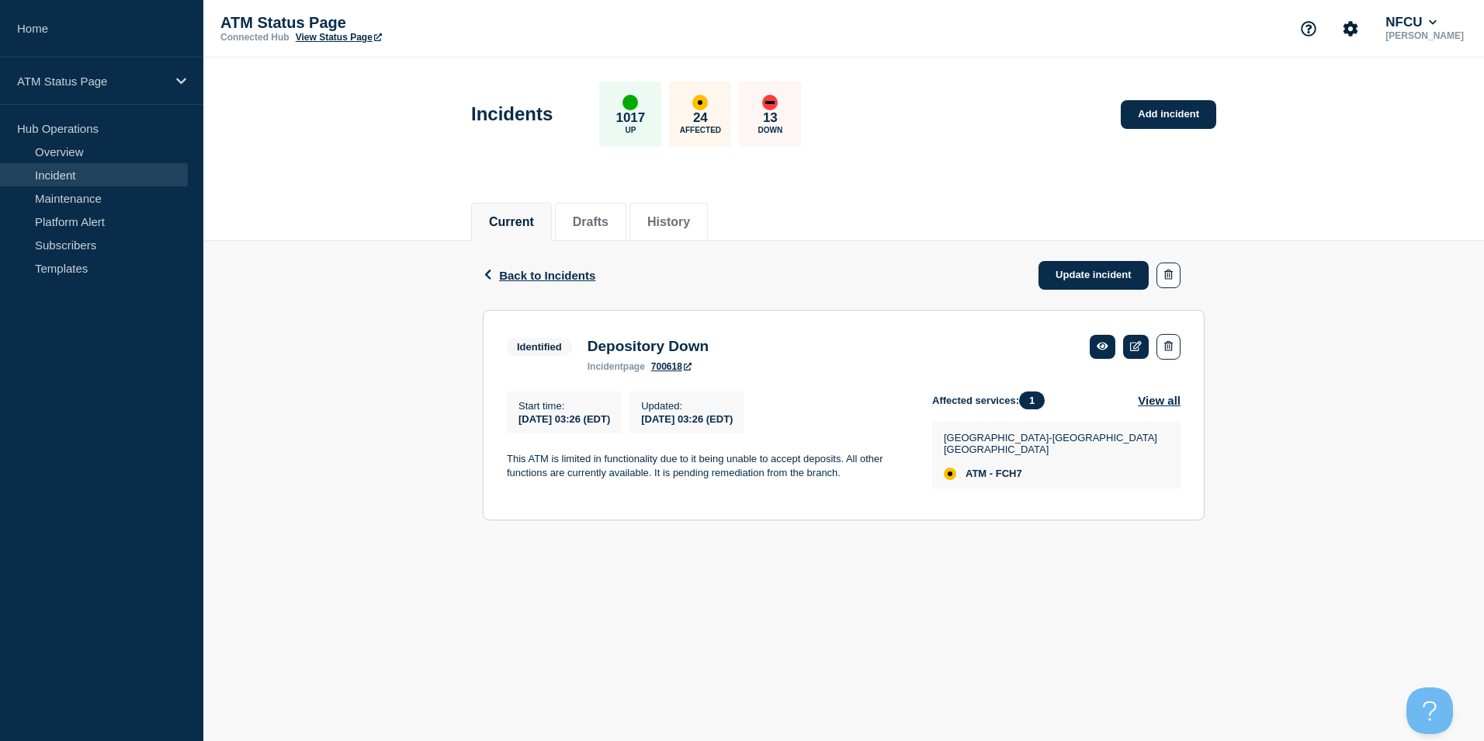
click at [515, 282] on div "Back Back to Incidents Update incident" at bounding box center [844, 275] width 722 height 69
click at [521, 275] on span "Back to Incidents" at bounding box center [547, 275] width 96 height 13
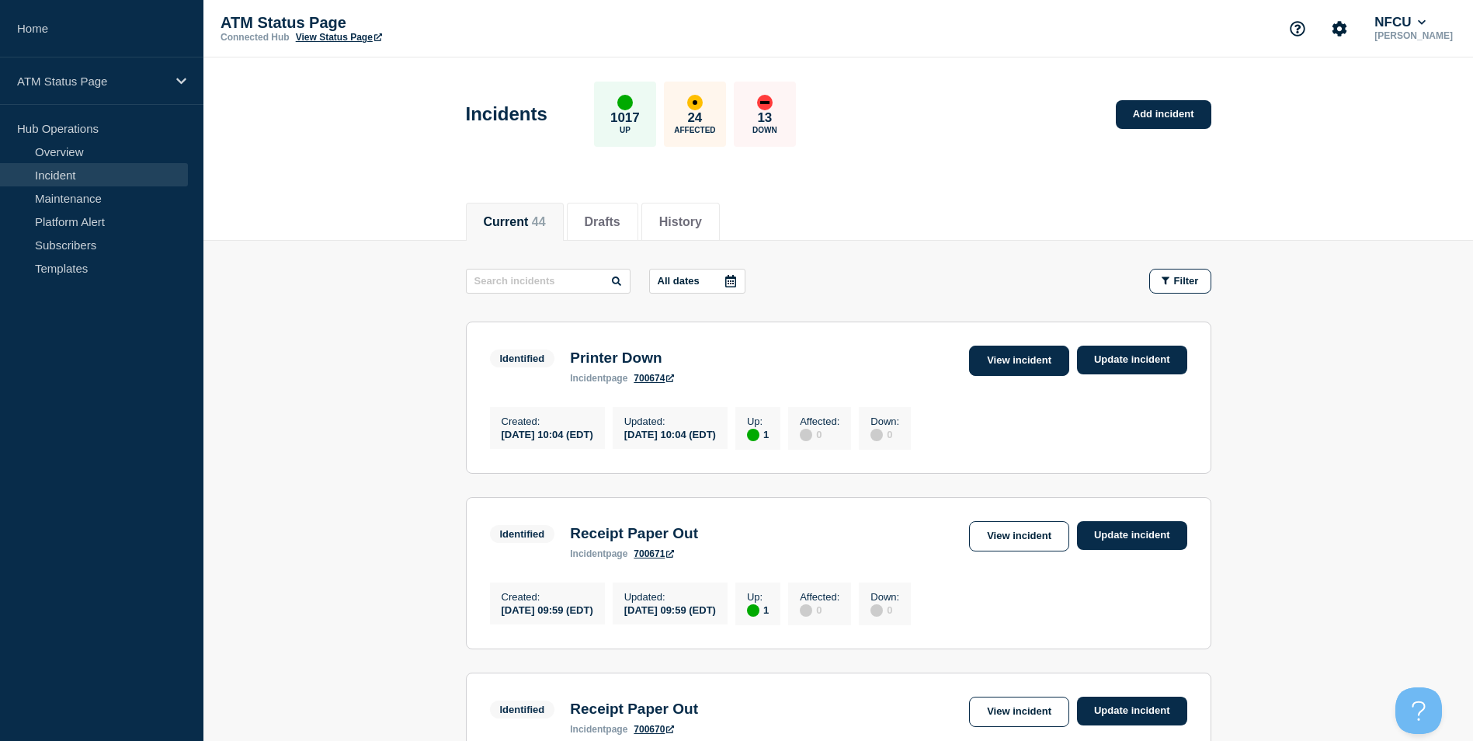
click at [1030, 355] on link "View incident" at bounding box center [1019, 360] width 100 height 30
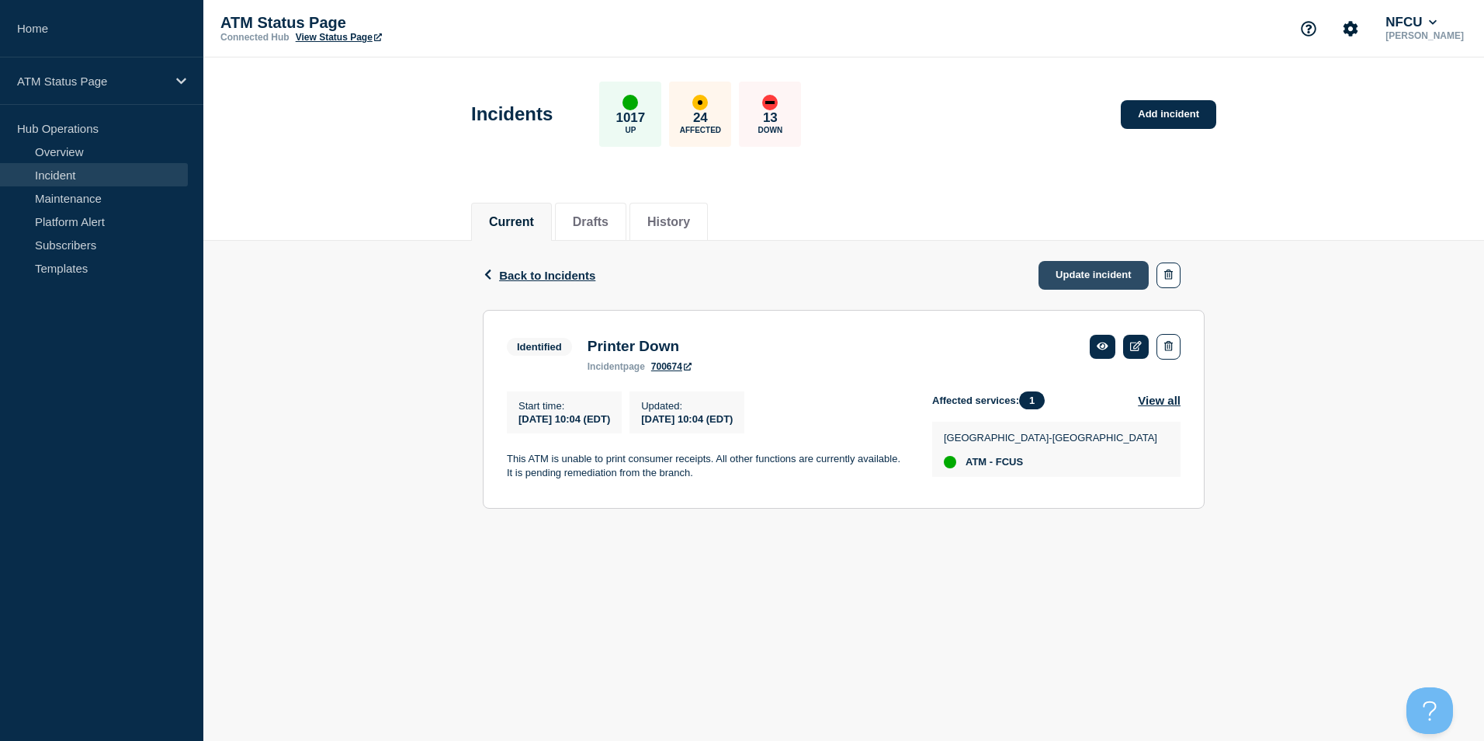
click at [1065, 280] on link "Update incident" at bounding box center [1094, 275] width 110 height 29
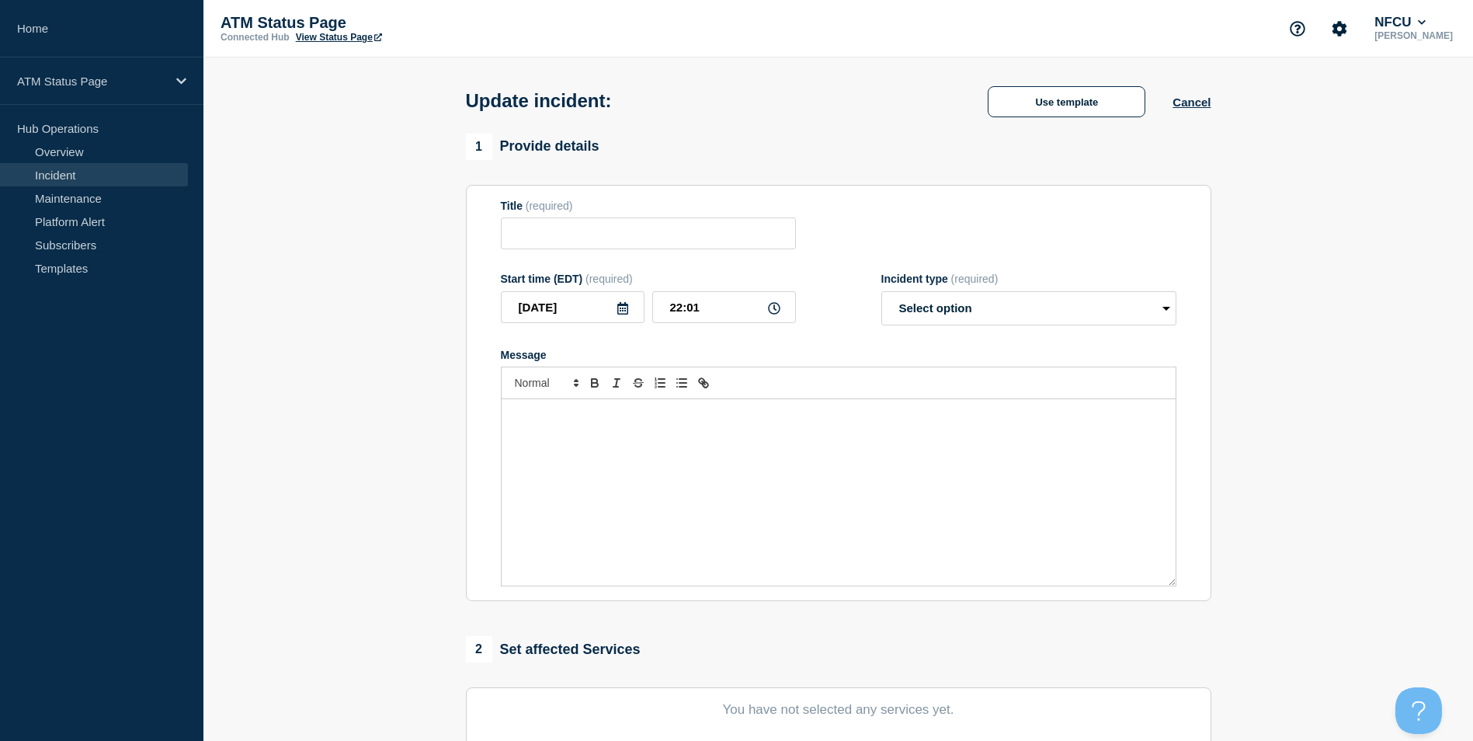
type input "Printer Down"
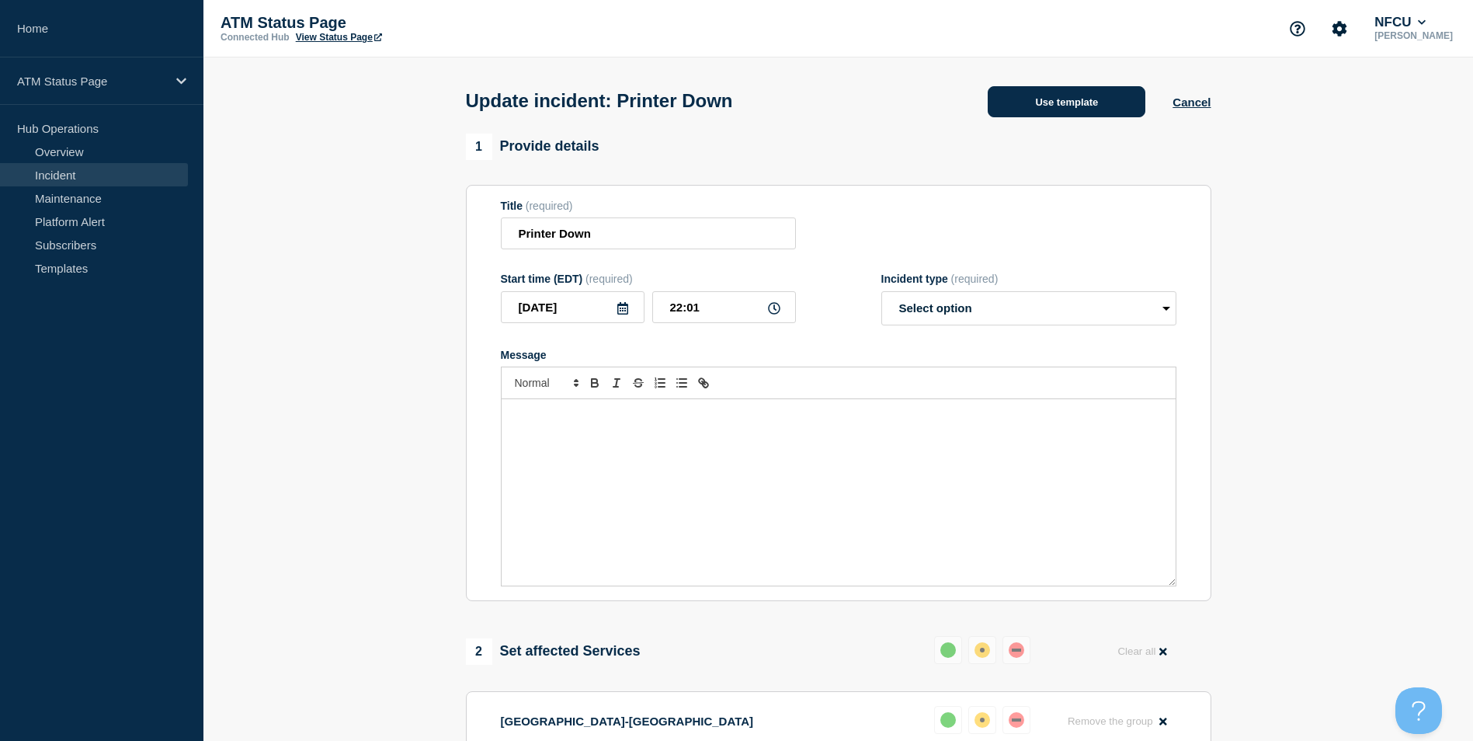
click at [1056, 113] on button "Use template" at bounding box center [1067, 101] width 158 height 31
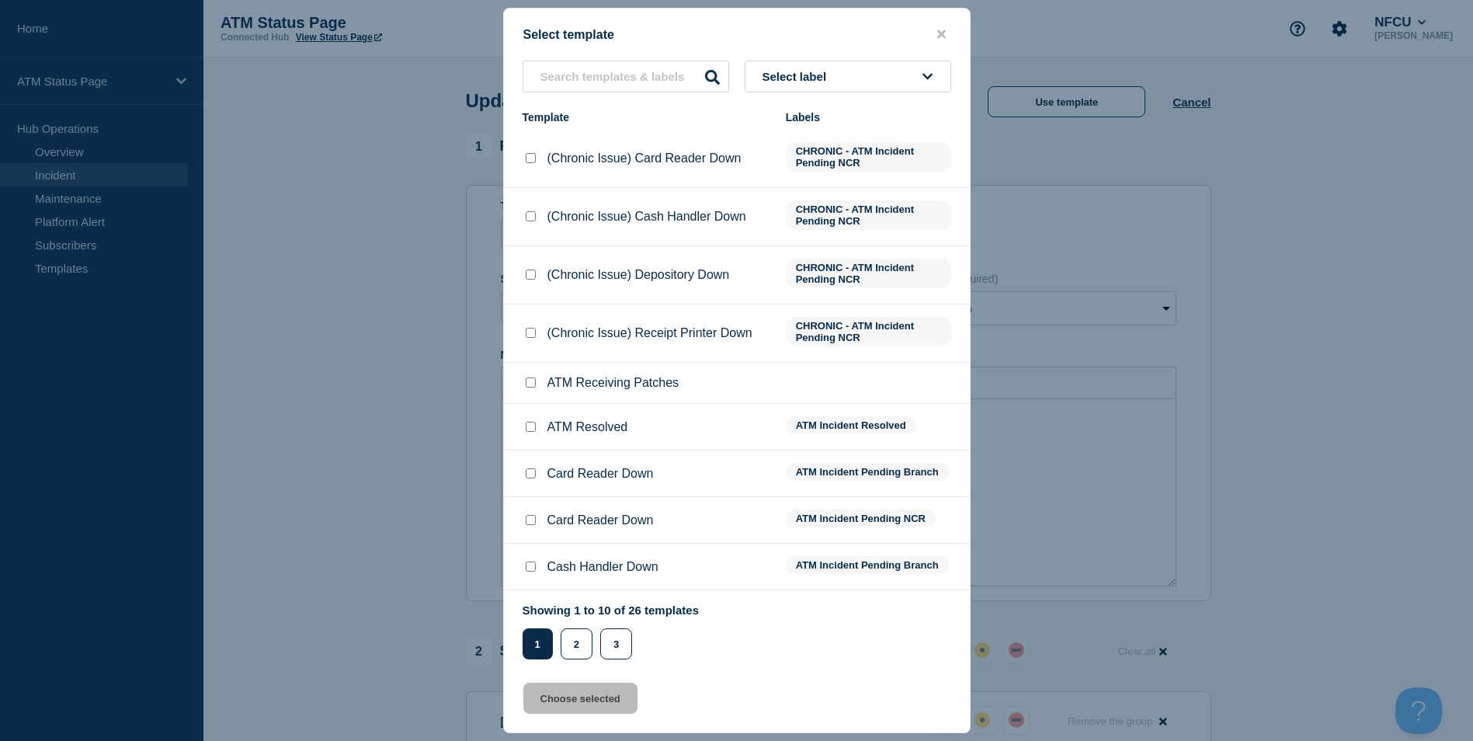
click at [535, 429] on input "ATM Resolved checkbox" at bounding box center [531, 427] width 10 height 10
checkbox input "true"
click at [587, 699] on button "Choose selected" at bounding box center [580, 697] width 114 height 31
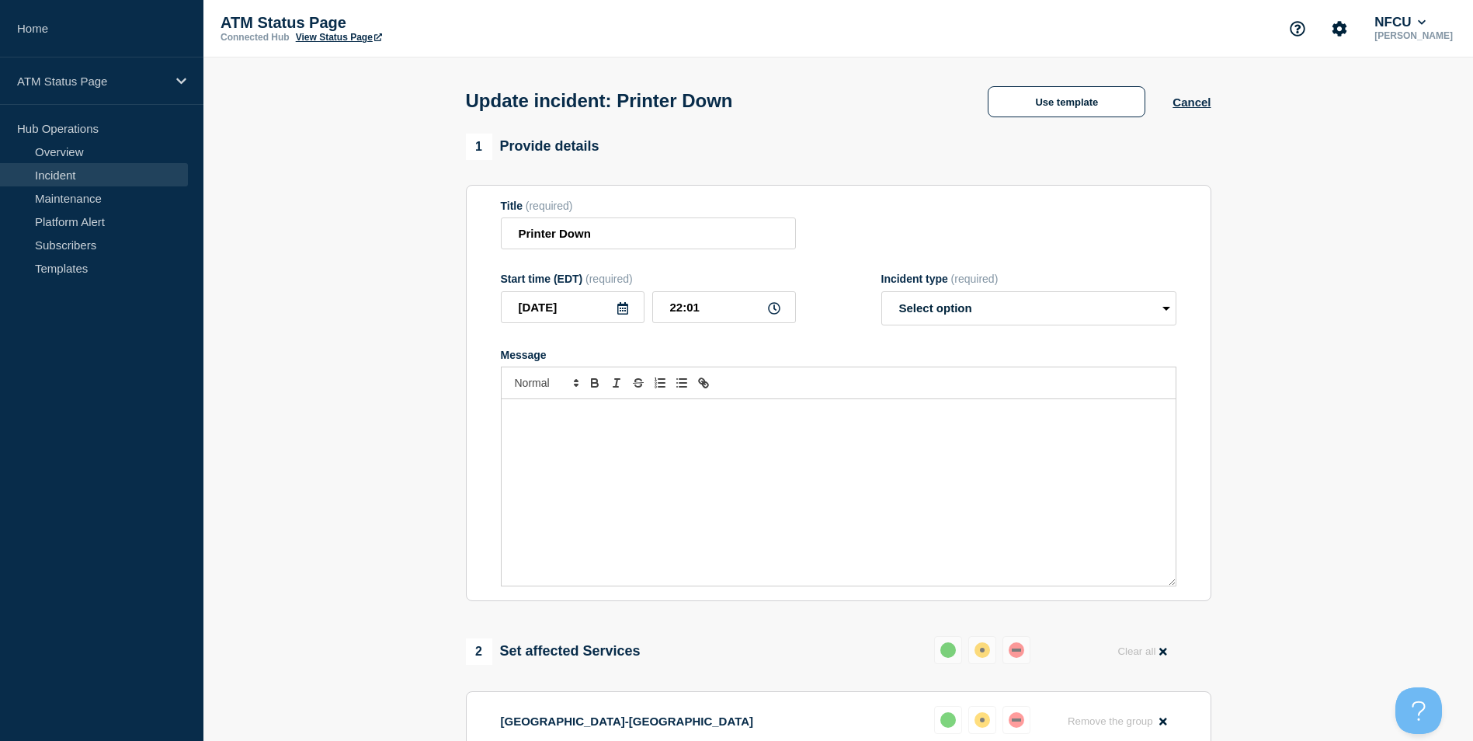
select select "resolved"
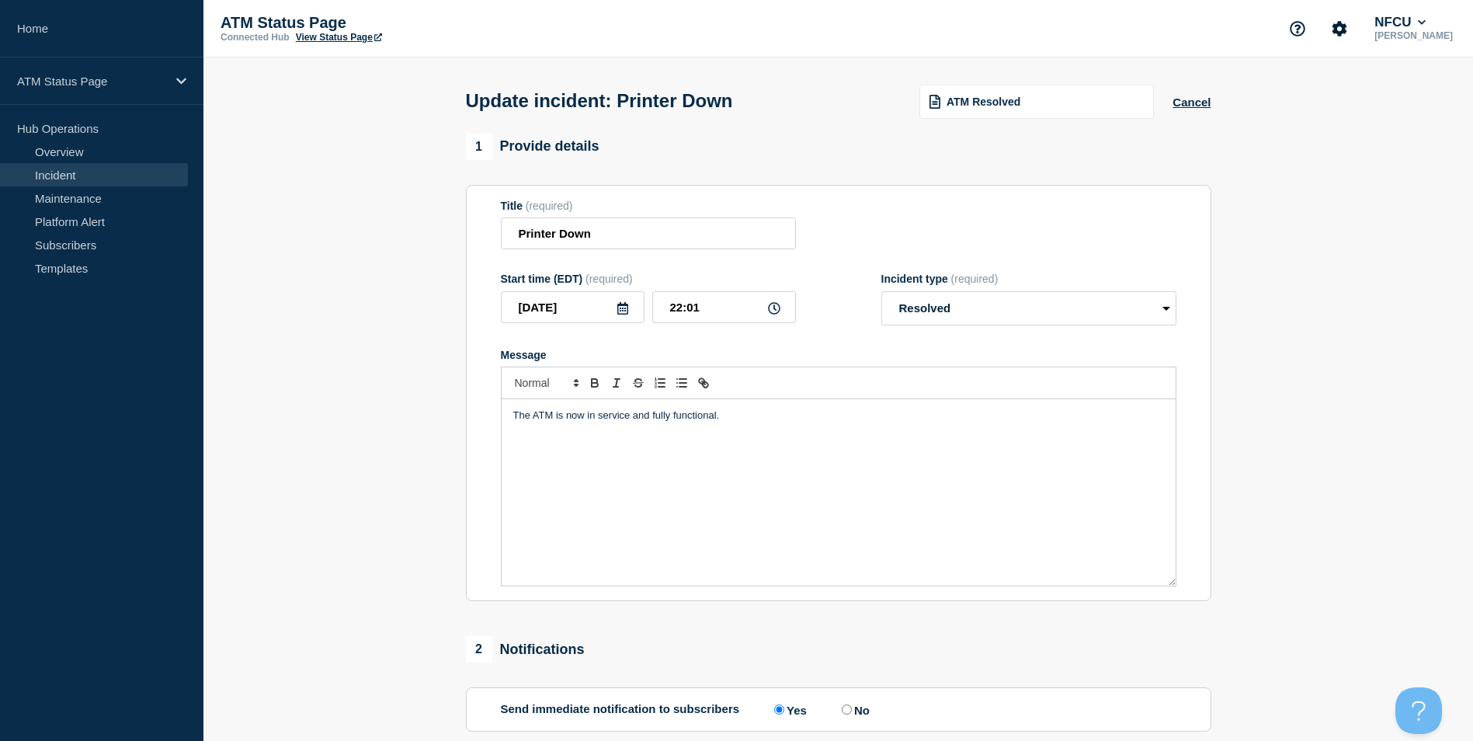
scroll to position [253, 0]
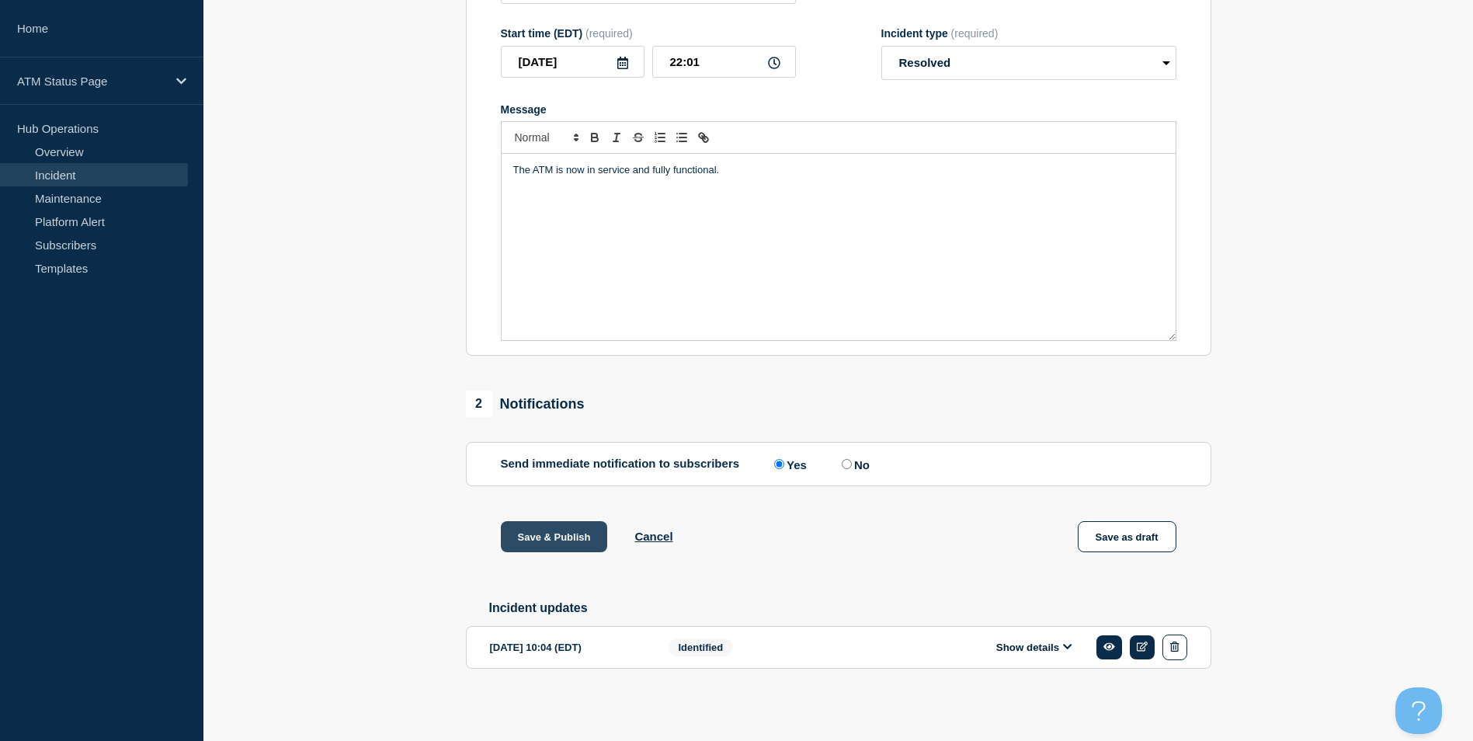
click at [547, 529] on button "Save & Publish" at bounding box center [554, 536] width 107 height 31
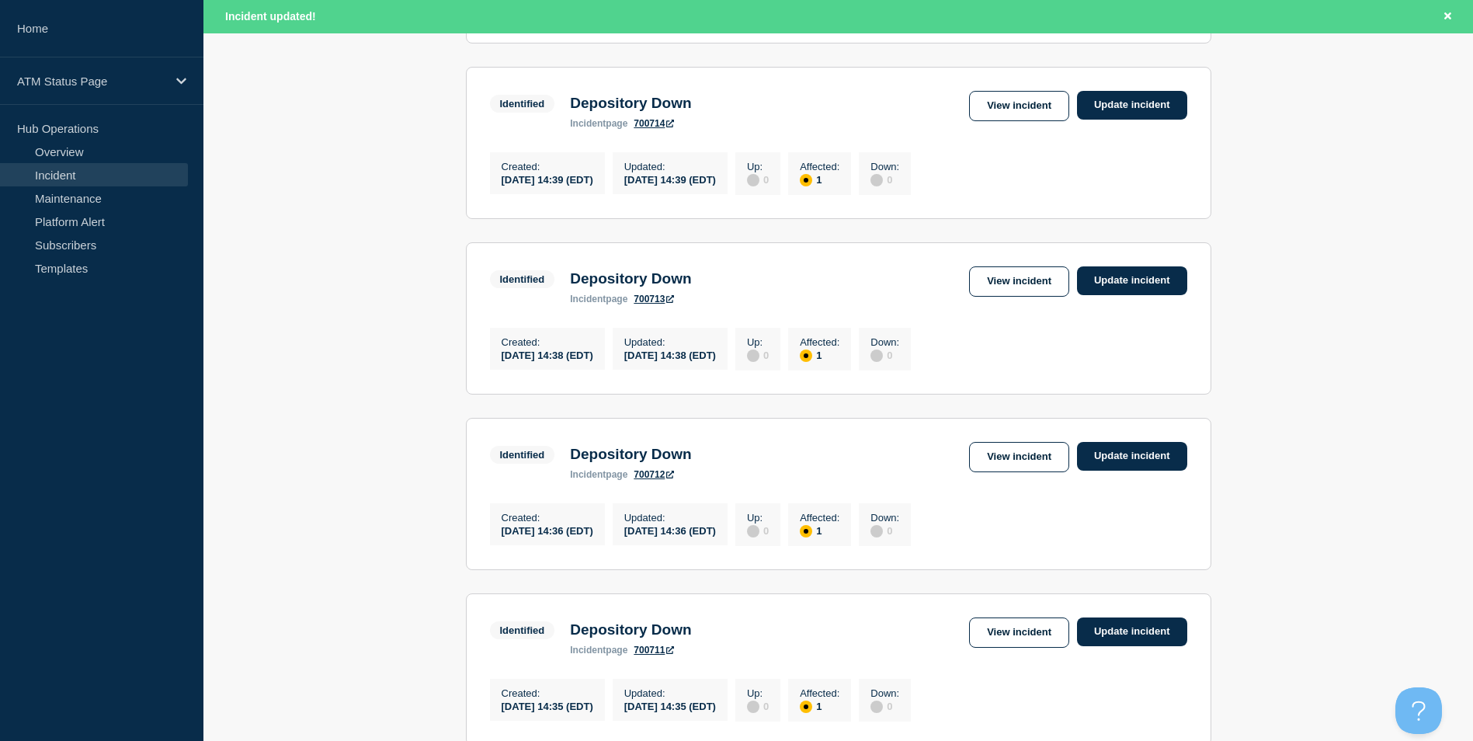
scroll to position [1618, 0]
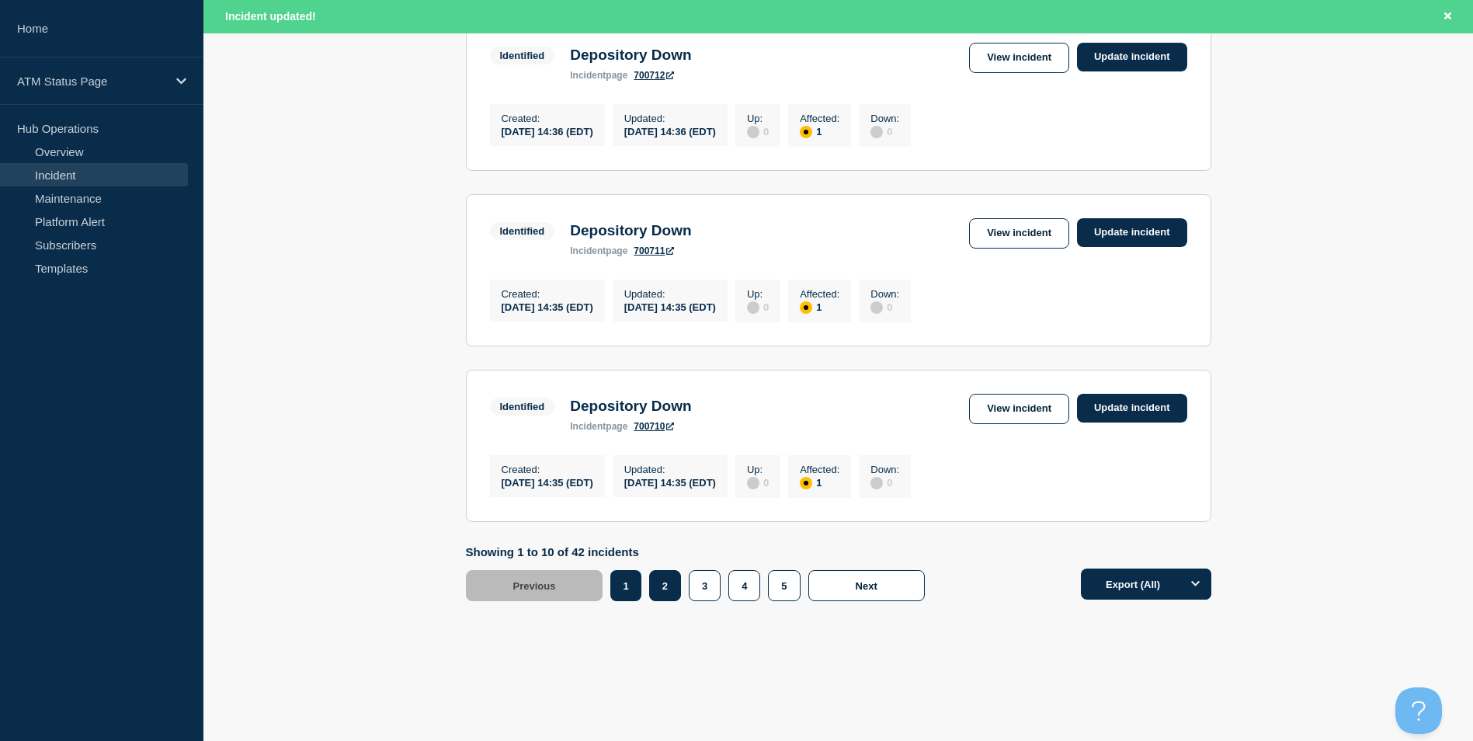
click at [670, 590] on button "2" at bounding box center [665, 585] width 32 height 31
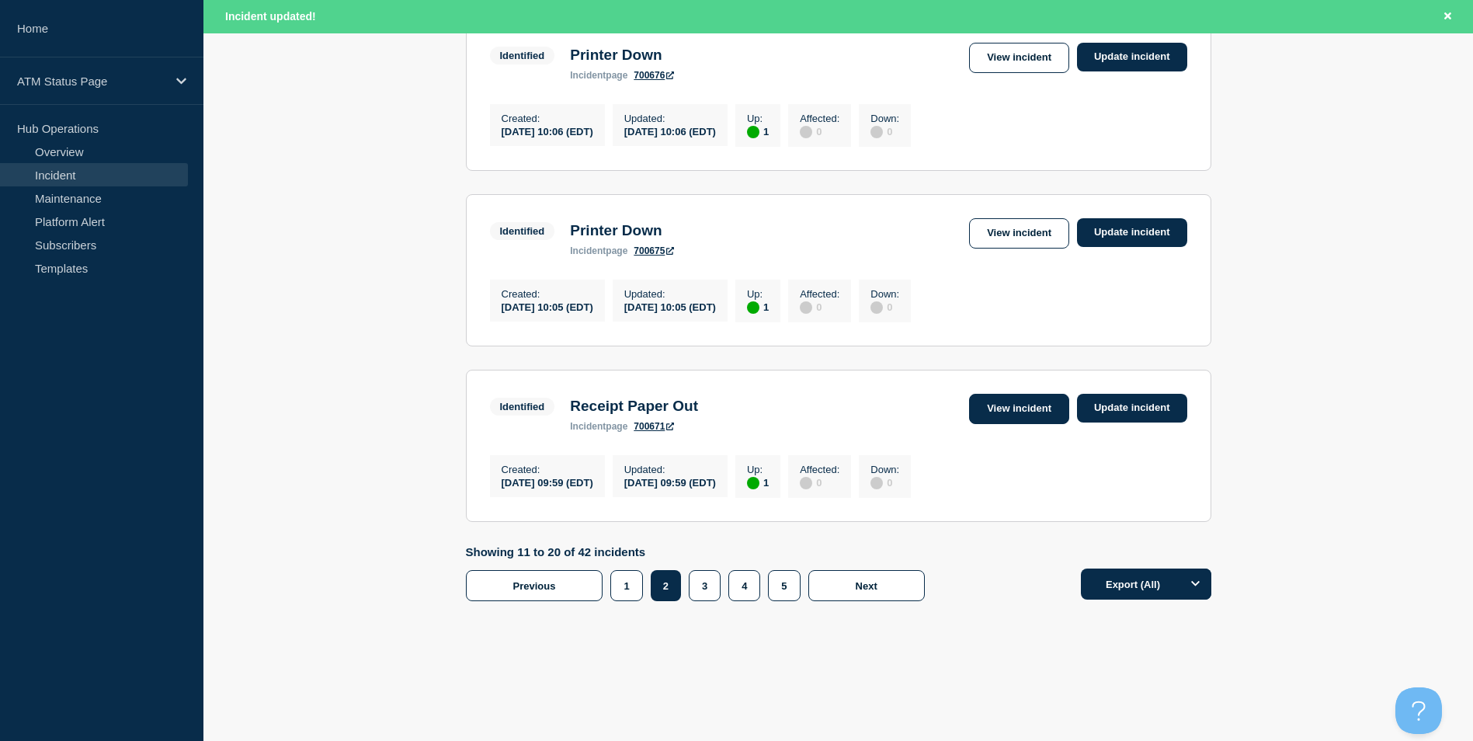
click at [1010, 403] on link "View incident" at bounding box center [1019, 409] width 100 height 30
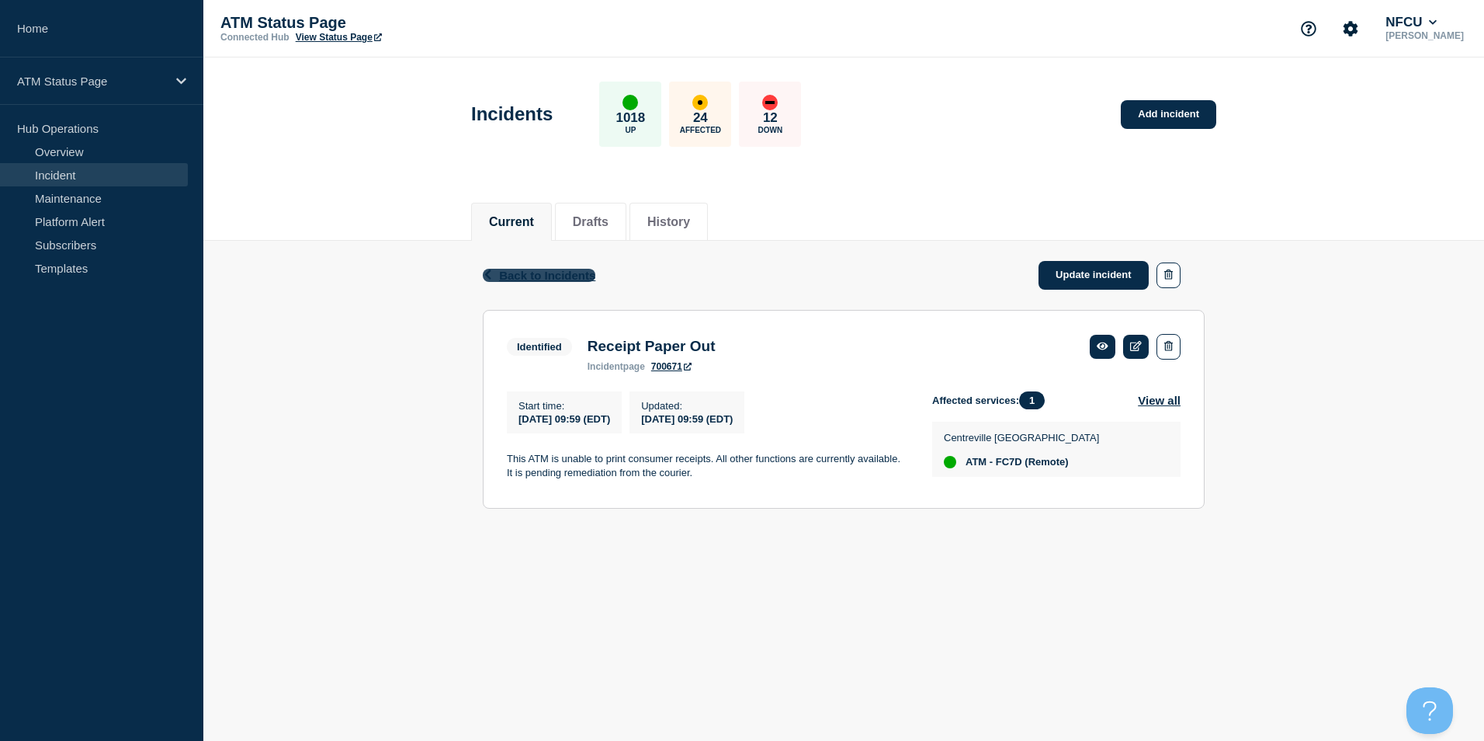
click at [529, 273] on span "Back to Incidents" at bounding box center [547, 275] width 96 height 13
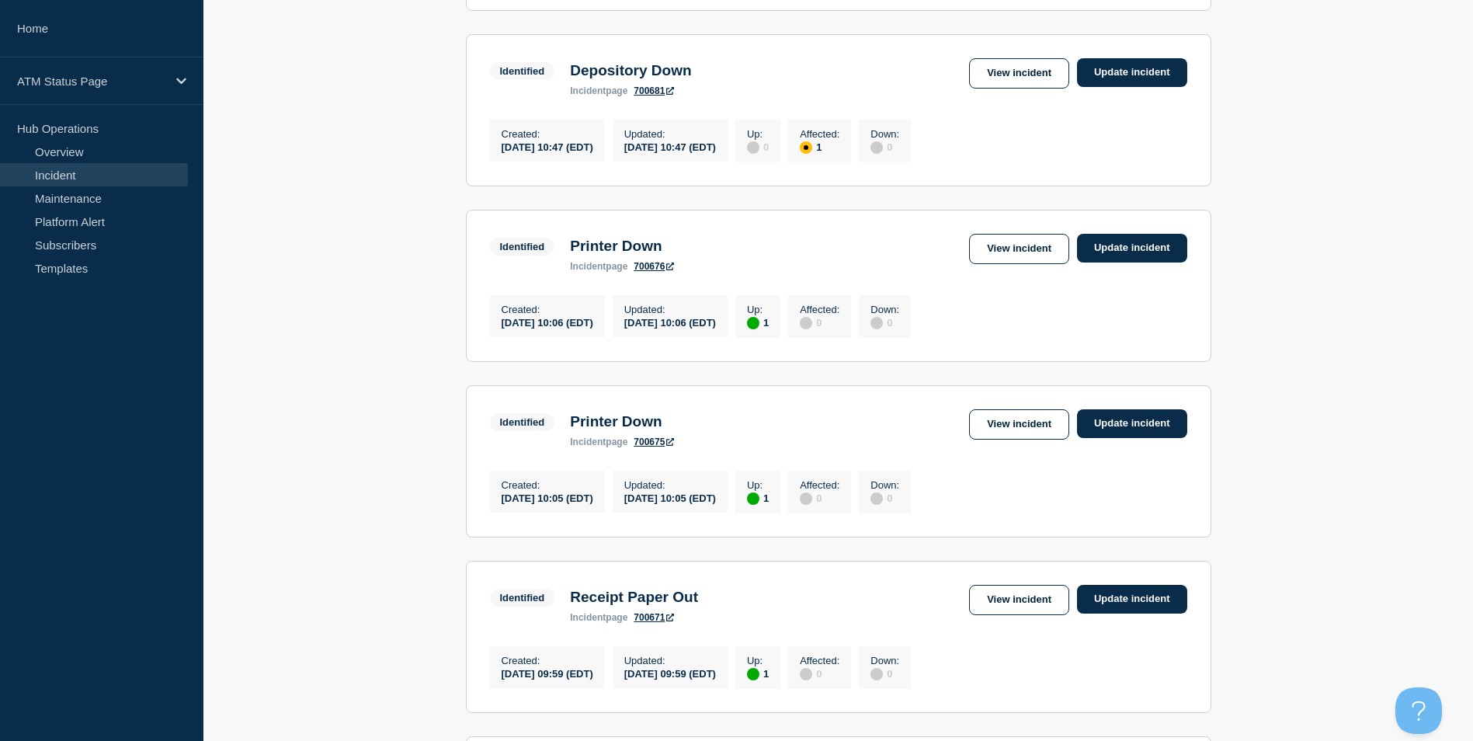
scroll to position [1585, 0]
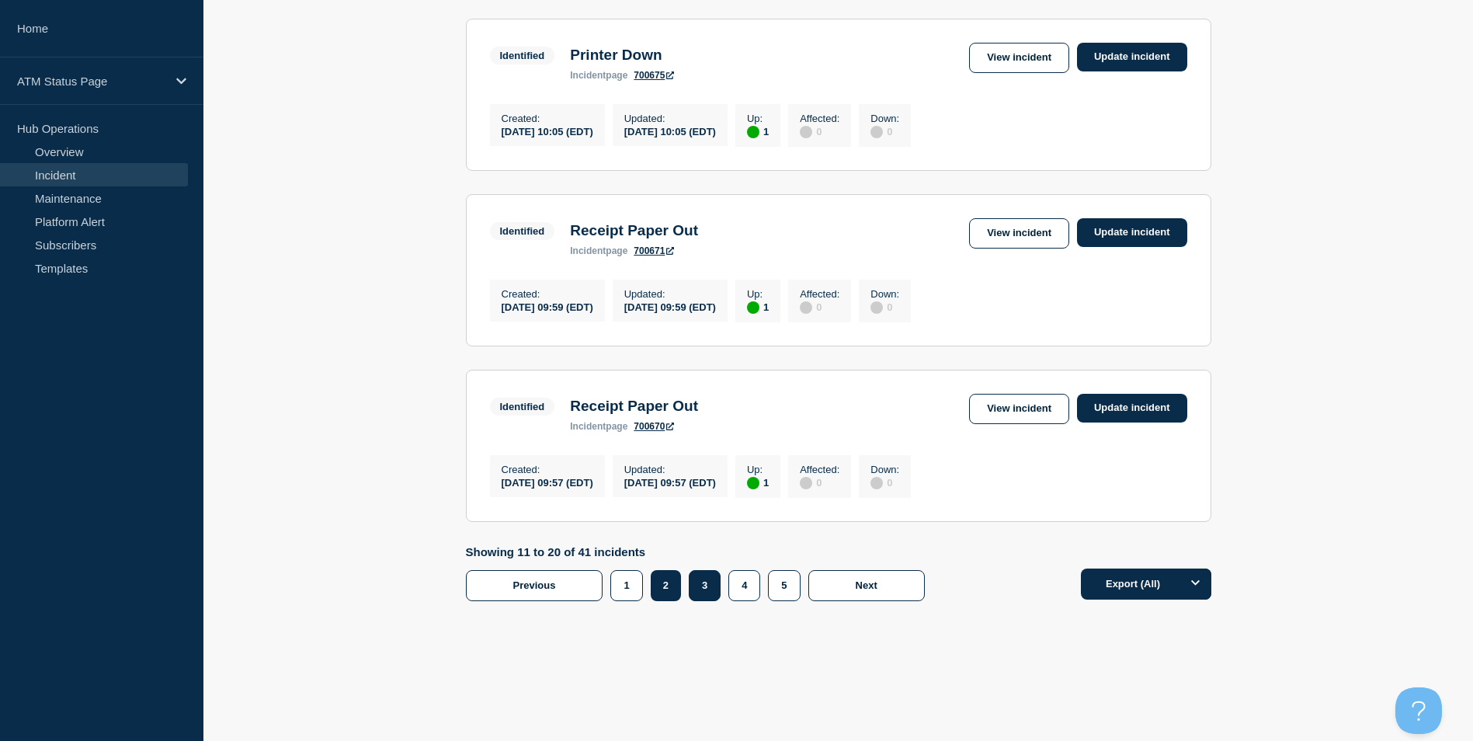
click at [710, 592] on button "3" at bounding box center [705, 585] width 32 height 31
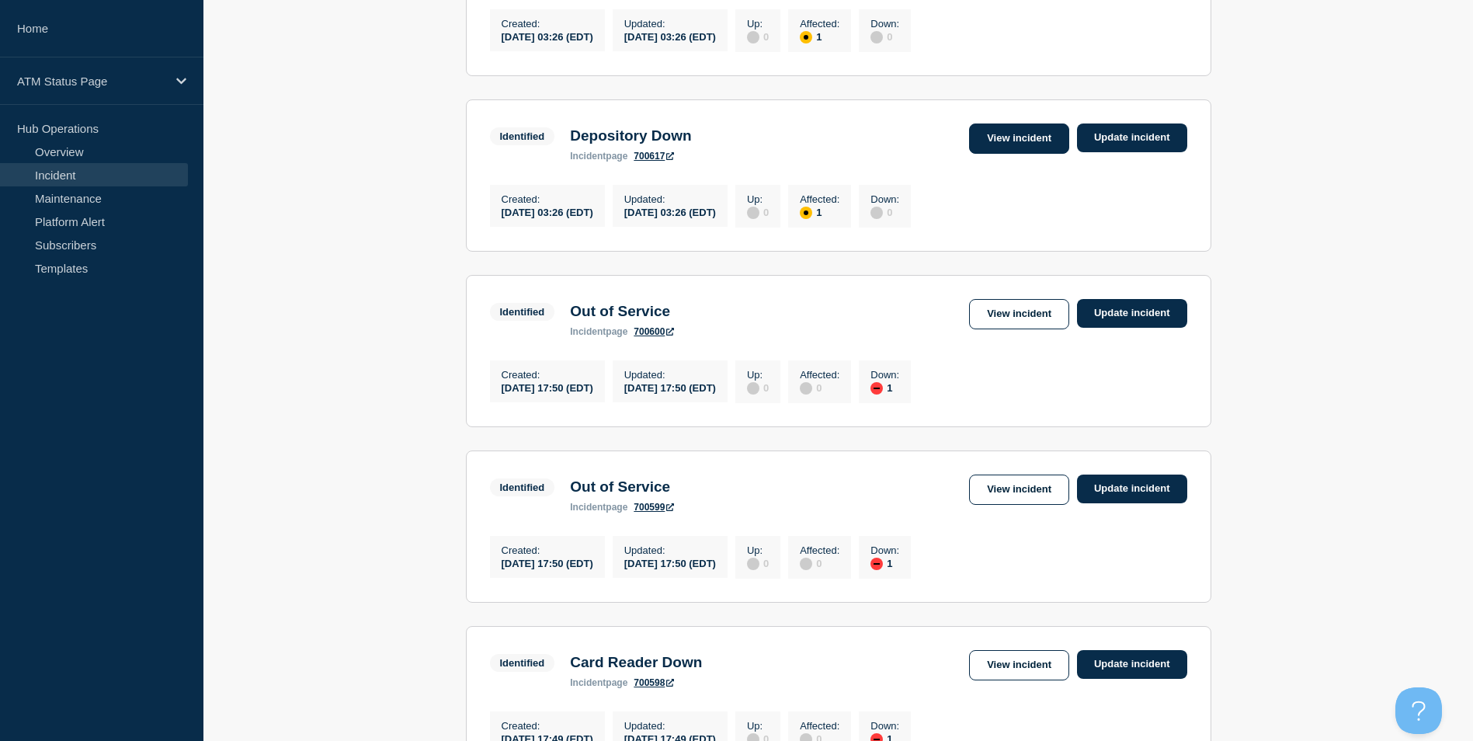
click at [992, 154] on link "View incident" at bounding box center [1019, 138] width 100 height 30
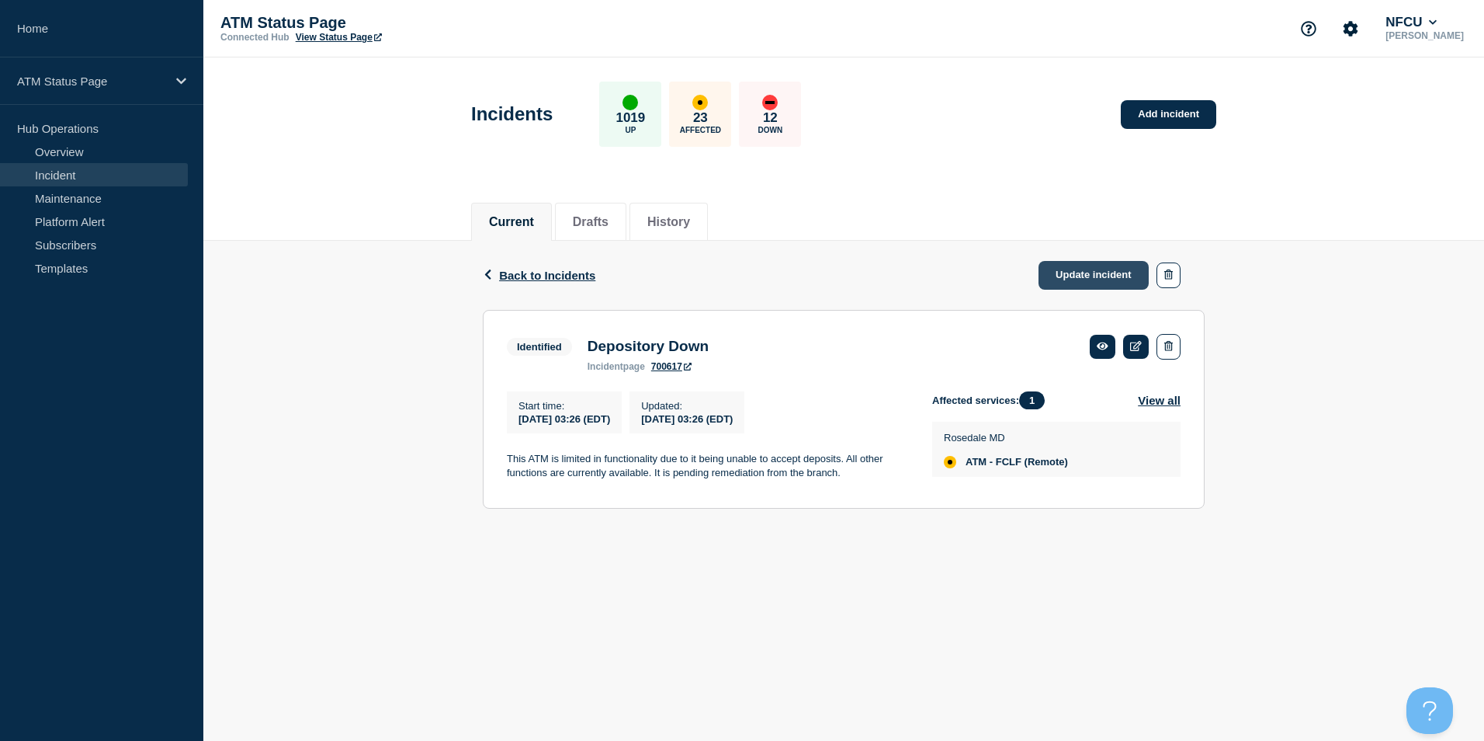
click at [1064, 276] on link "Update incident" at bounding box center [1094, 275] width 110 height 29
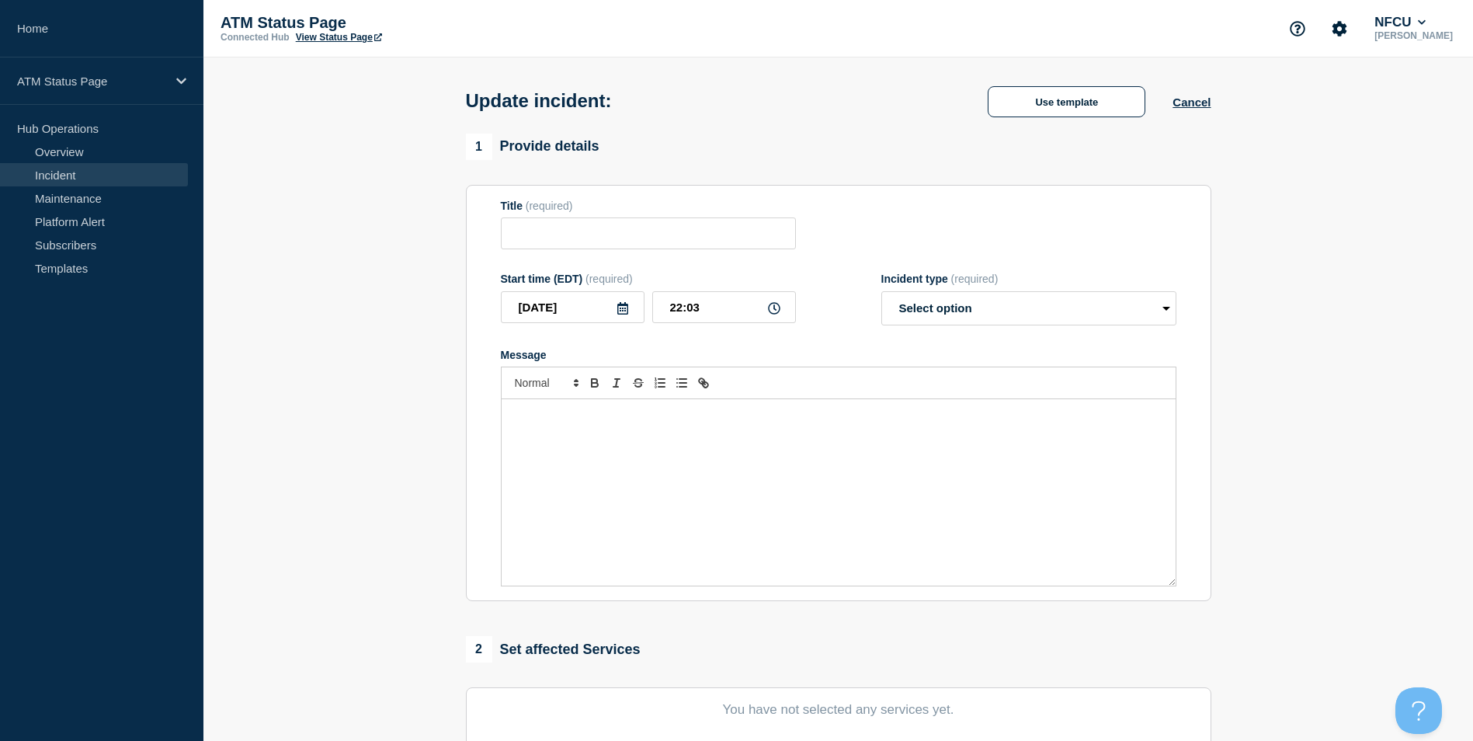
type input "Depository Down"
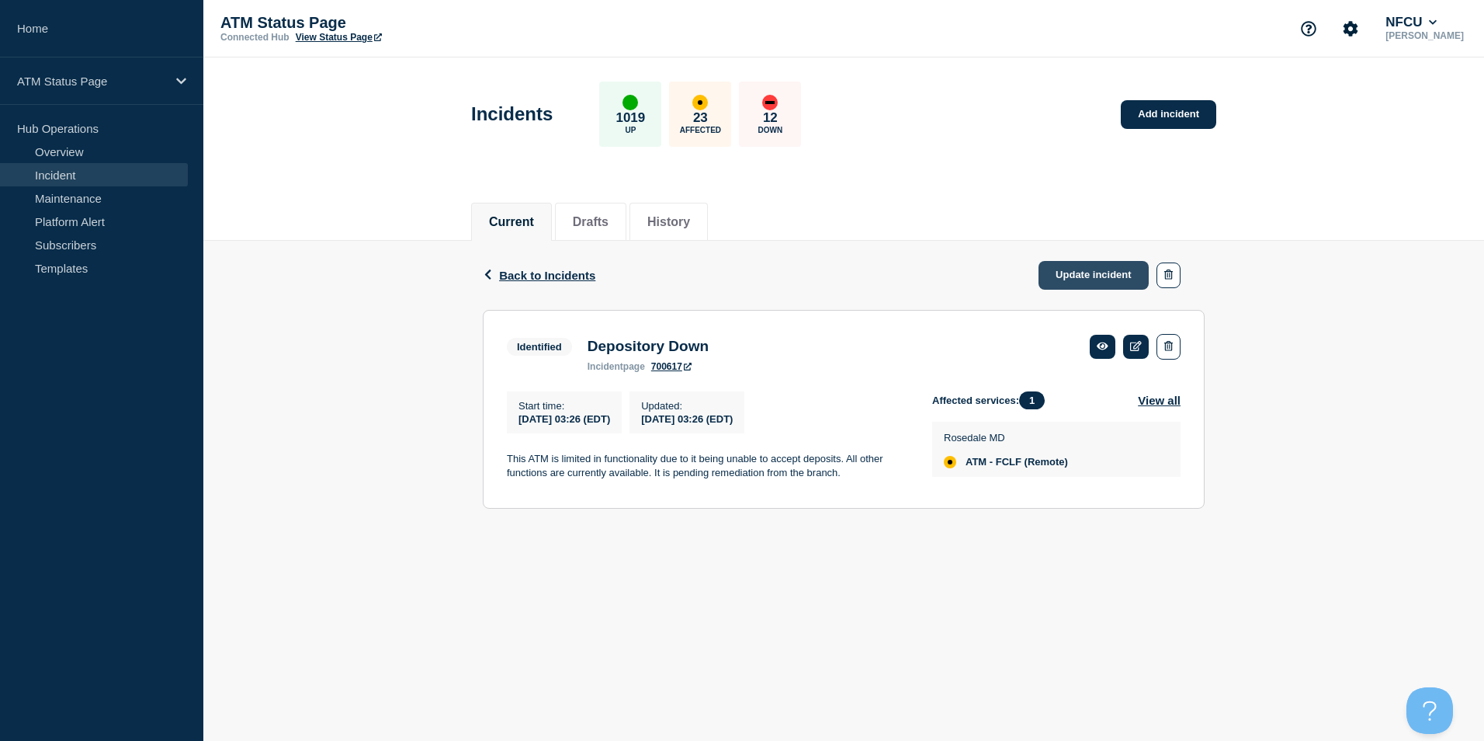
click at [1099, 280] on link "Update incident" at bounding box center [1094, 275] width 110 height 29
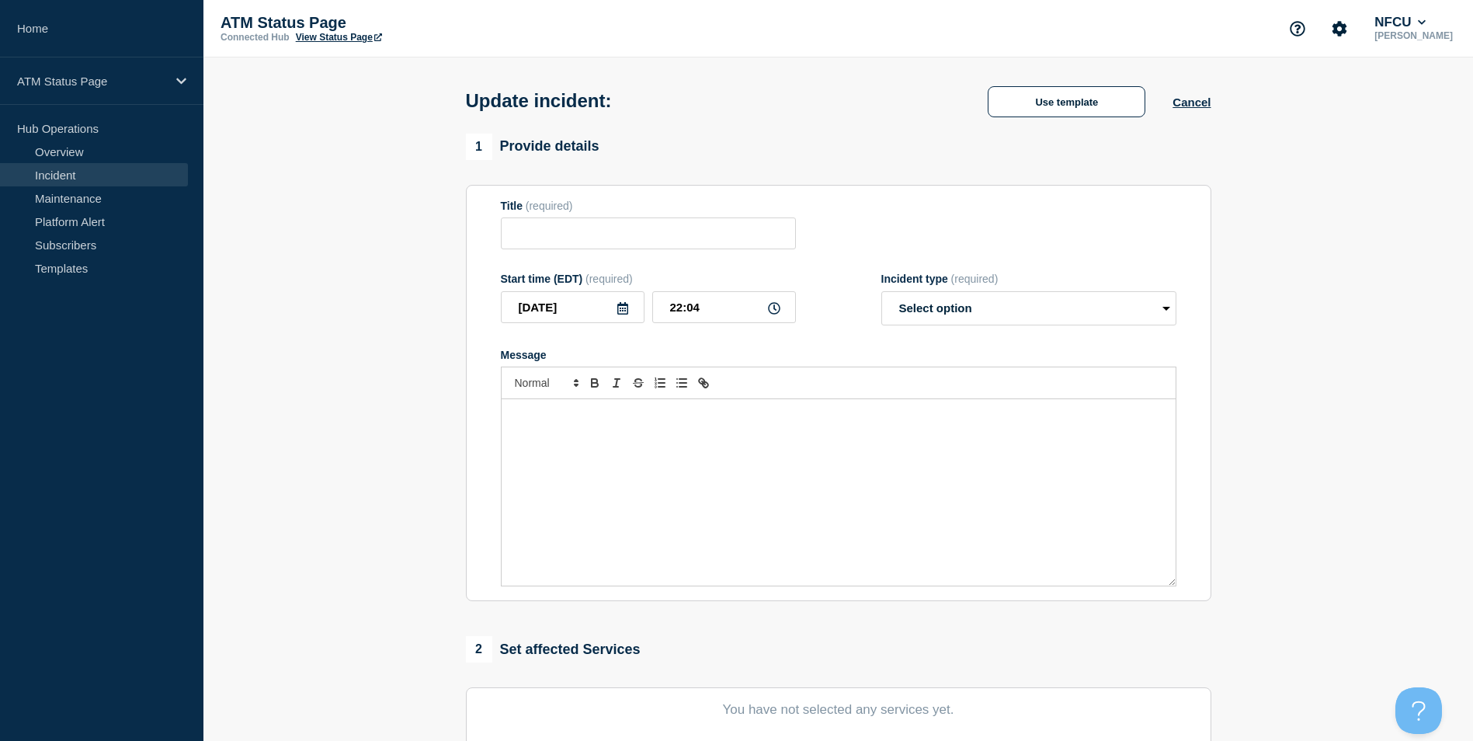
type input "Depository Down"
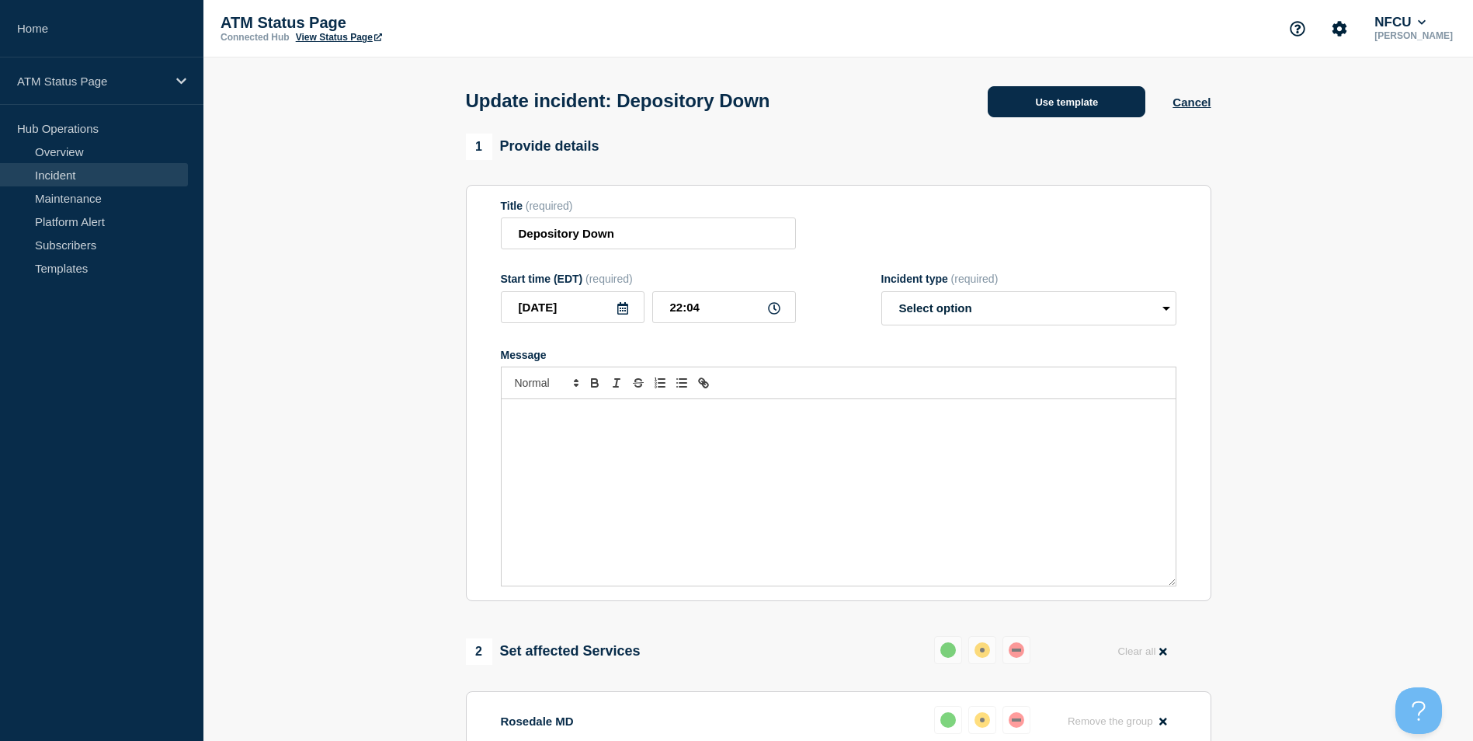
click at [1060, 106] on button "Use template" at bounding box center [1067, 101] width 158 height 31
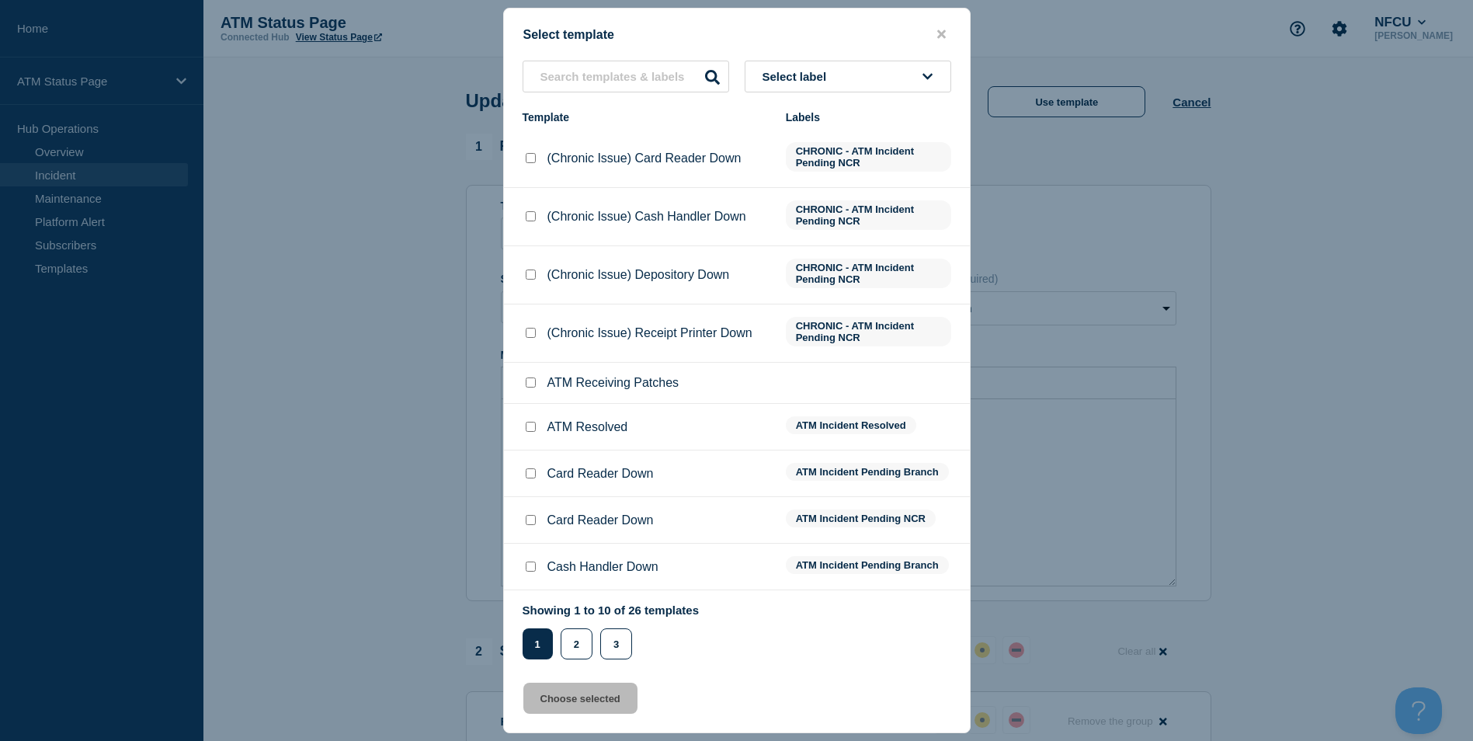
click at [529, 432] on input "ATM Resolved checkbox" at bounding box center [531, 427] width 10 height 10
checkbox input "true"
click at [564, 696] on button "Choose selected" at bounding box center [580, 697] width 114 height 31
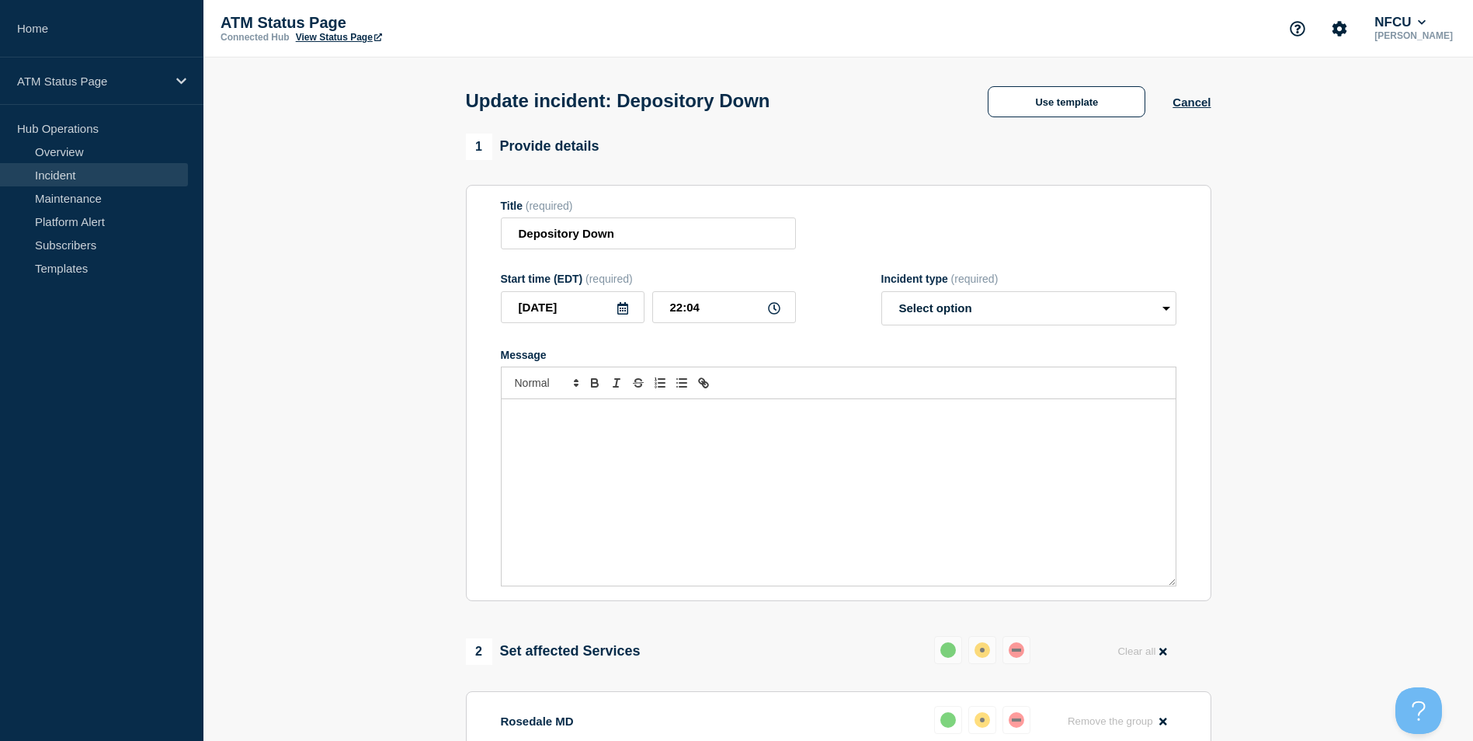
select select "resolved"
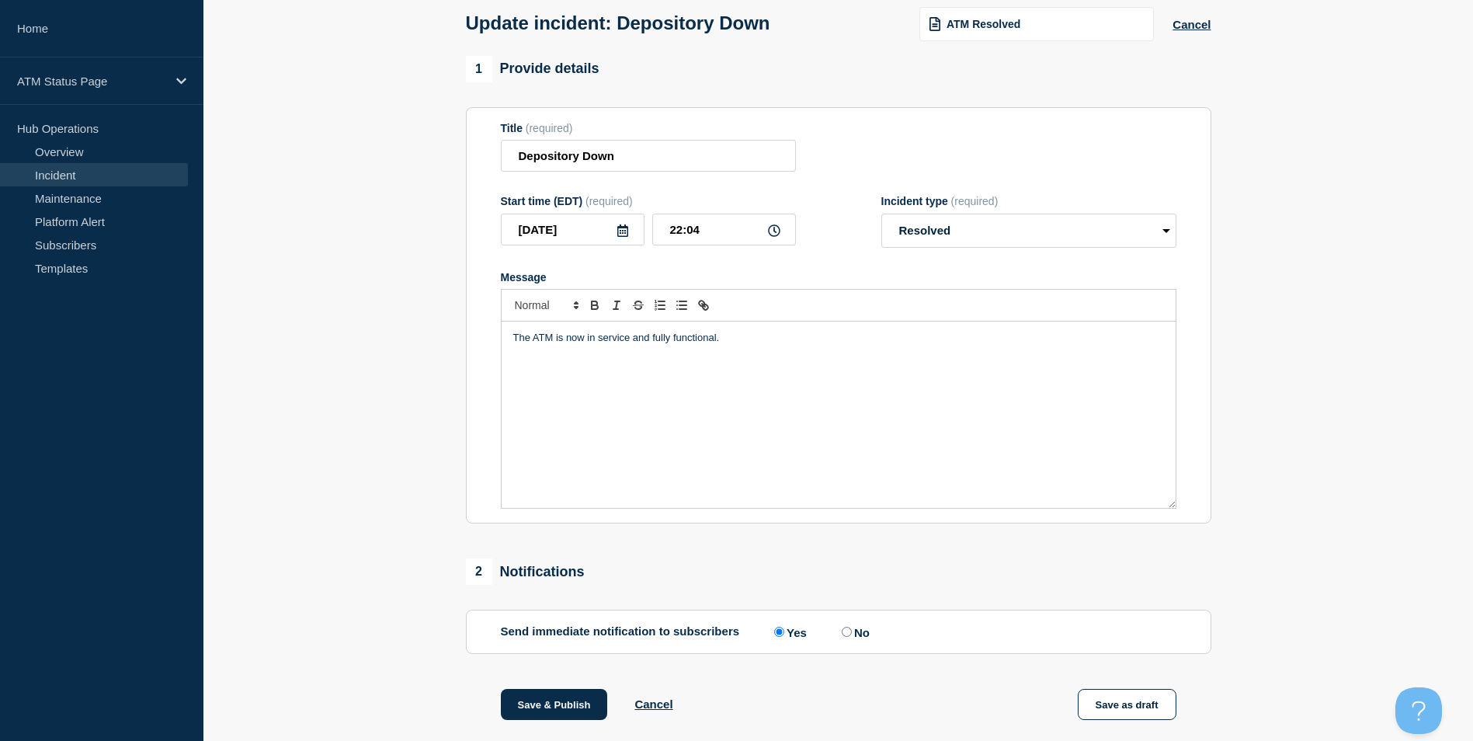
scroll to position [253, 0]
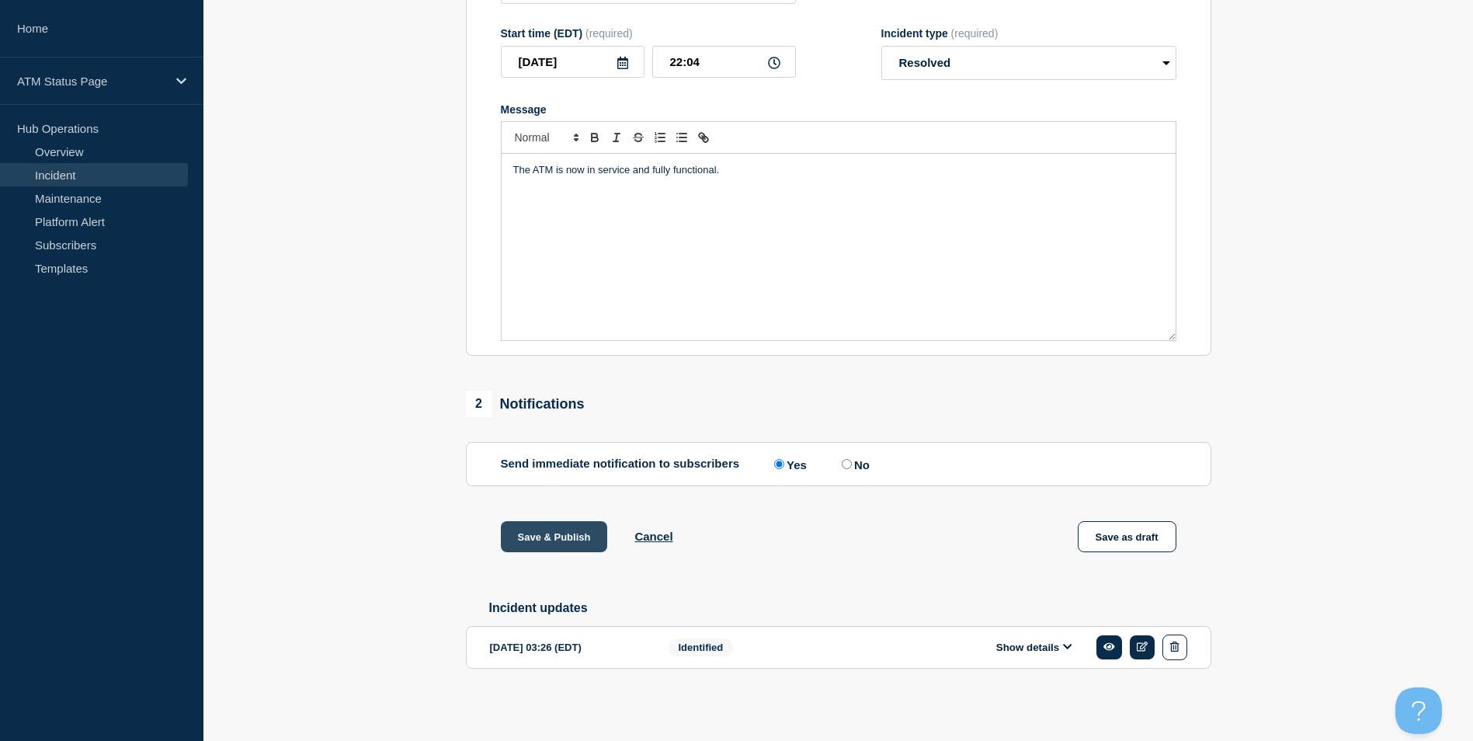
click at [557, 529] on button "Save & Publish" at bounding box center [554, 536] width 107 height 31
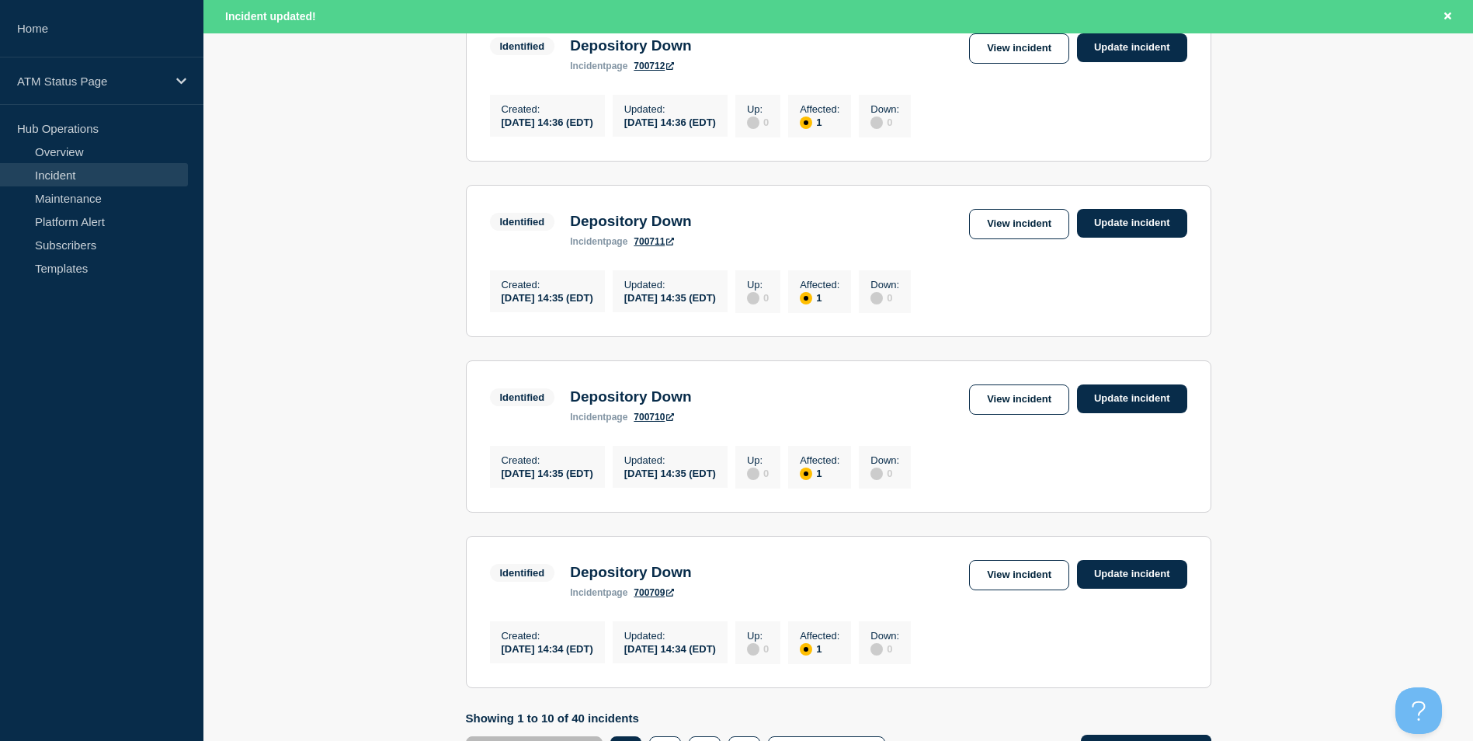
scroll to position [1618, 0]
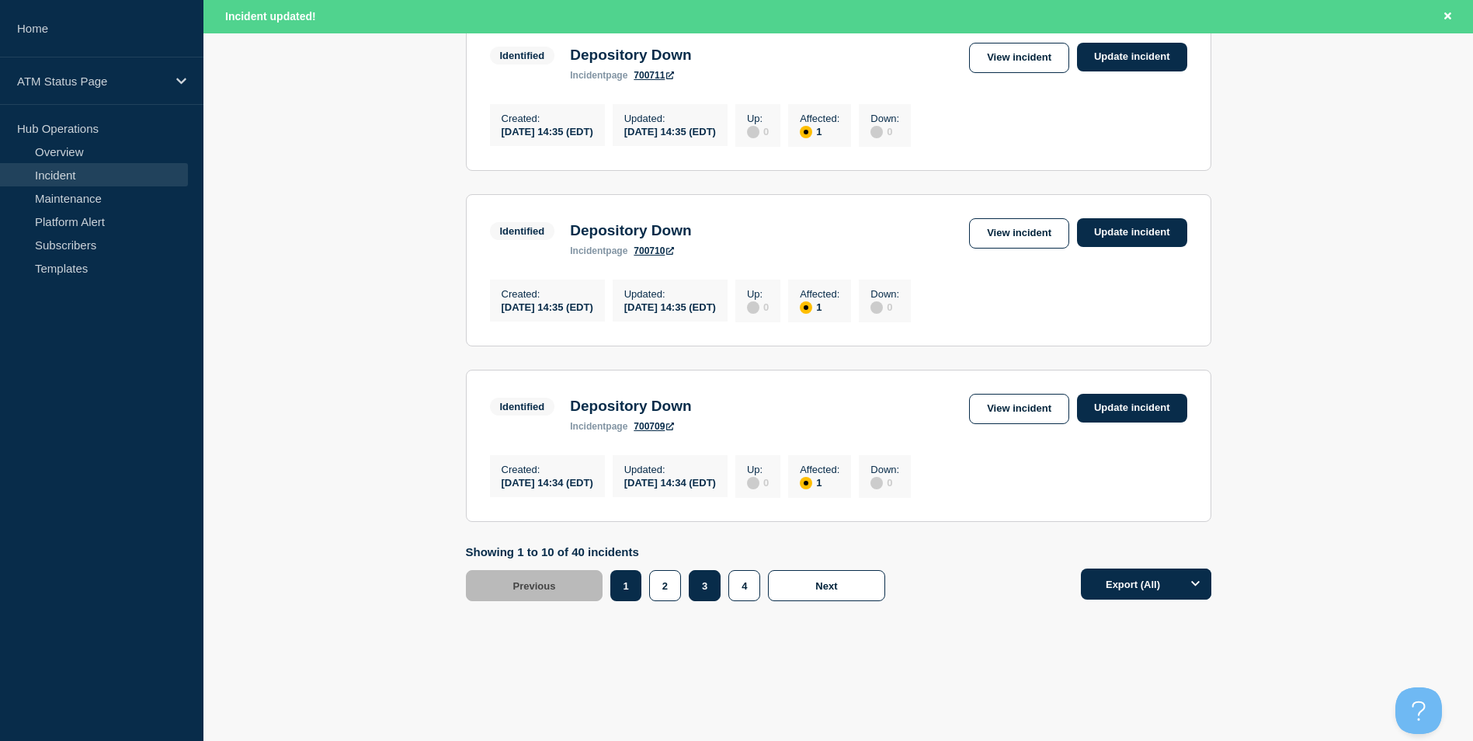
click at [700, 588] on button "3" at bounding box center [705, 585] width 32 height 31
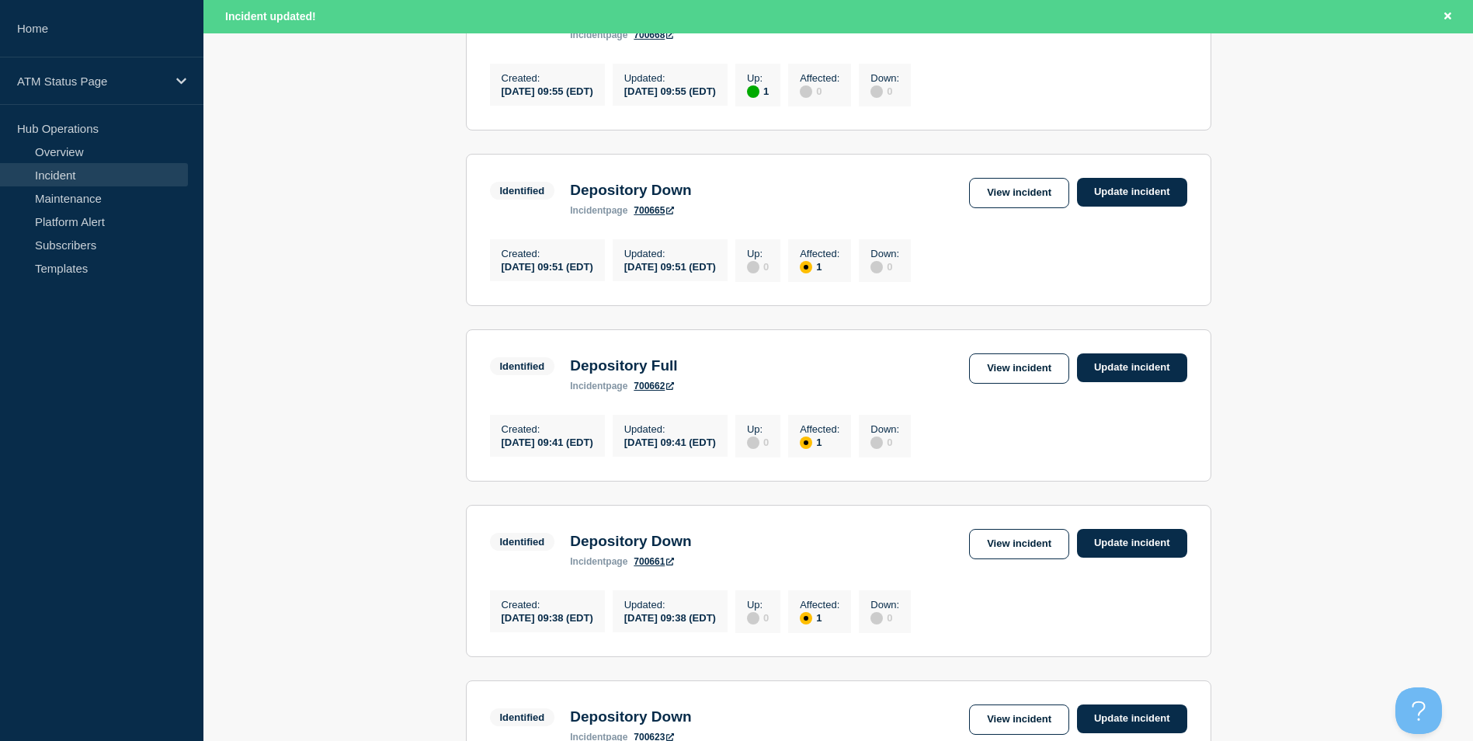
scroll to position [686, 0]
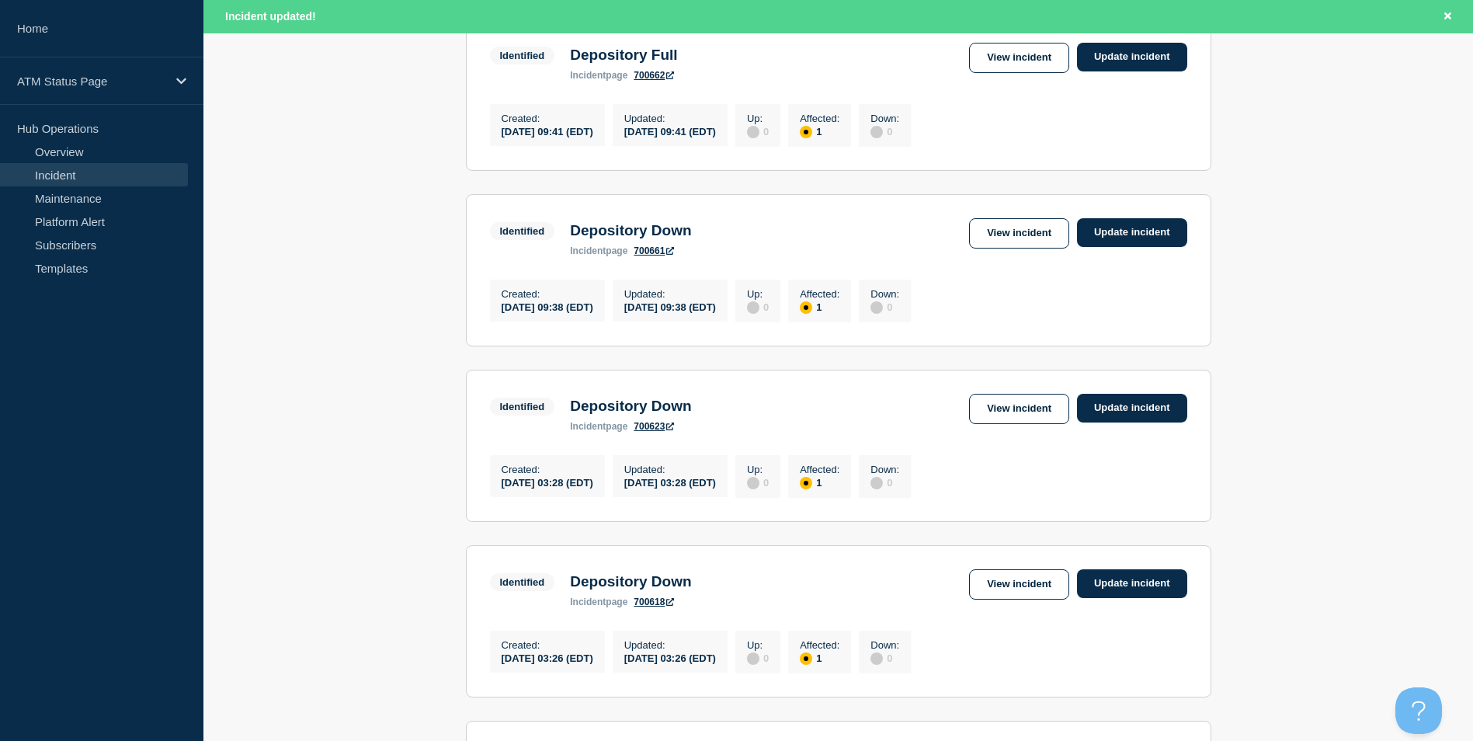
click at [1022, 599] on link "View incident" at bounding box center [1019, 584] width 100 height 30
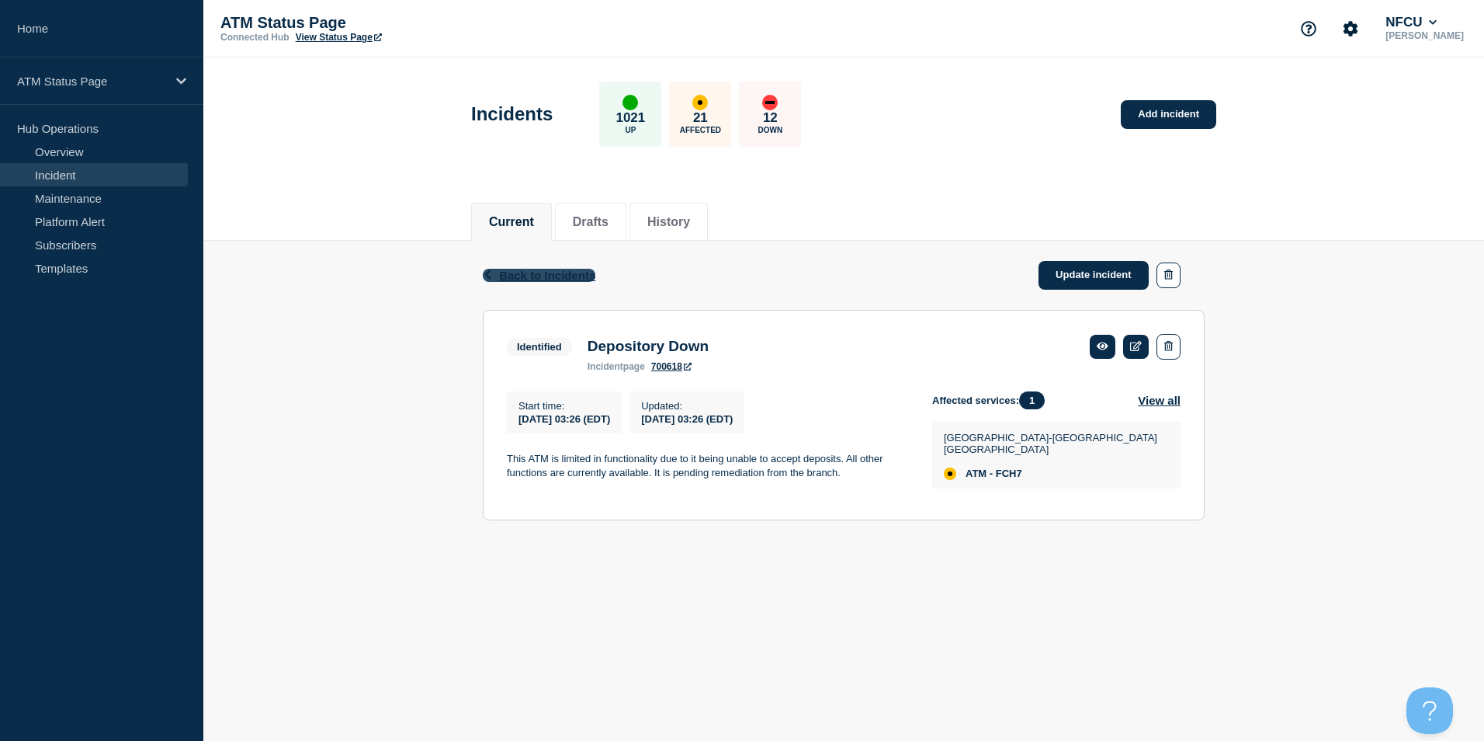
click at [549, 276] on span "Back to Incidents" at bounding box center [547, 275] width 96 height 13
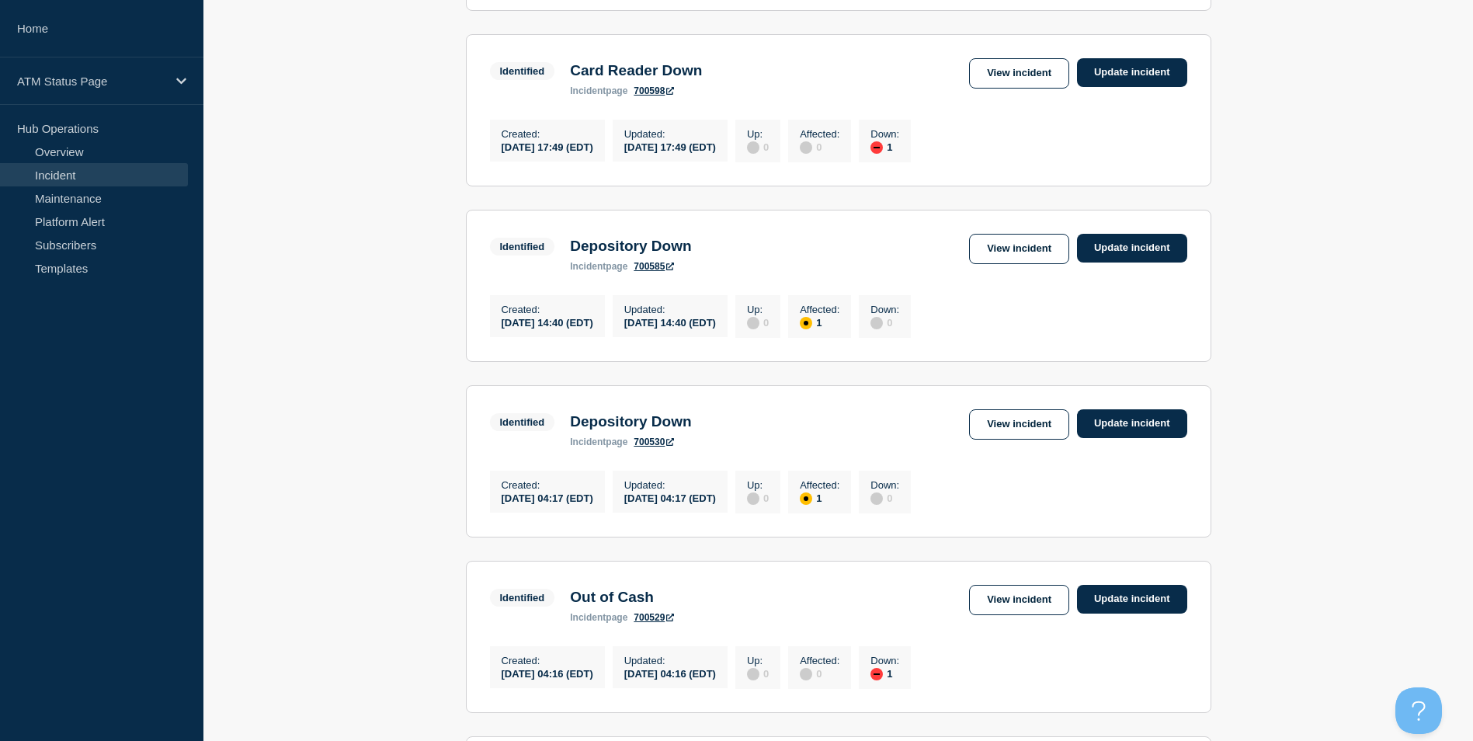
scroll to position [1585, 0]
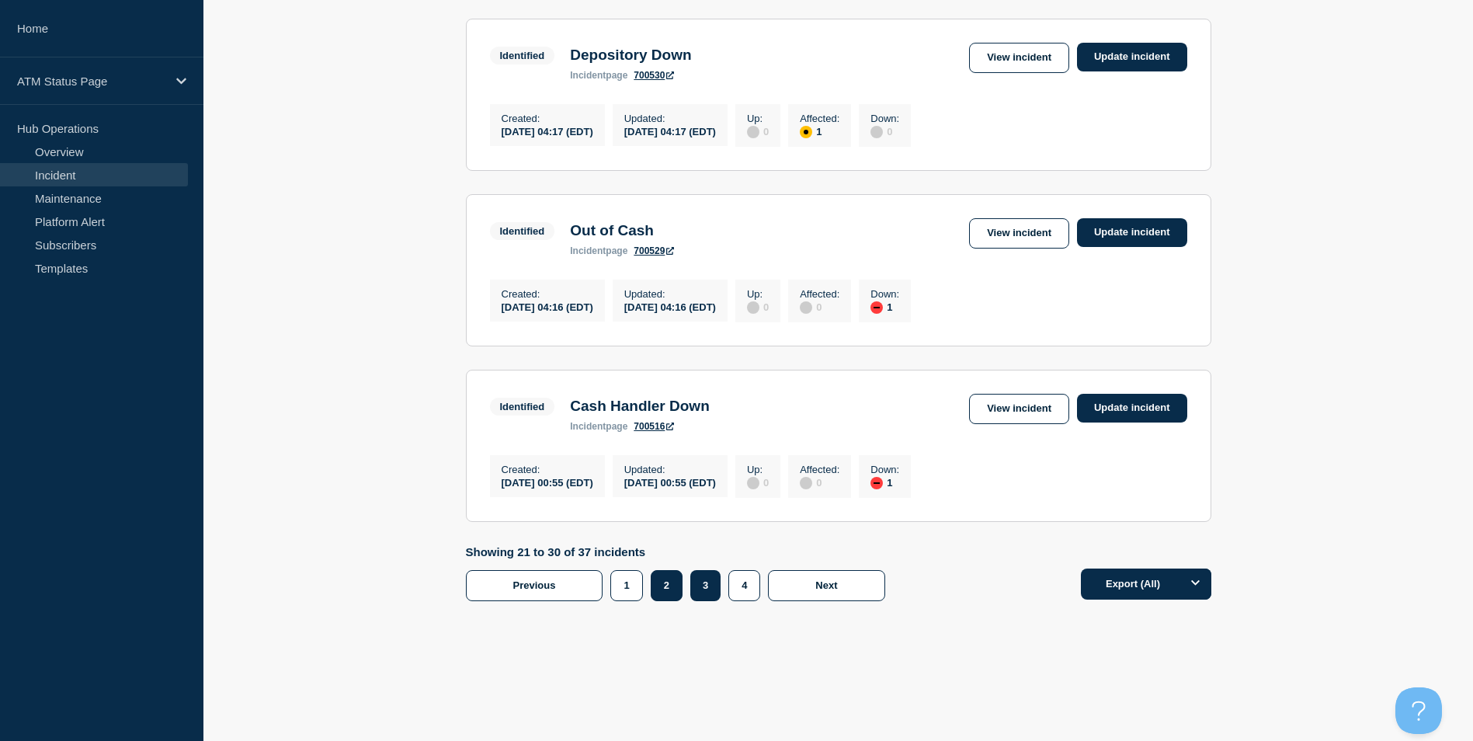
click at [672, 592] on button "2" at bounding box center [667, 585] width 32 height 31
click at [1028, 48] on link "View incident" at bounding box center [1019, 58] width 100 height 30
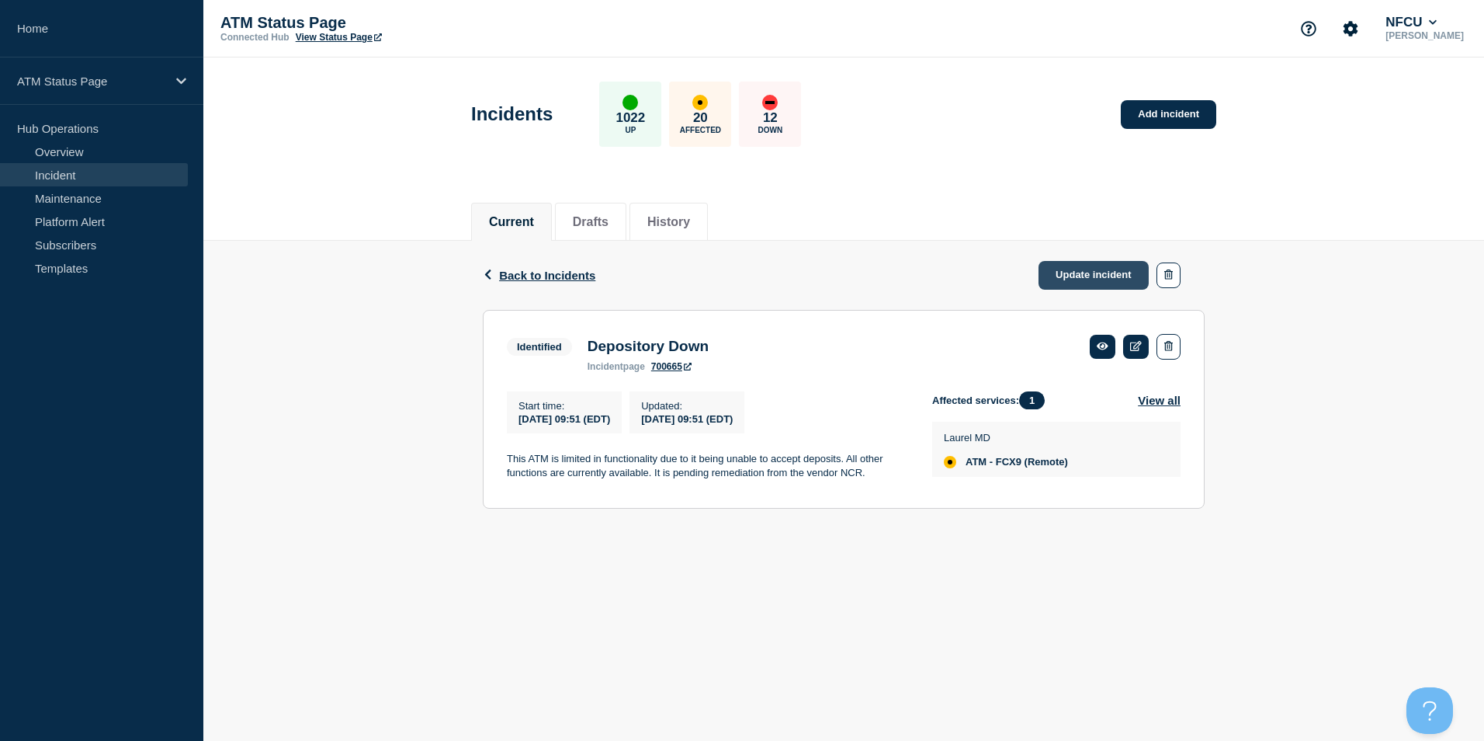
click at [1074, 276] on link "Update incident" at bounding box center [1094, 275] width 110 height 29
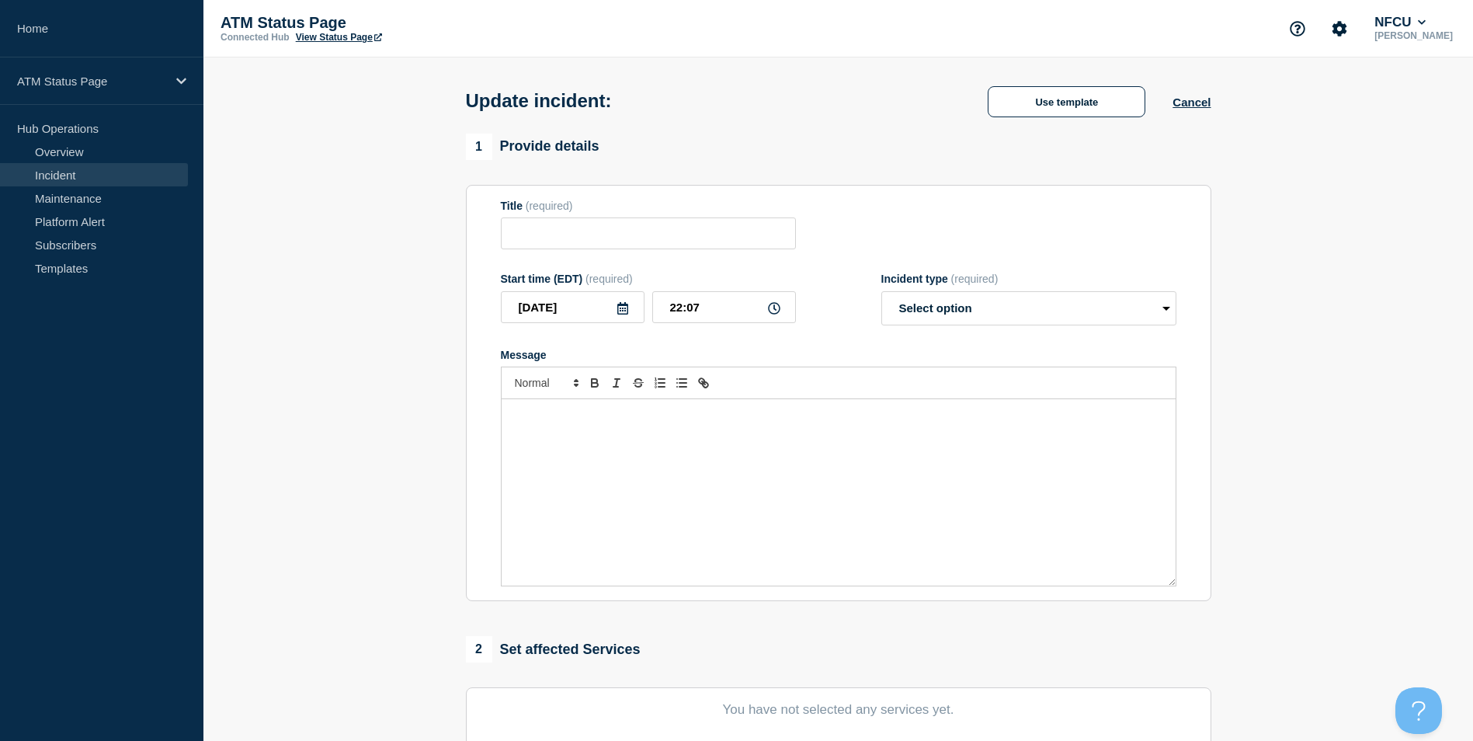
type input "Depository Down"
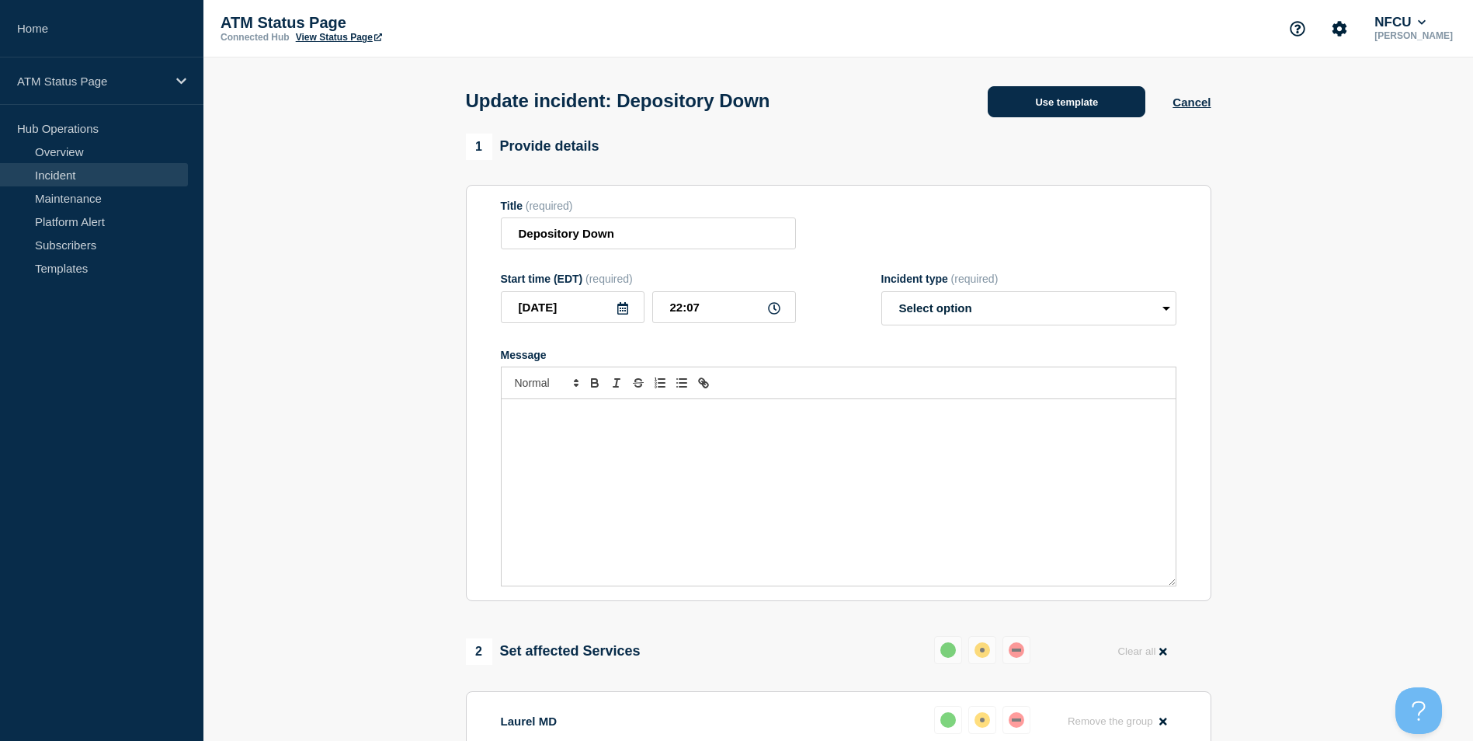
click at [1076, 99] on button "Use template" at bounding box center [1067, 101] width 158 height 31
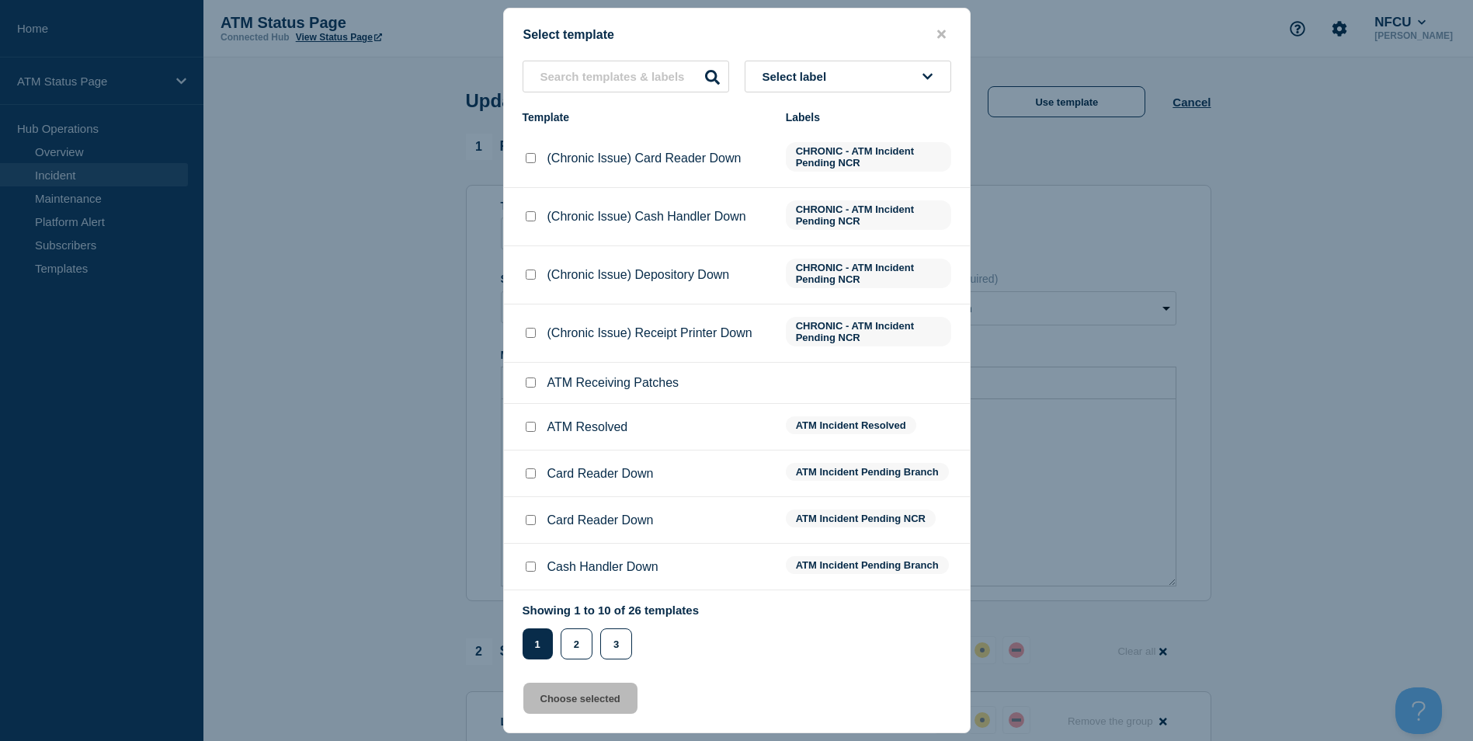
click at [534, 430] on input "ATM Resolved checkbox" at bounding box center [531, 427] width 10 height 10
checkbox input "true"
click at [594, 696] on button "Choose selected" at bounding box center [580, 697] width 114 height 31
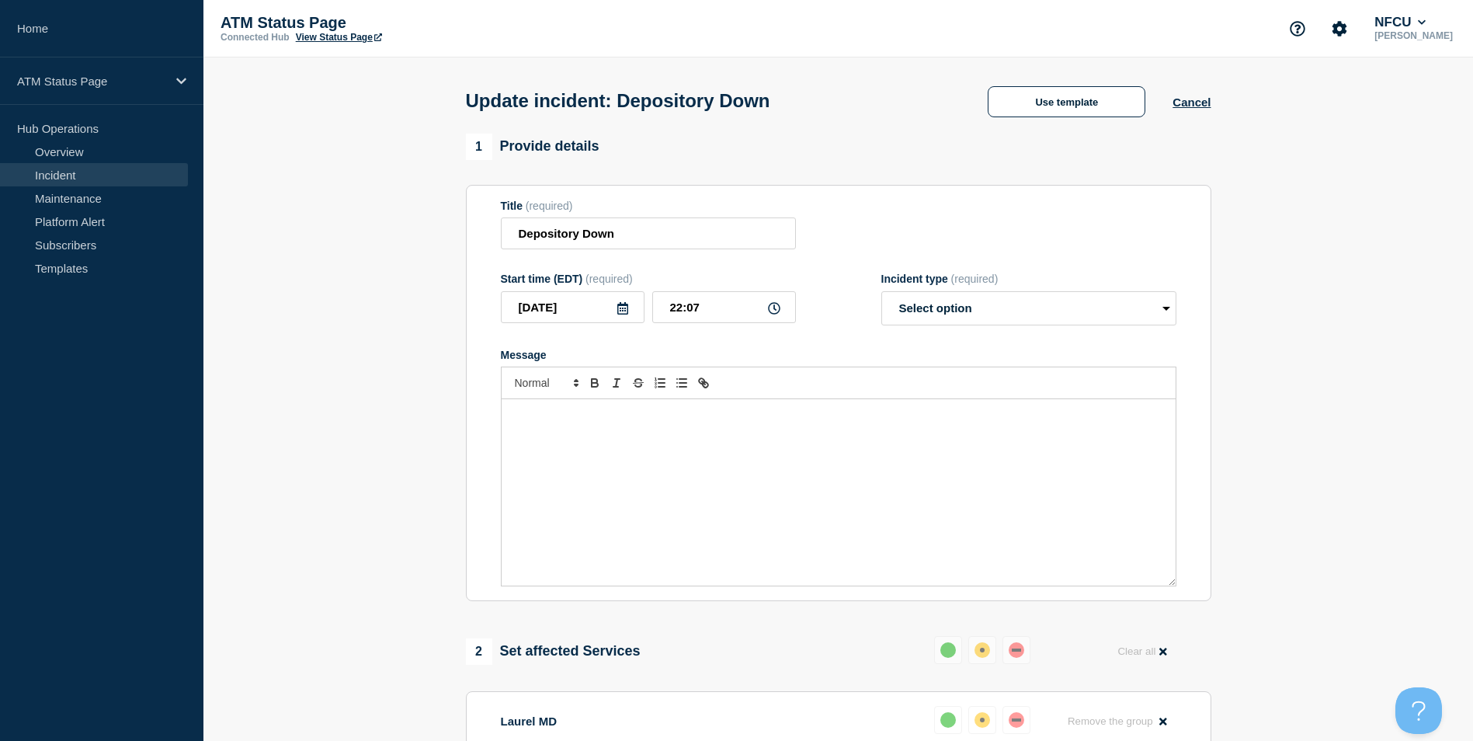
select select "resolved"
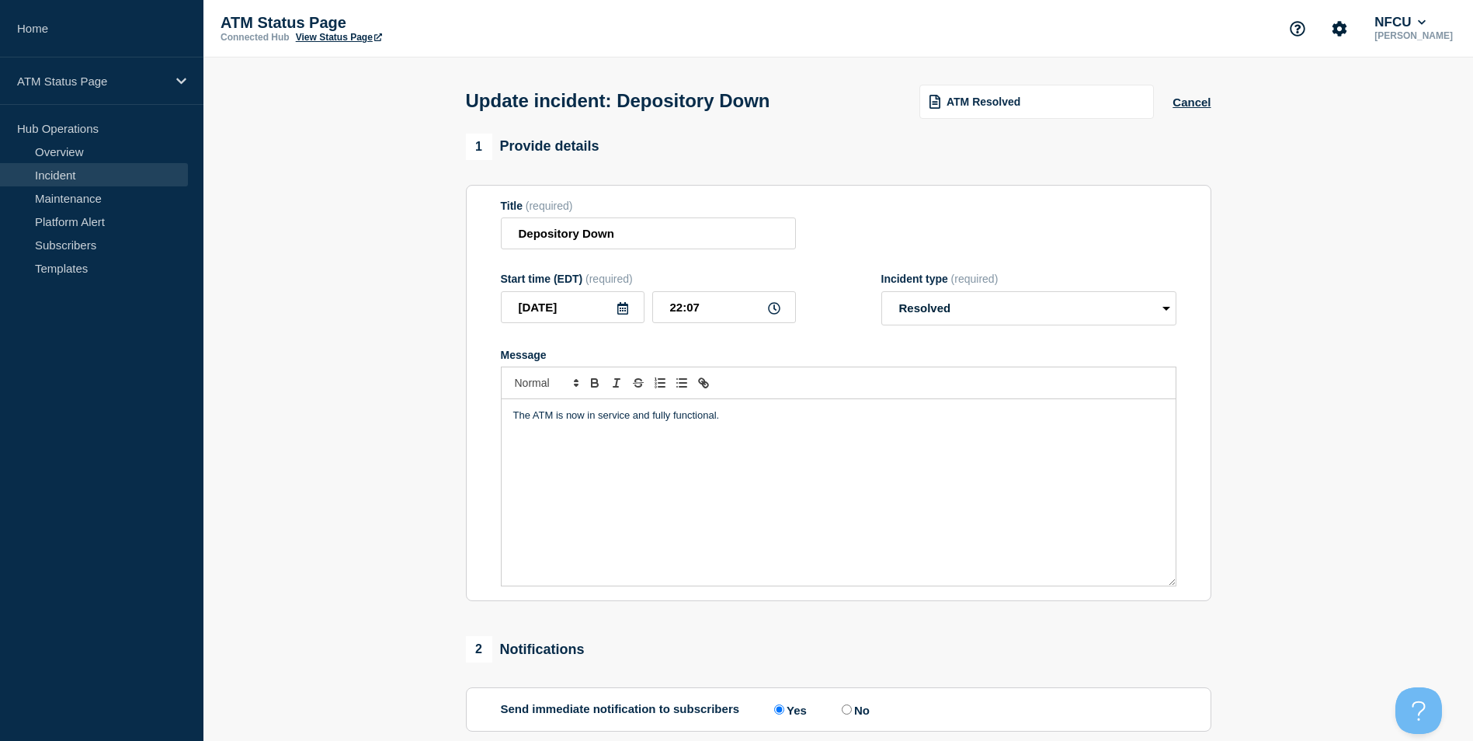
scroll to position [253, 0]
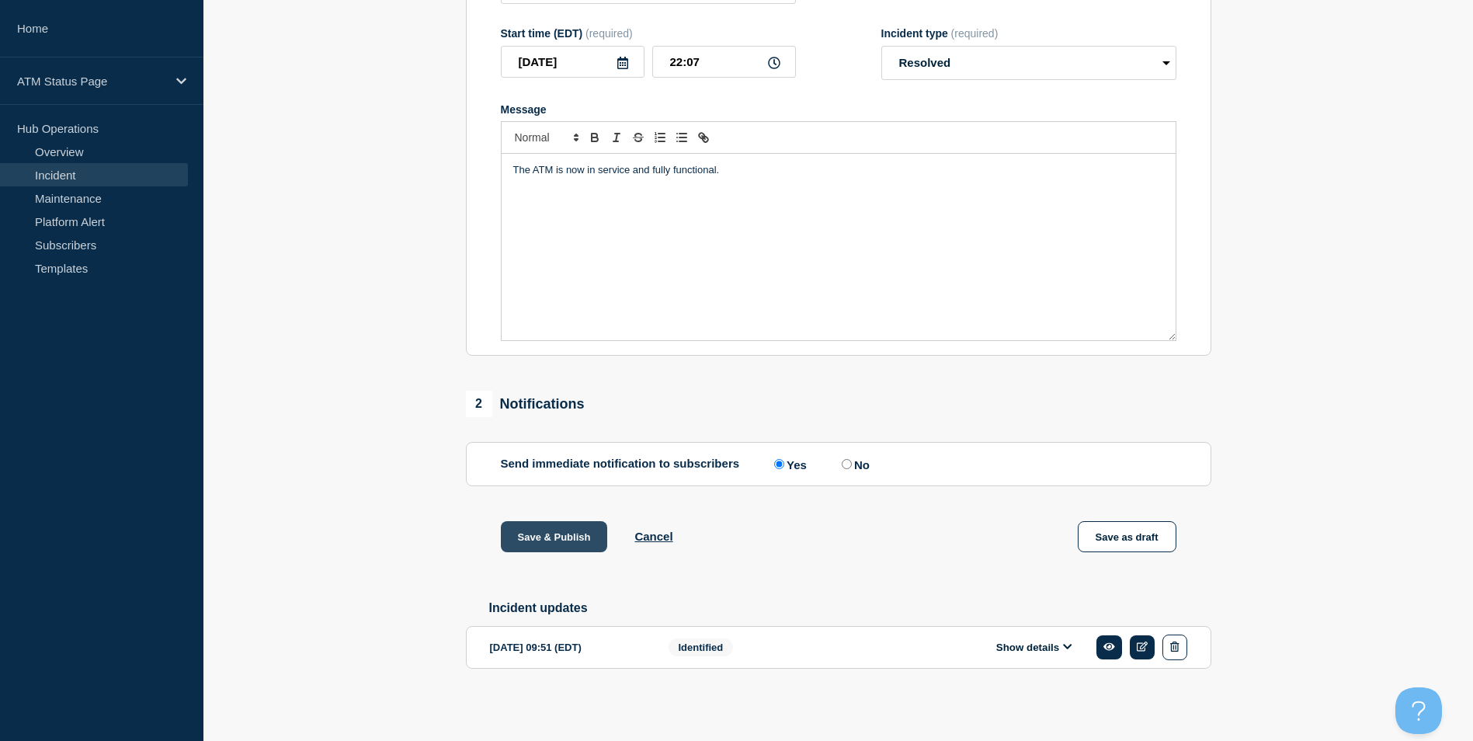
click at [553, 533] on button "Save & Publish" at bounding box center [554, 536] width 107 height 31
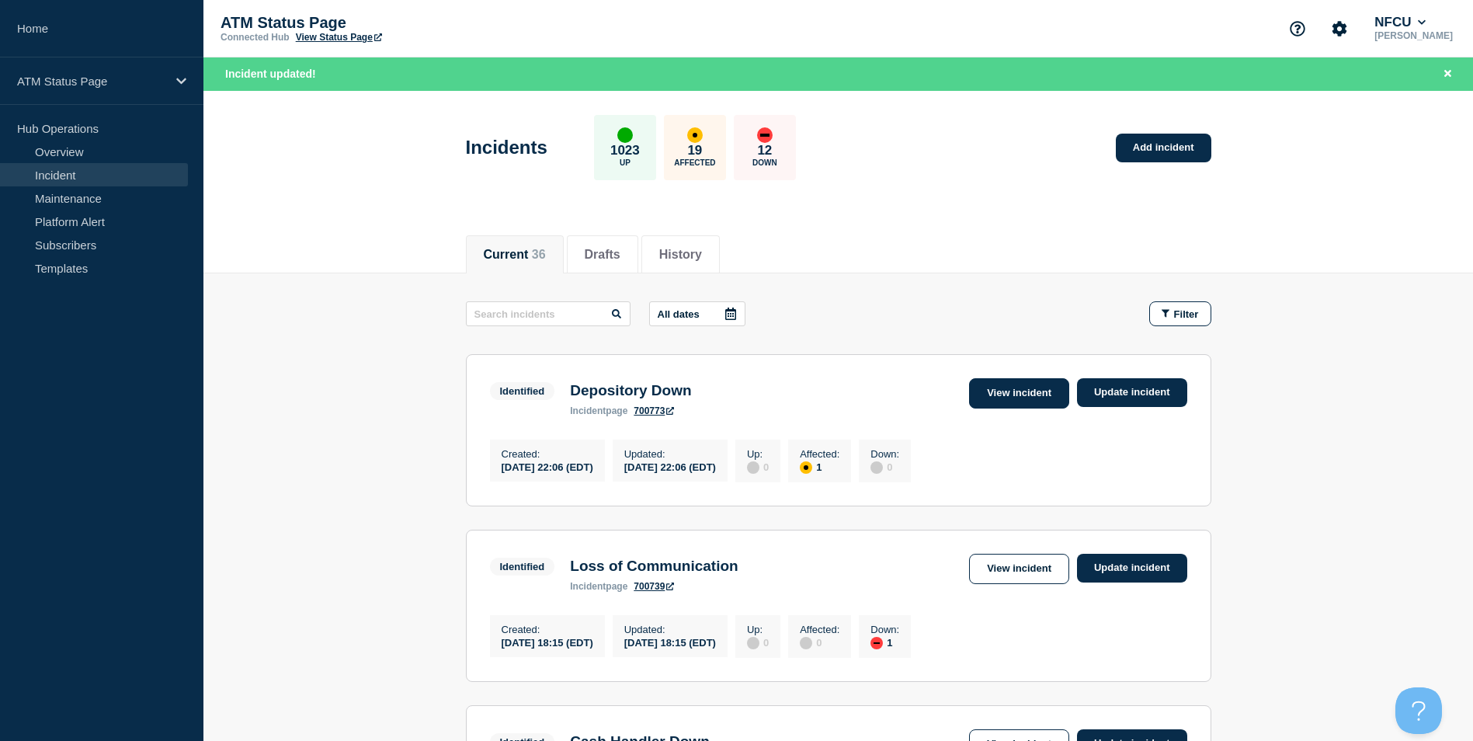
click at [995, 392] on link "View incident" at bounding box center [1019, 393] width 100 height 30
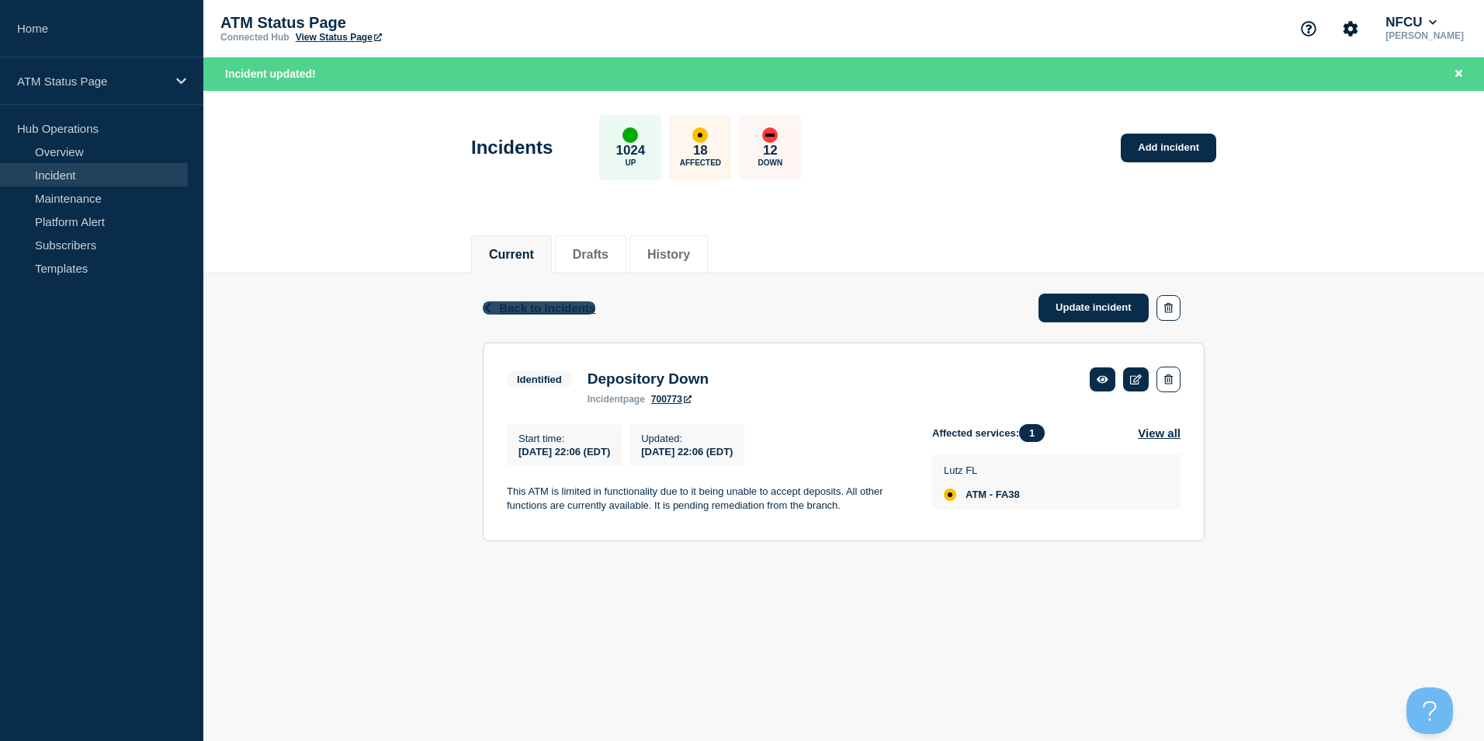
click at [507, 310] on span "Back to Incidents" at bounding box center [547, 307] width 96 height 13
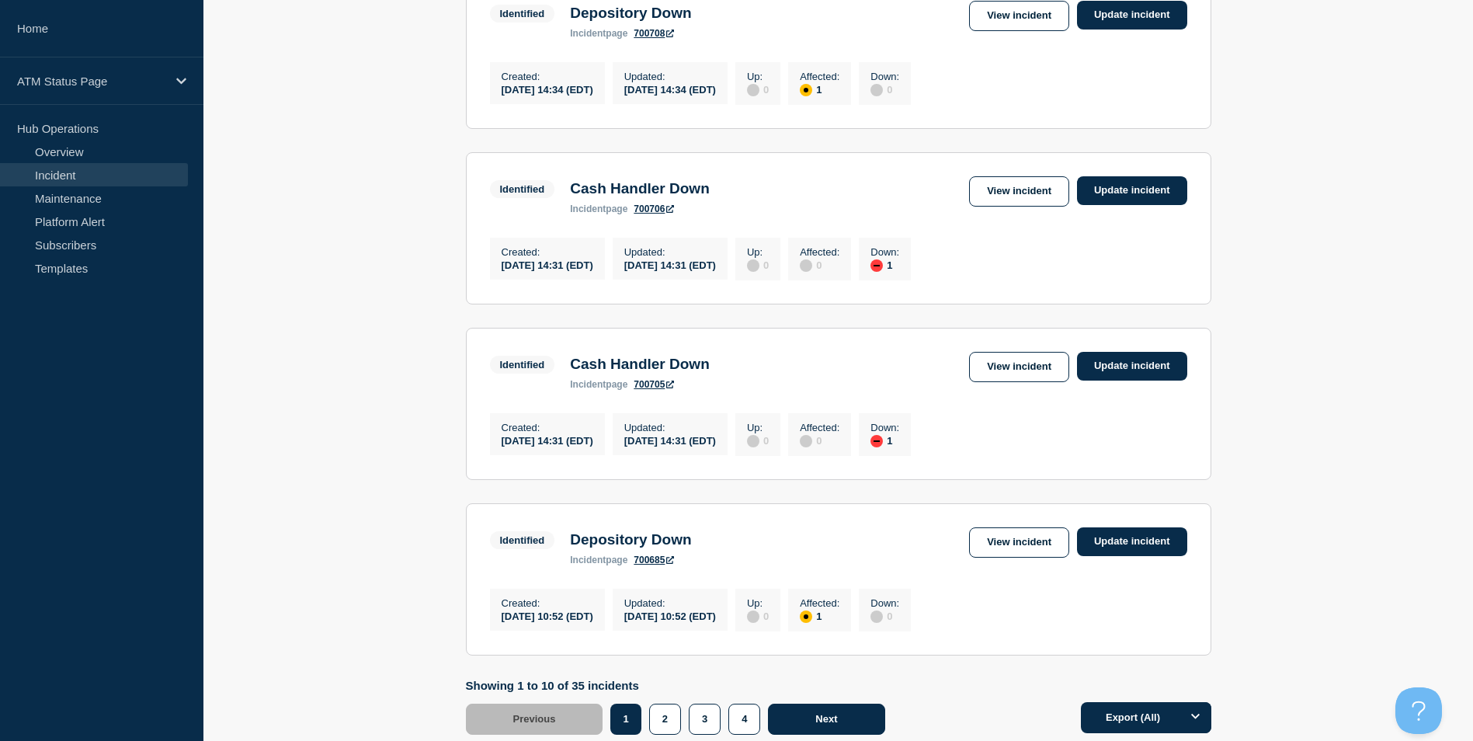
scroll to position [1585, 0]
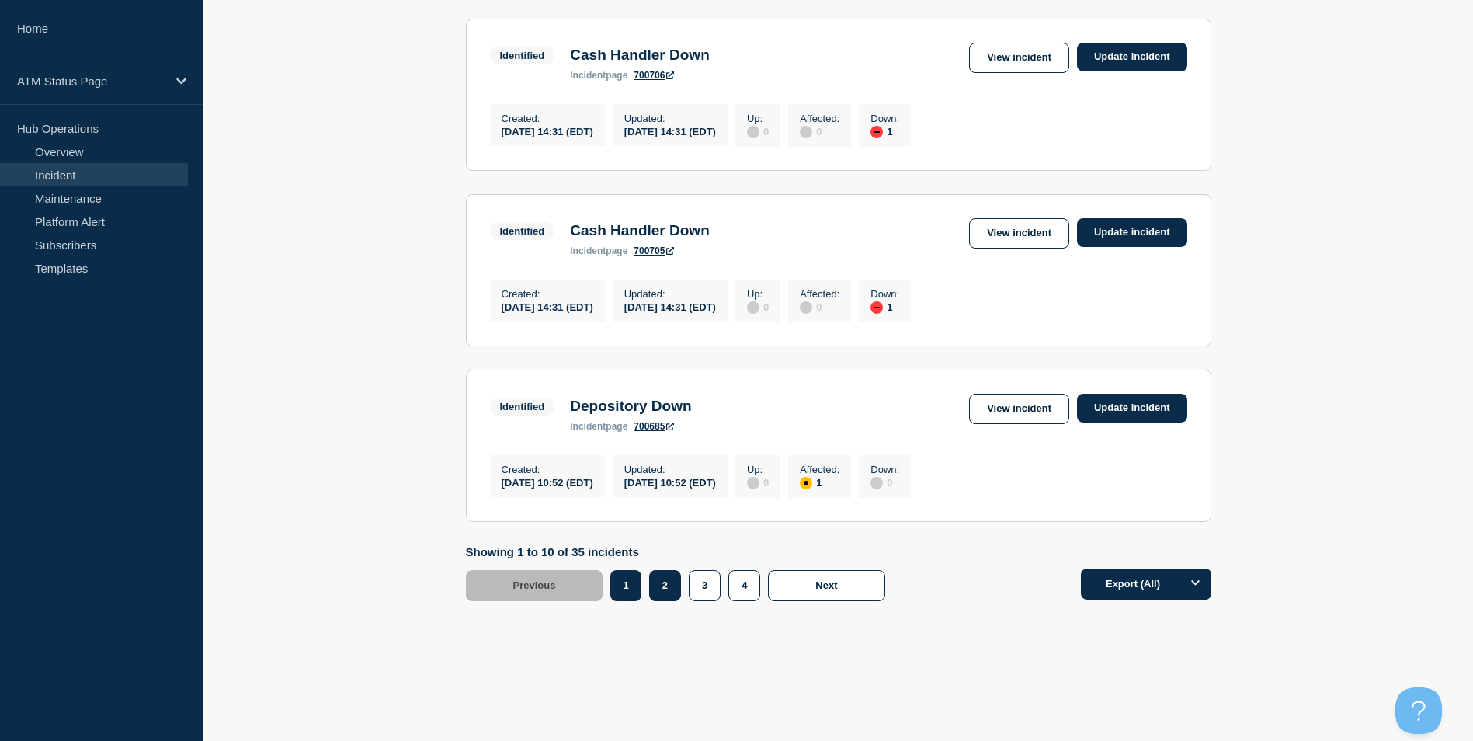
click at [672, 590] on button "2" at bounding box center [665, 585] width 32 height 31
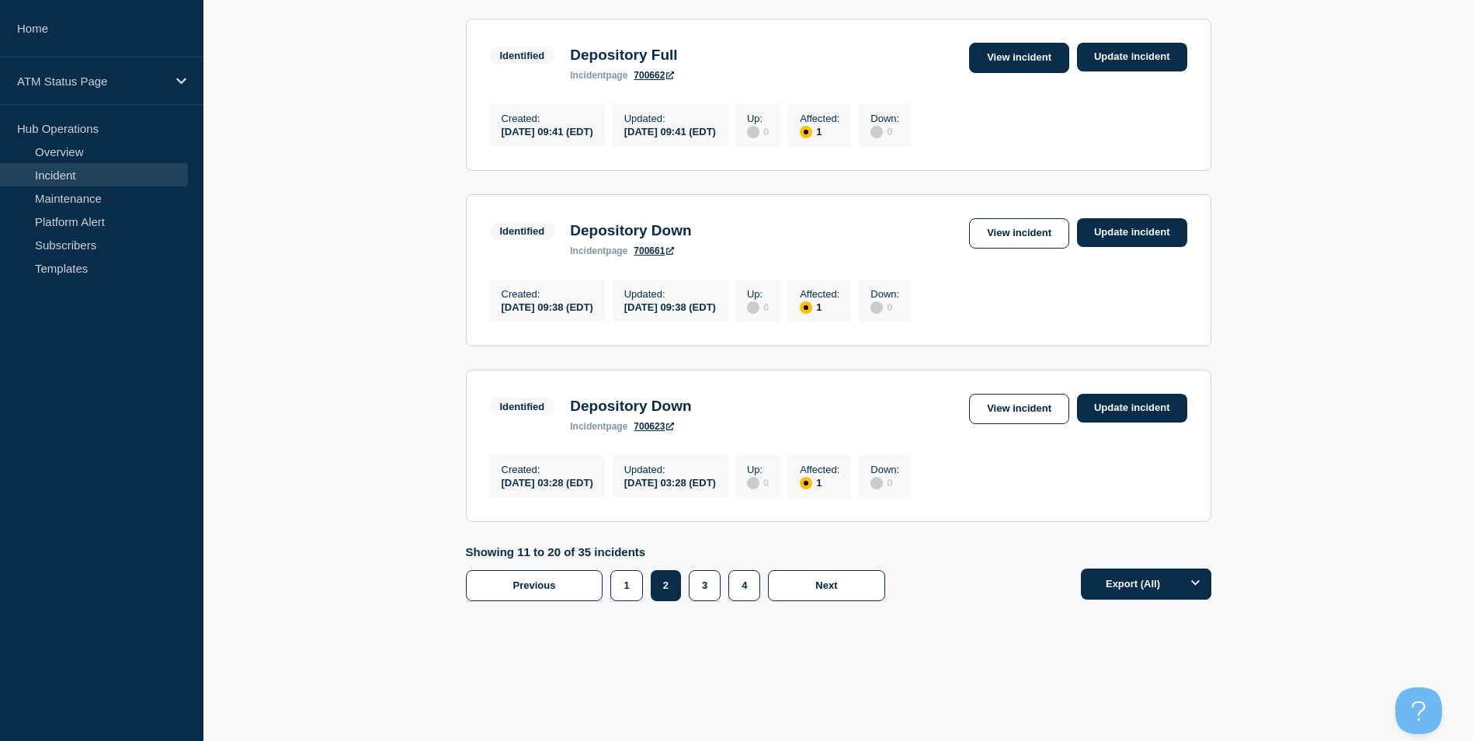
click at [1018, 43] on link "View incident" at bounding box center [1019, 58] width 100 height 30
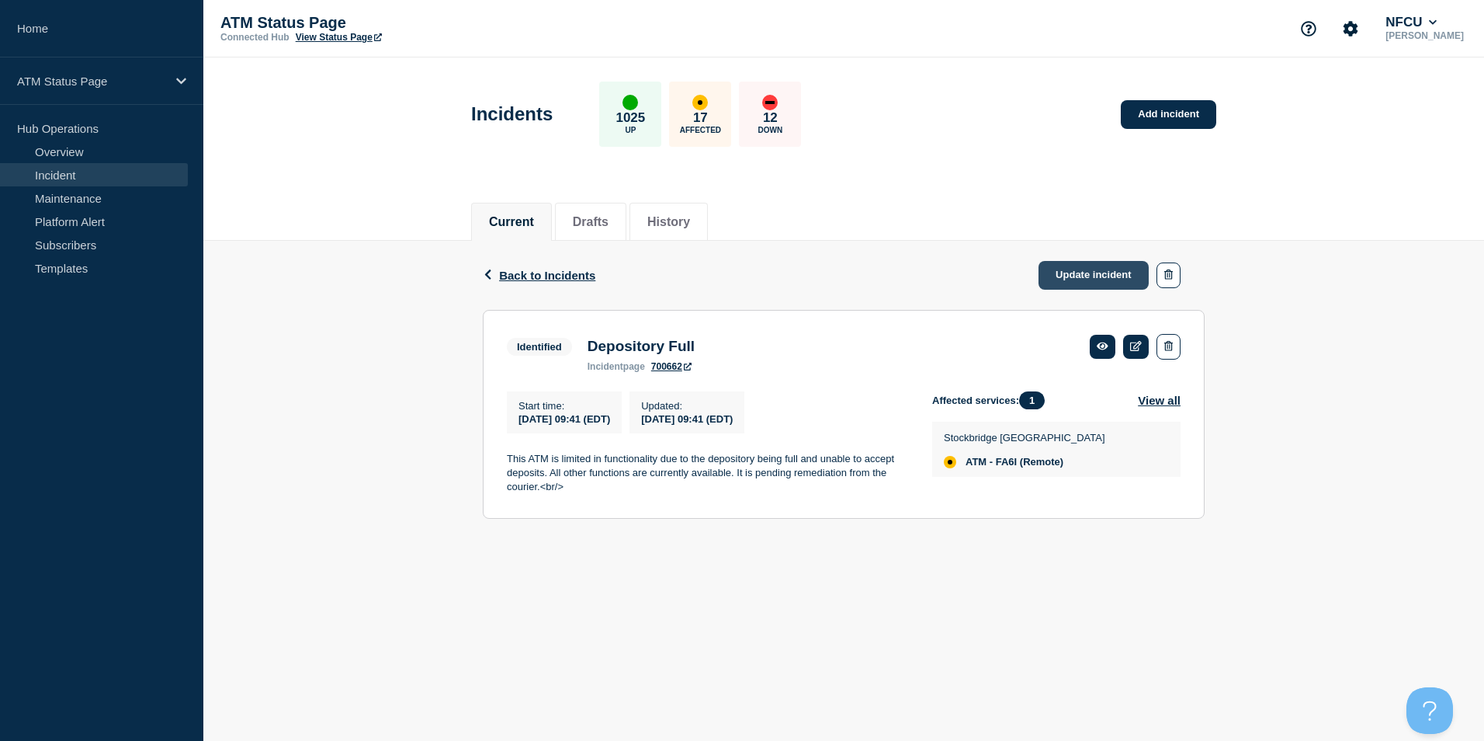
click at [1089, 270] on link "Update incident" at bounding box center [1094, 275] width 110 height 29
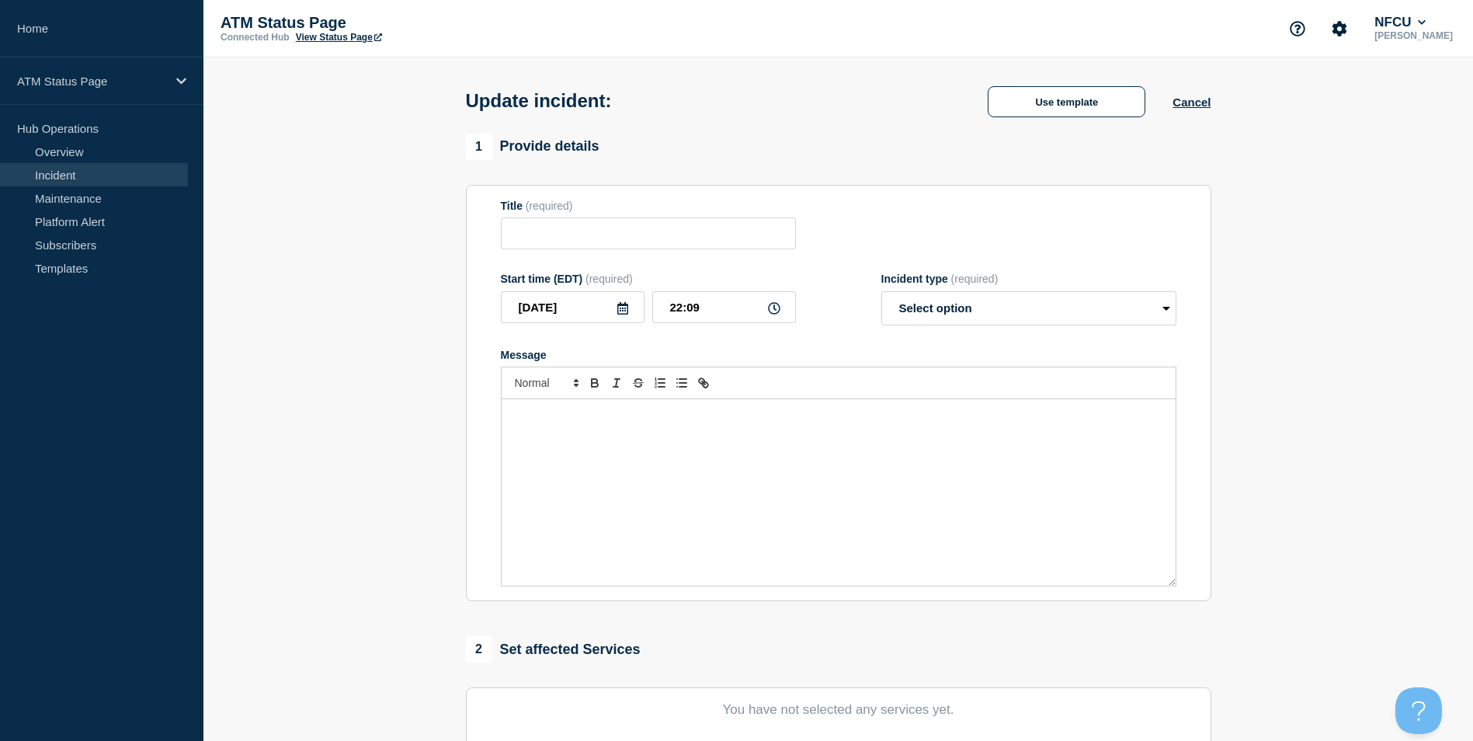
type input "Depository Full"
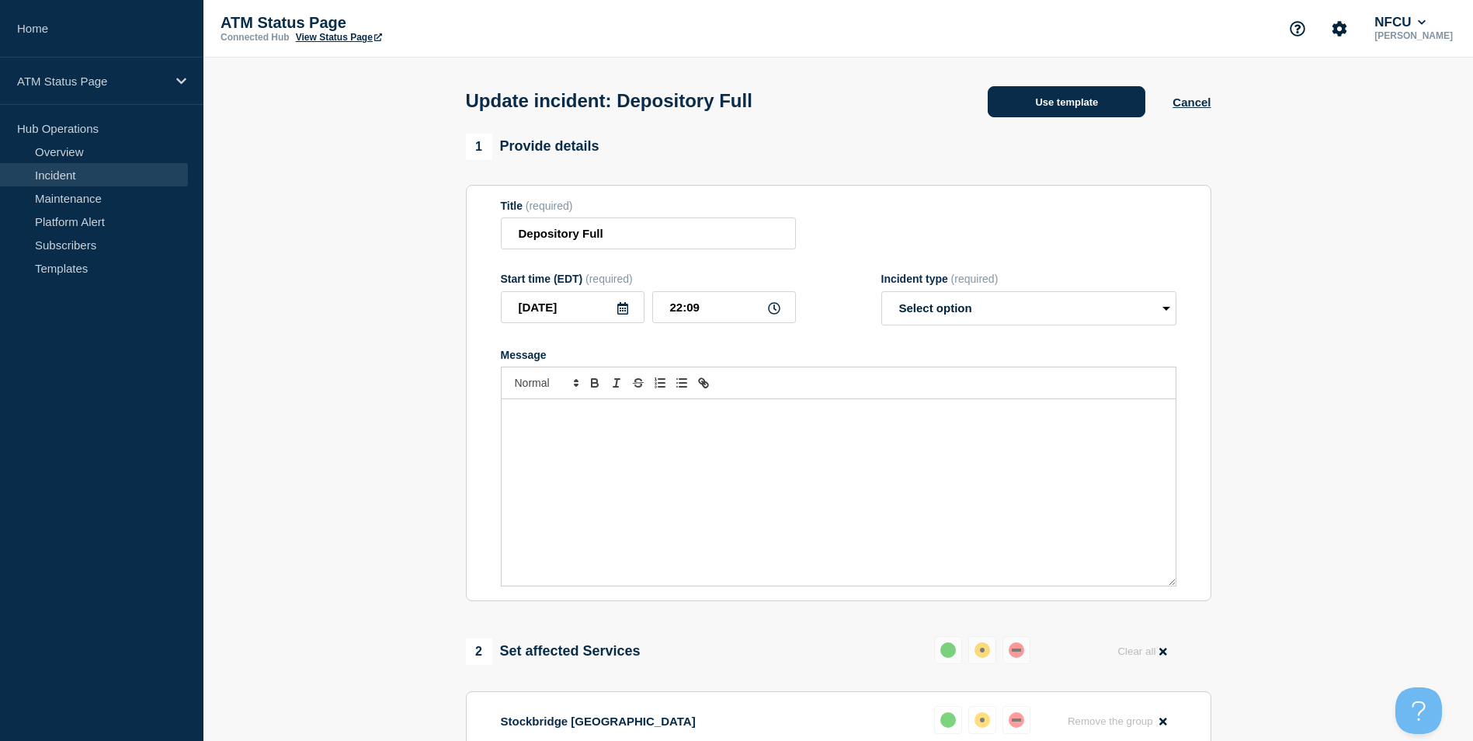
click at [1077, 113] on button "Use template" at bounding box center [1067, 101] width 158 height 31
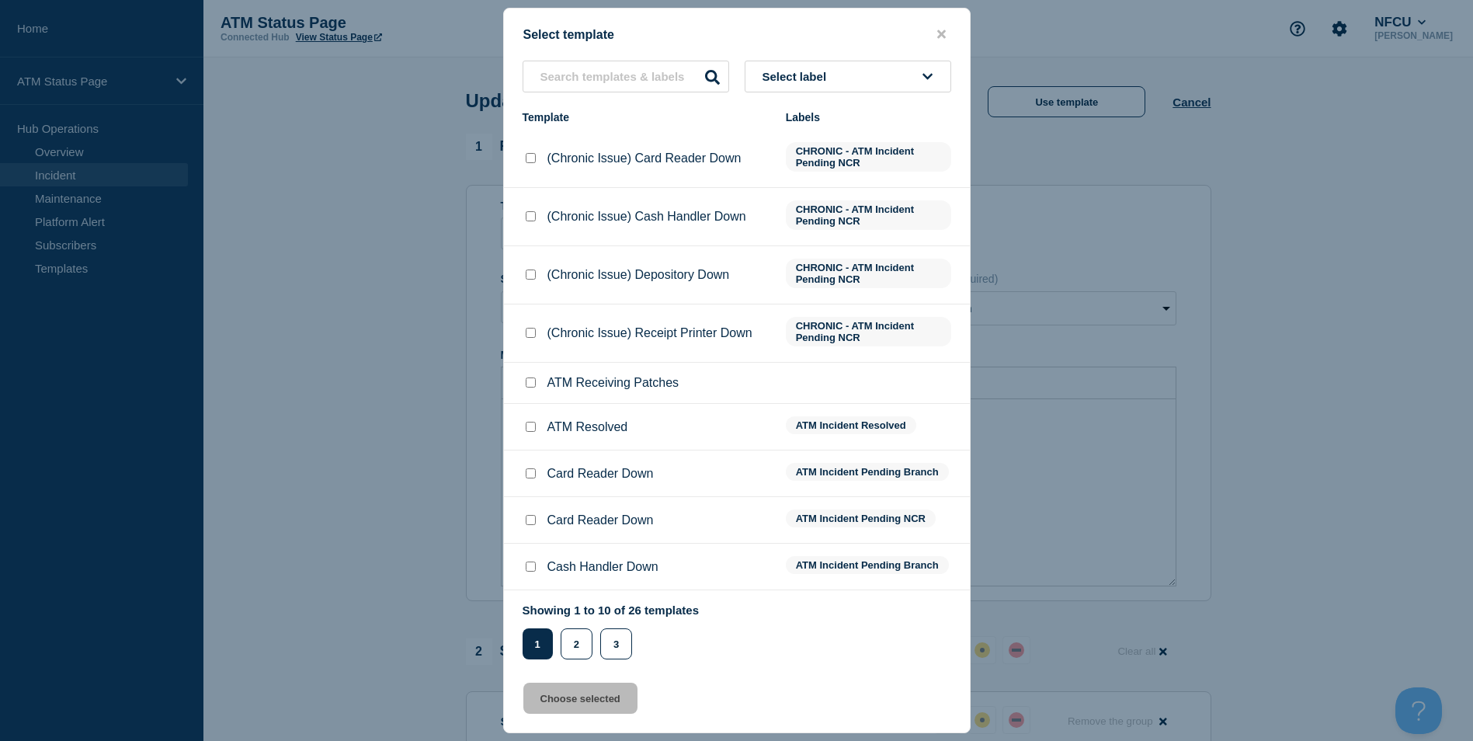
click at [530, 432] on input "ATM Resolved checkbox" at bounding box center [531, 427] width 10 height 10
checkbox input "true"
click at [587, 691] on button "Choose selected" at bounding box center [580, 697] width 114 height 31
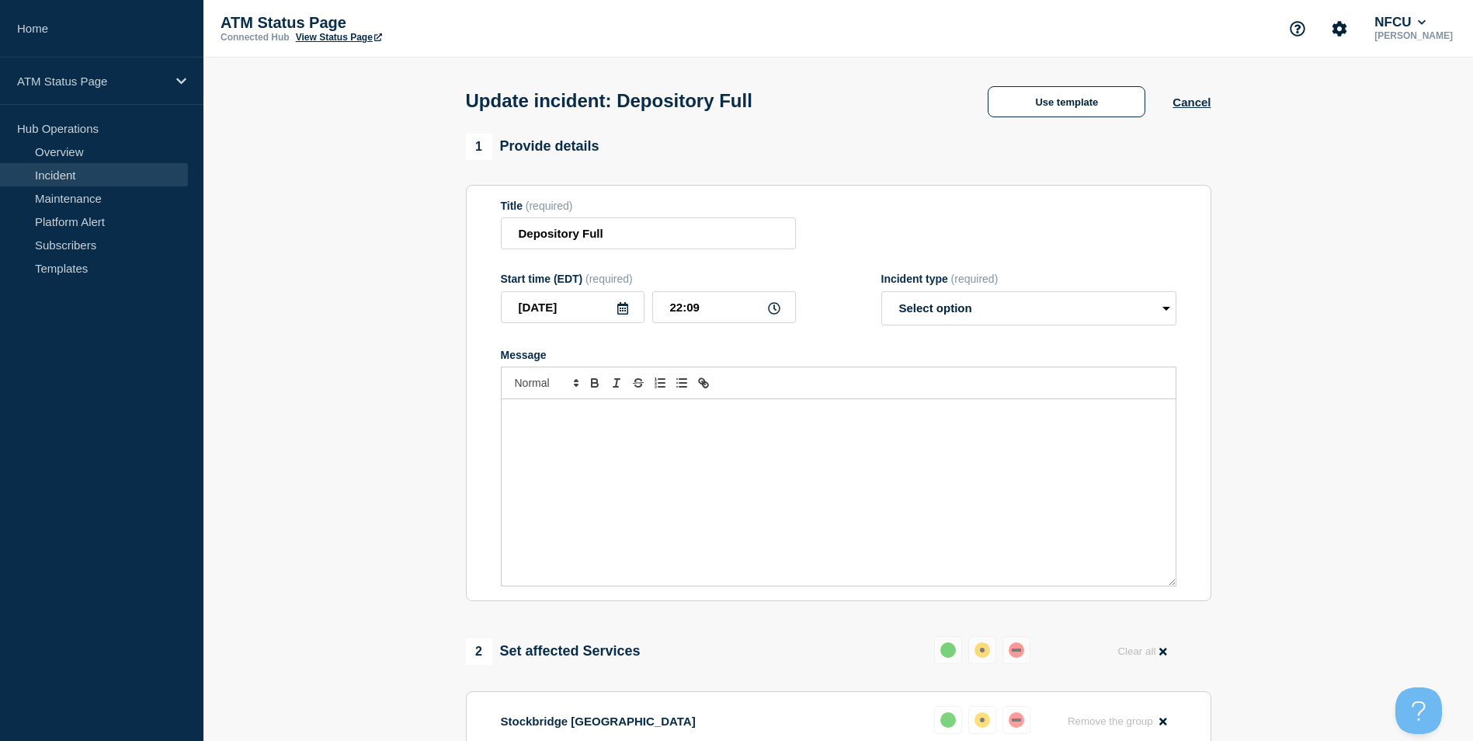
select select "resolved"
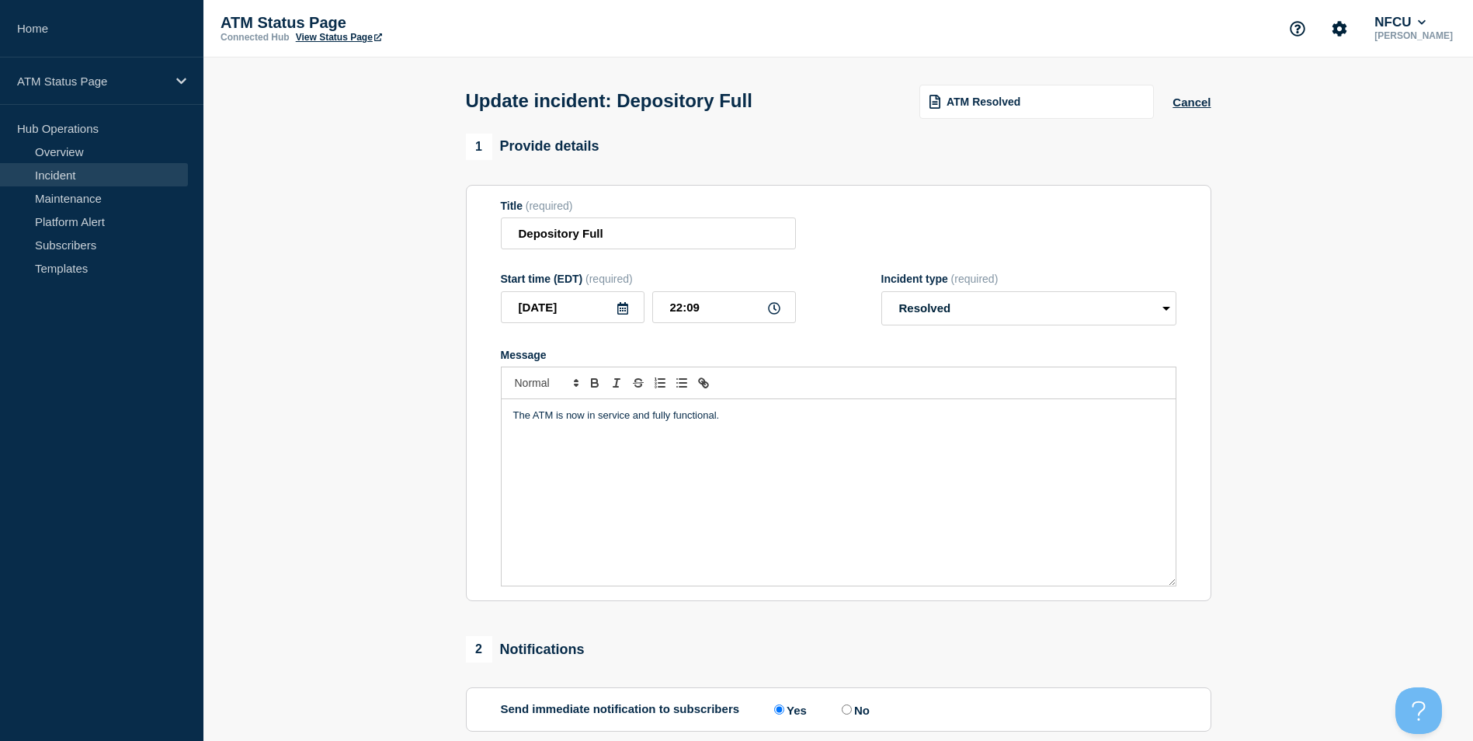
scroll to position [253, 0]
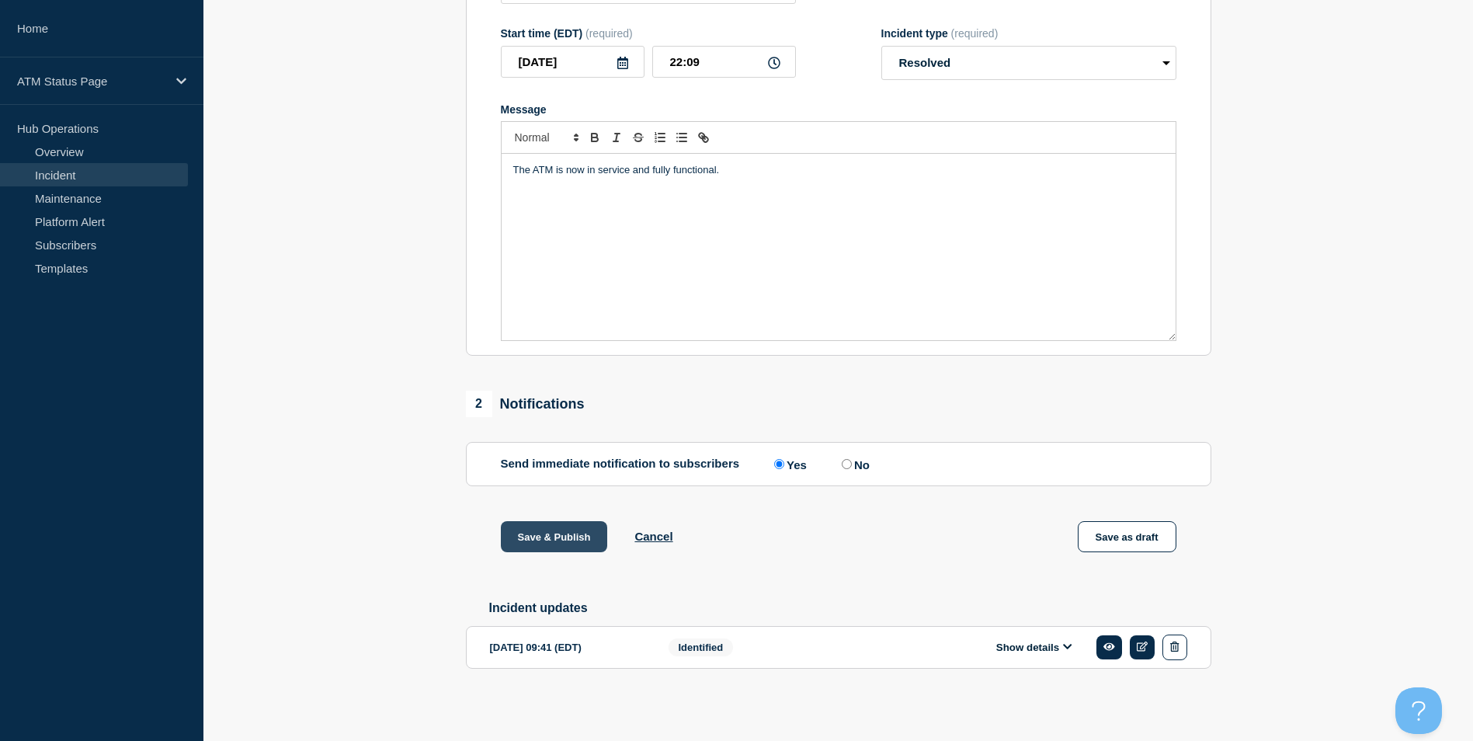
click at [547, 531] on button "Save & Publish" at bounding box center [554, 536] width 107 height 31
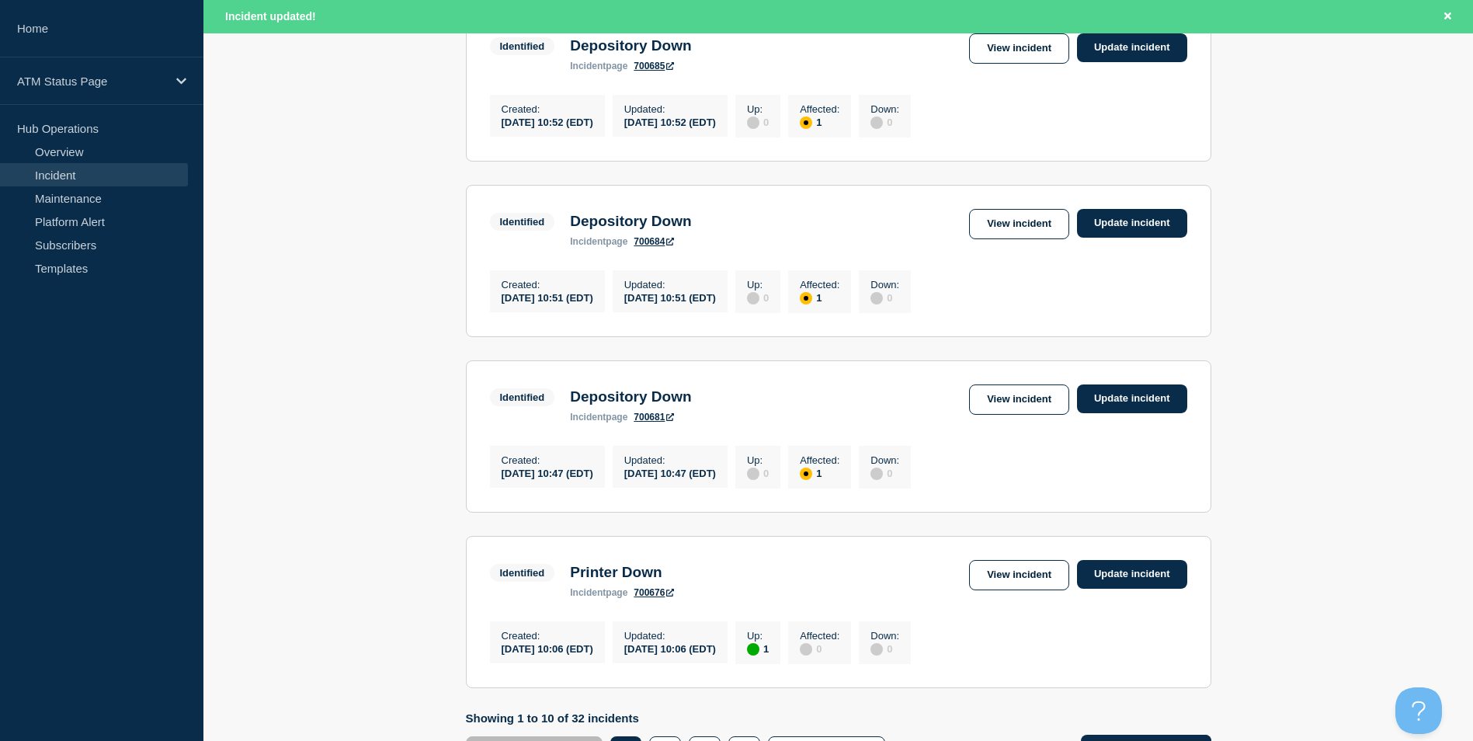
scroll to position [1618, 0]
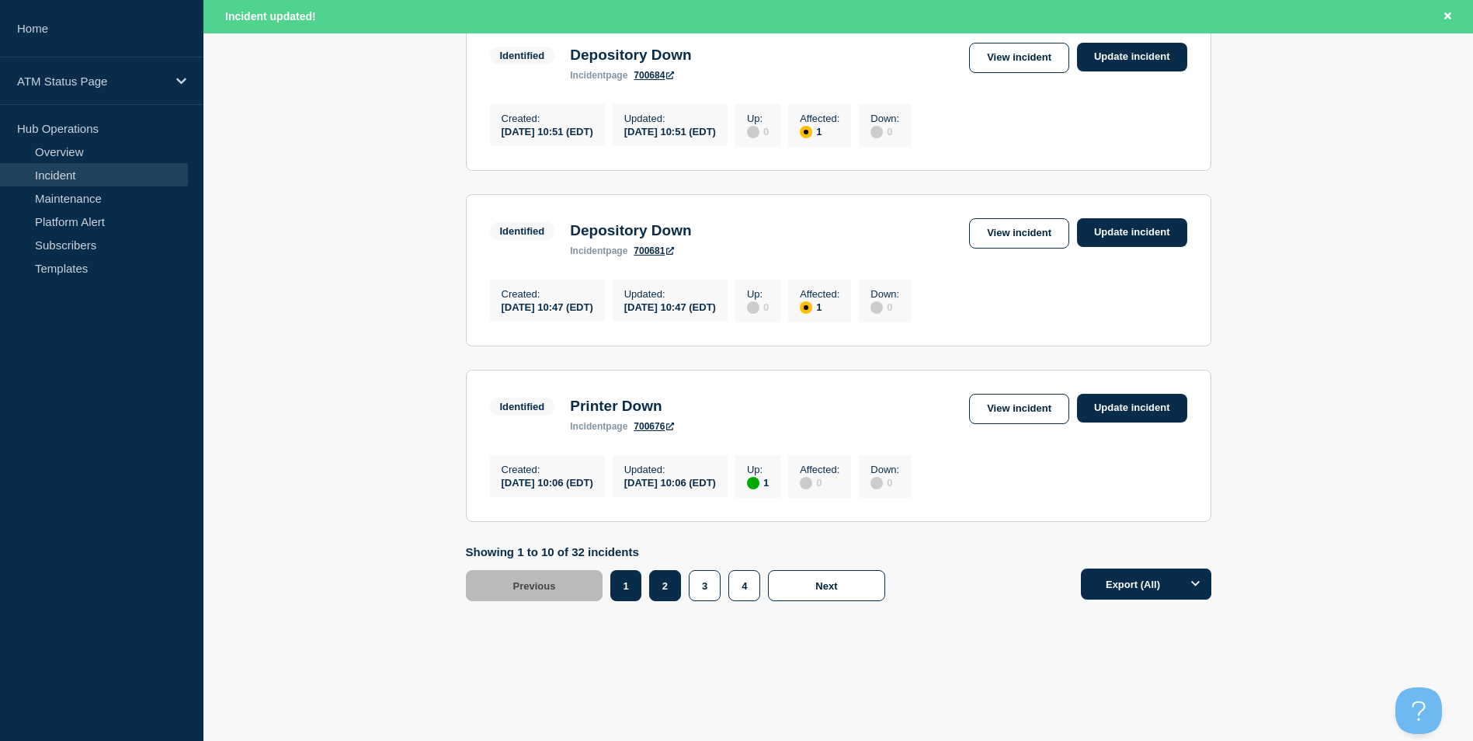
click at [670, 585] on button "2" at bounding box center [665, 585] width 32 height 31
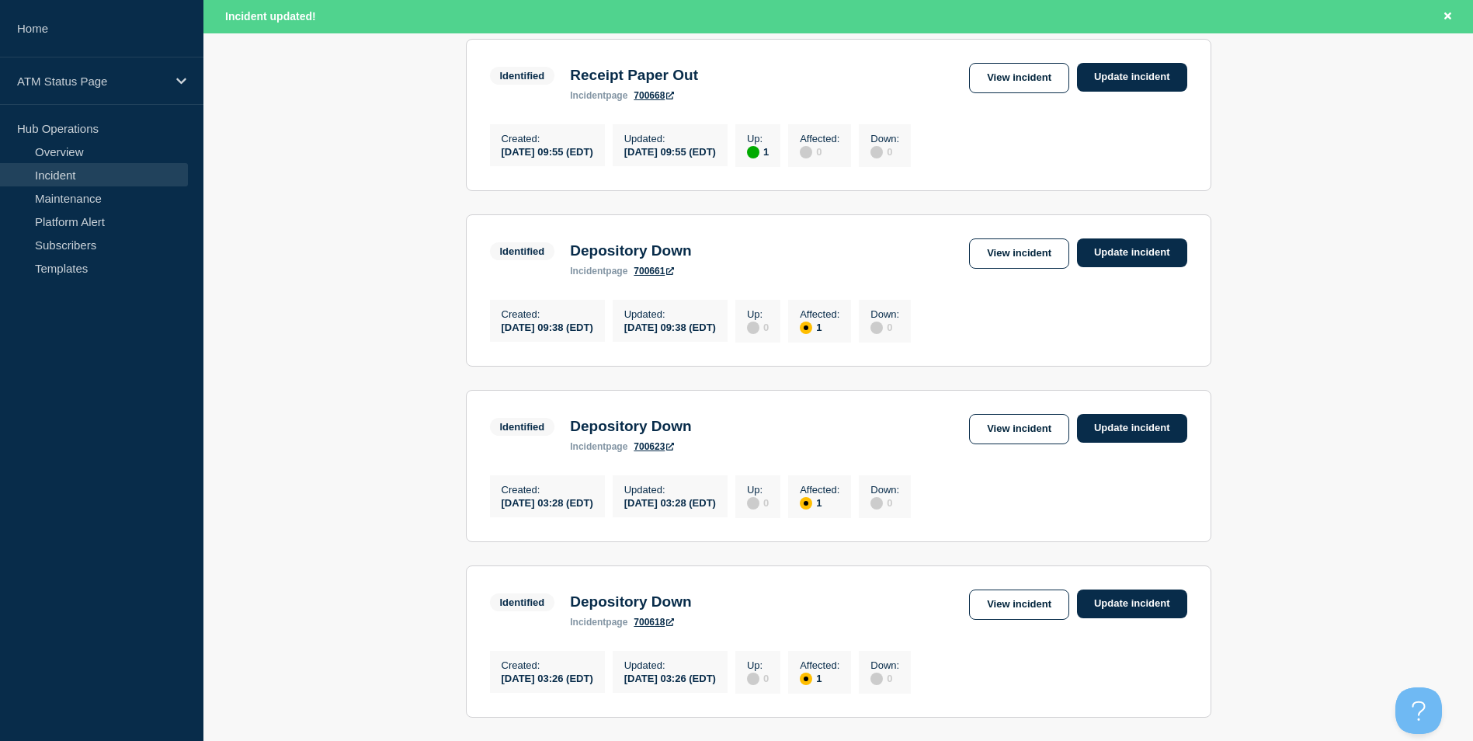
scroll to position [764, 0]
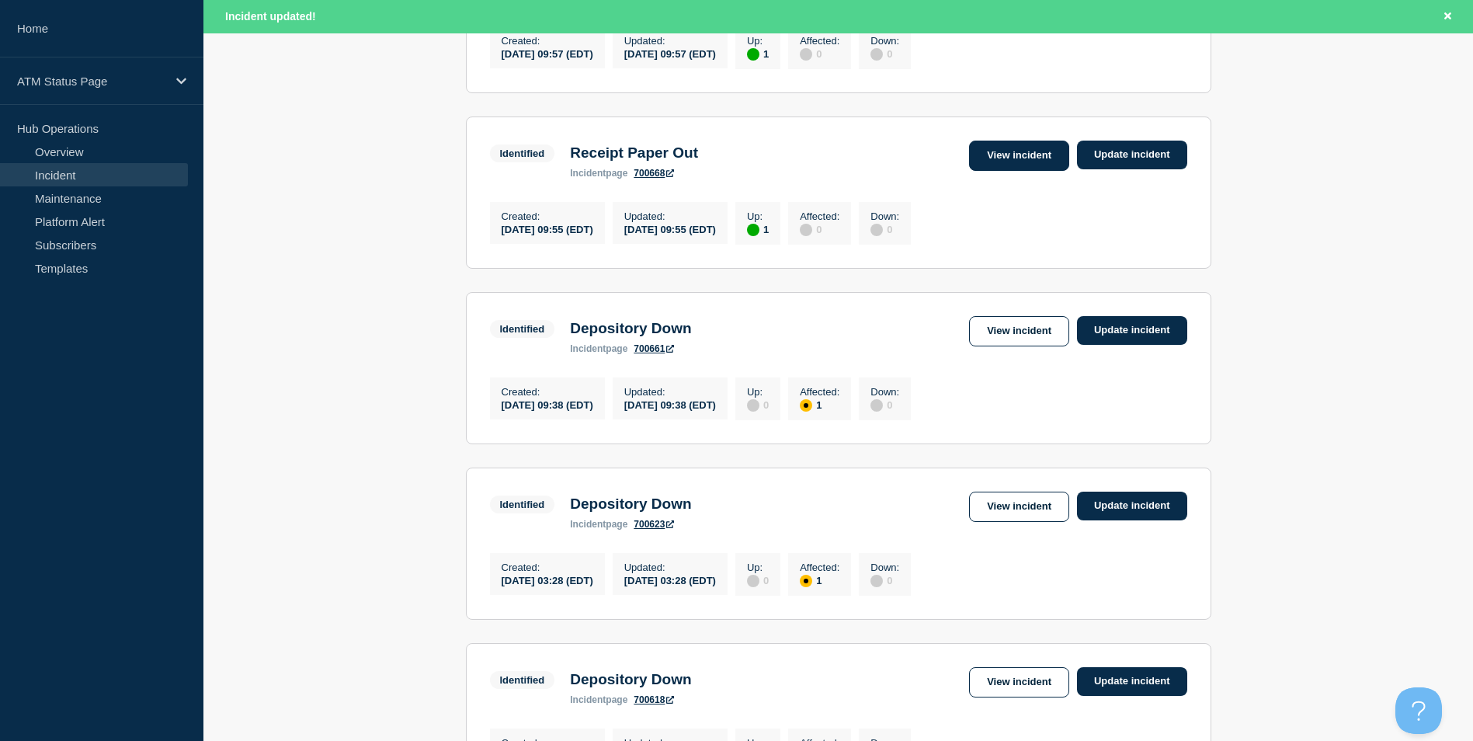
click at [1022, 171] on link "View incident" at bounding box center [1019, 156] width 100 height 30
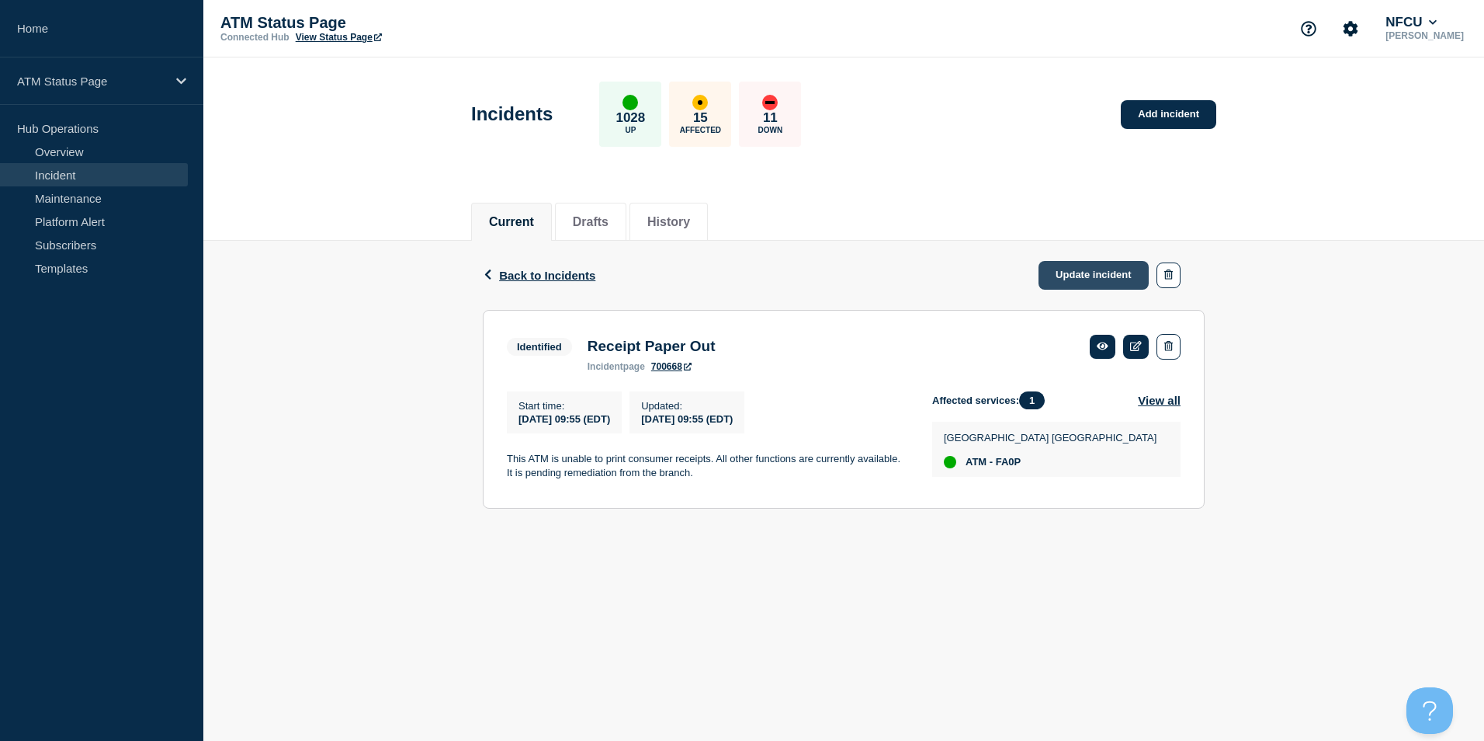
click at [1065, 274] on link "Update incident" at bounding box center [1094, 275] width 110 height 29
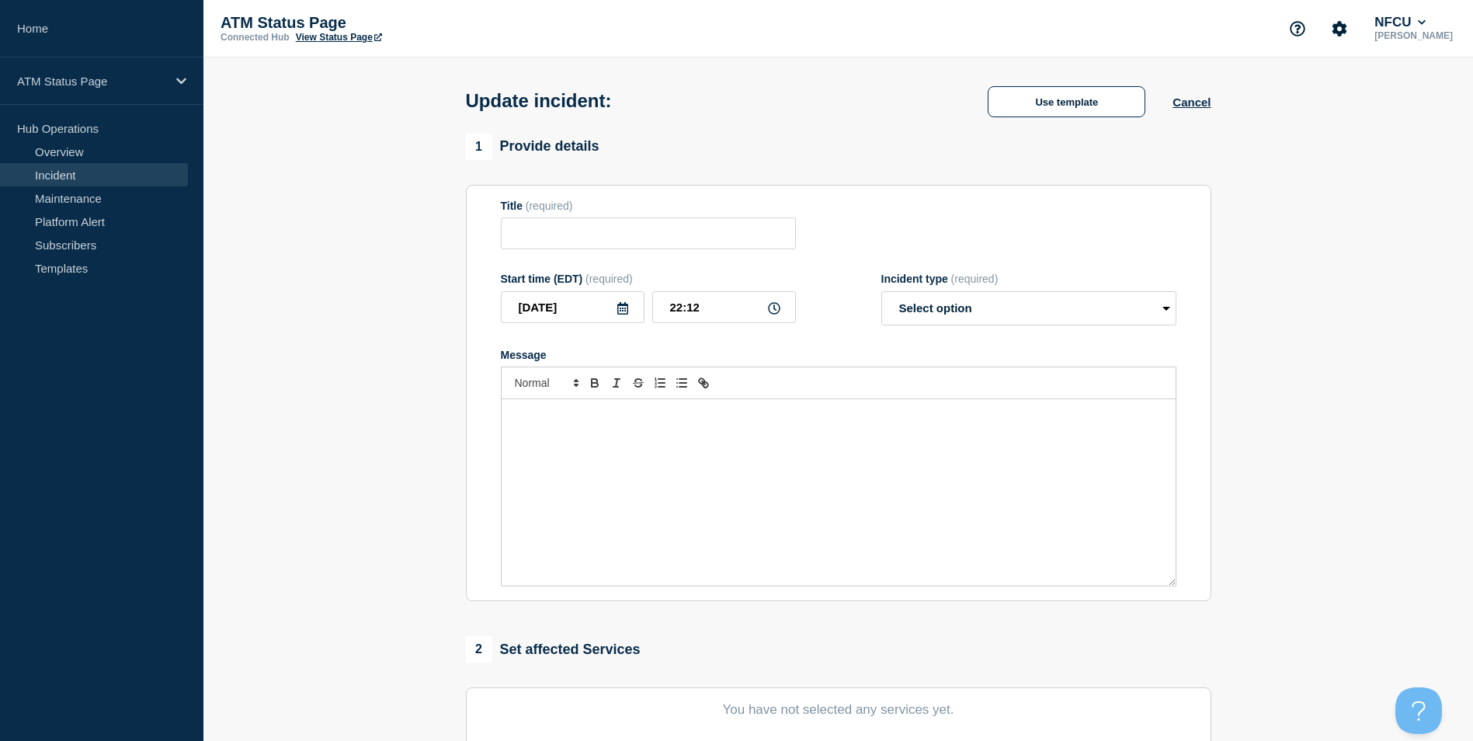
type input "Receipt Paper Out"
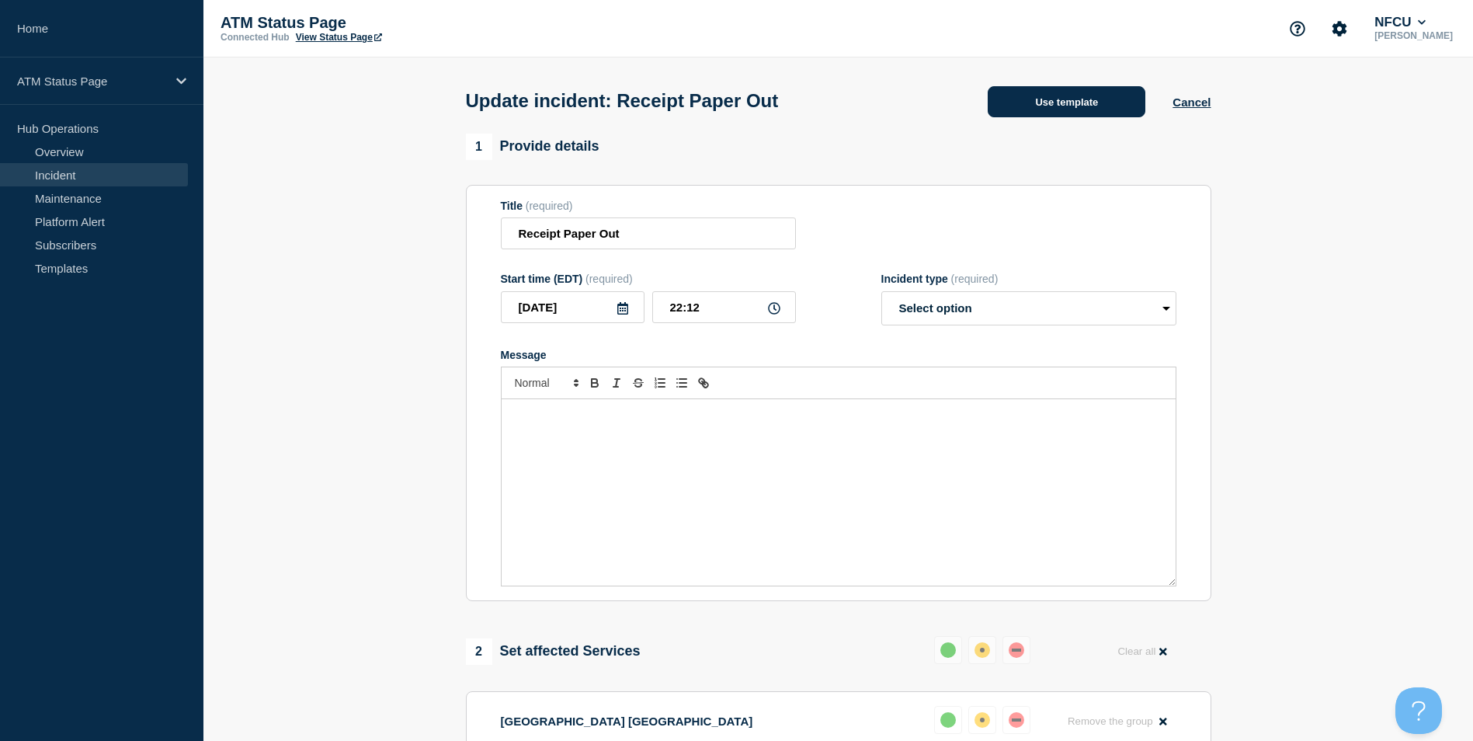
click at [1070, 110] on button "Use template" at bounding box center [1067, 101] width 158 height 31
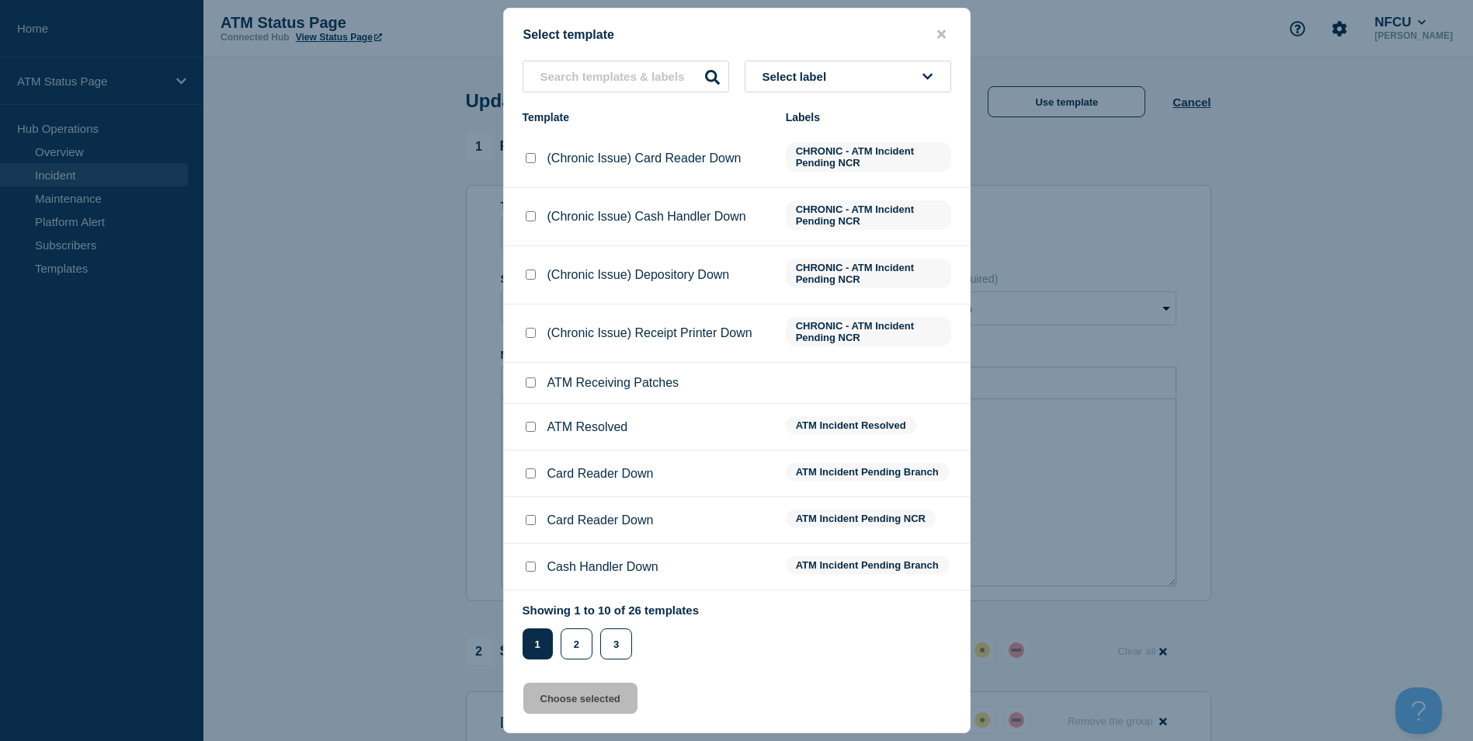
click at [529, 428] on input "ATM Resolved checkbox" at bounding box center [531, 427] width 10 height 10
checkbox input "true"
click at [592, 707] on button "Choose selected" at bounding box center [580, 697] width 114 height 31
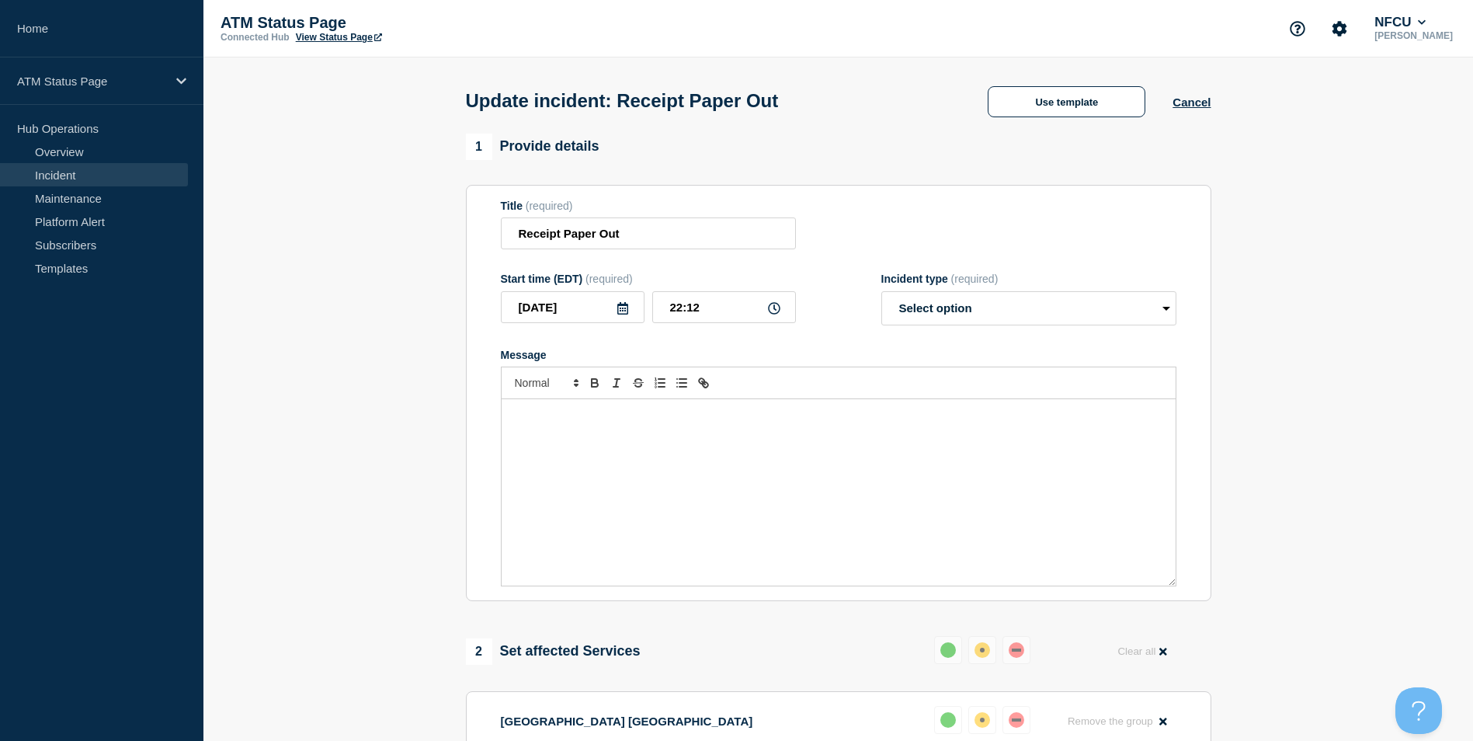
select select "resolved"
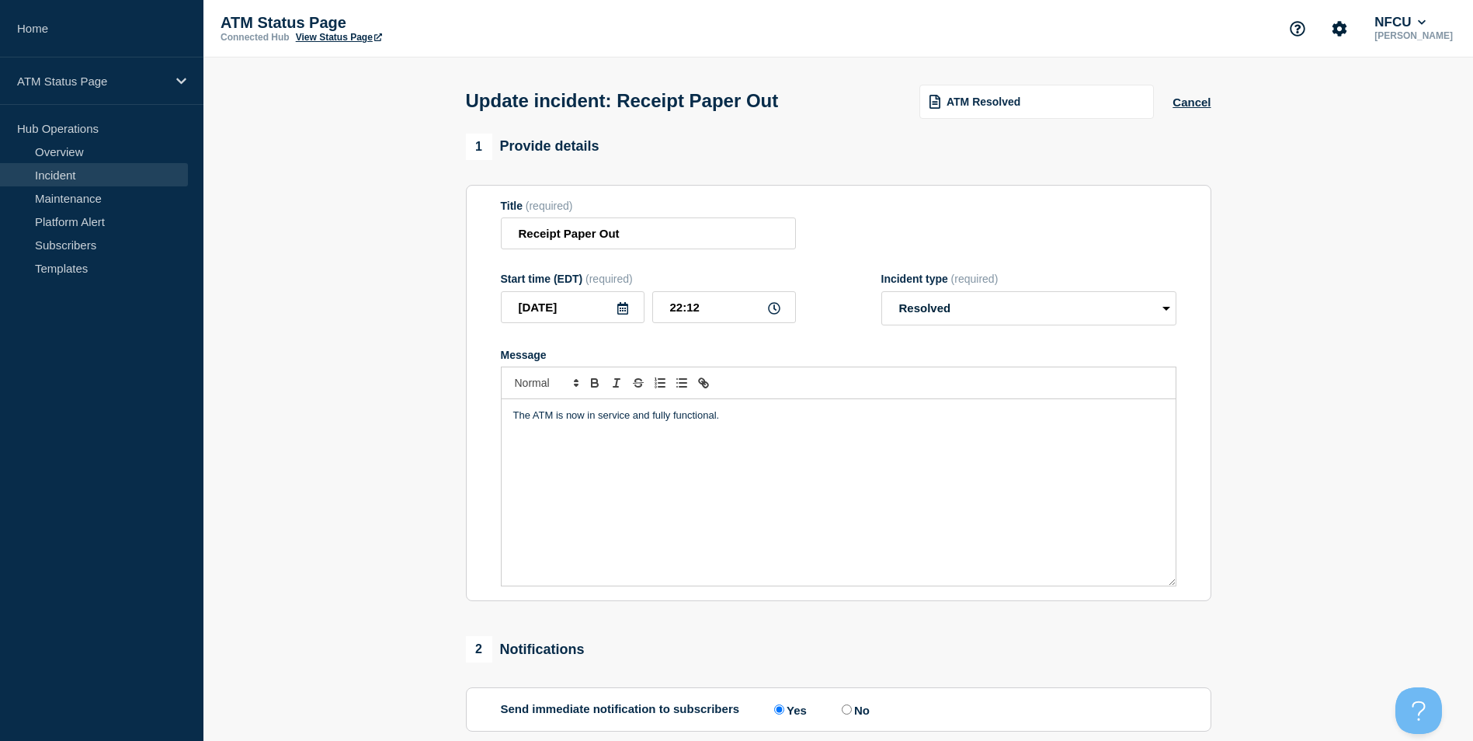
scroll to position [253, 0]
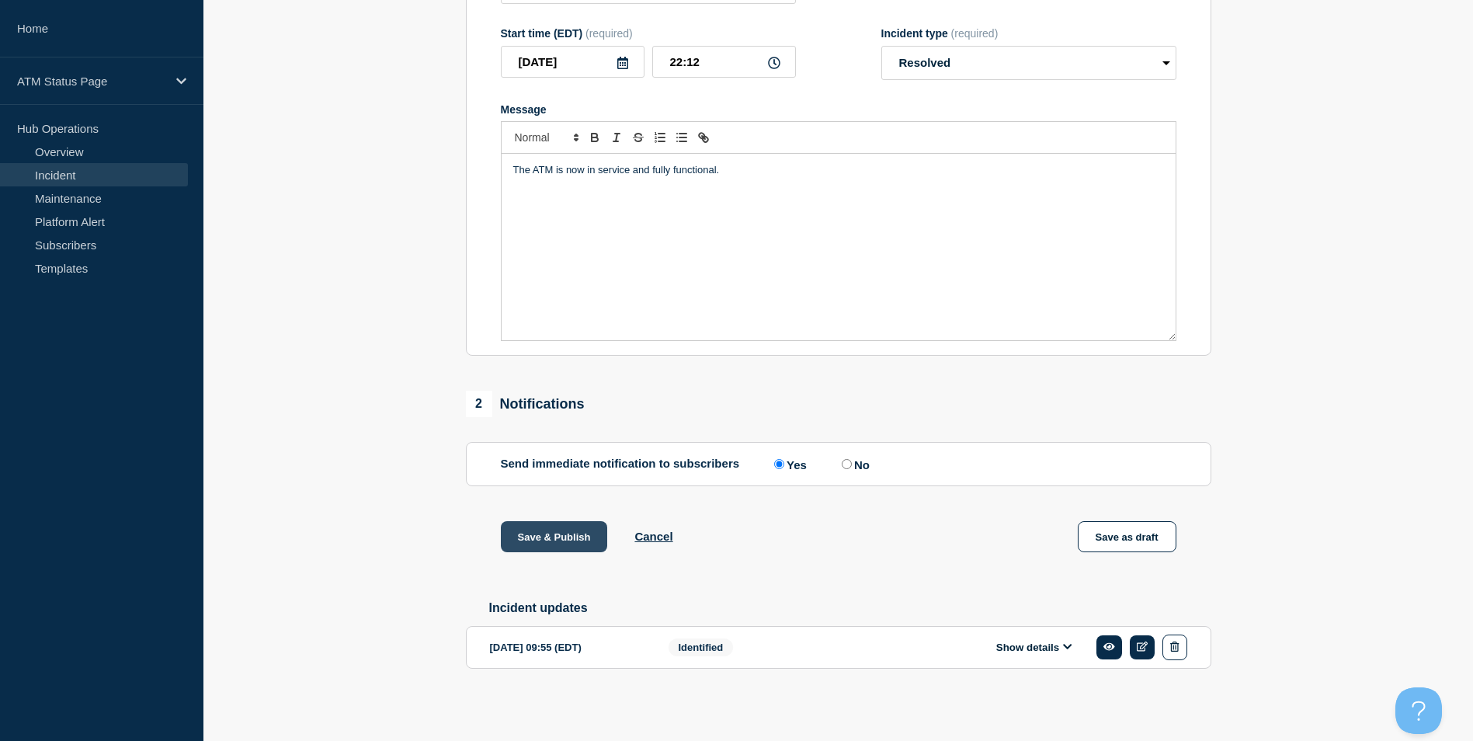
click at [543, 533] on button "Save & Publish" at bounding box center [554, 536] width 107 height 31
